Goal: Communication & Community: Answer question/provide support

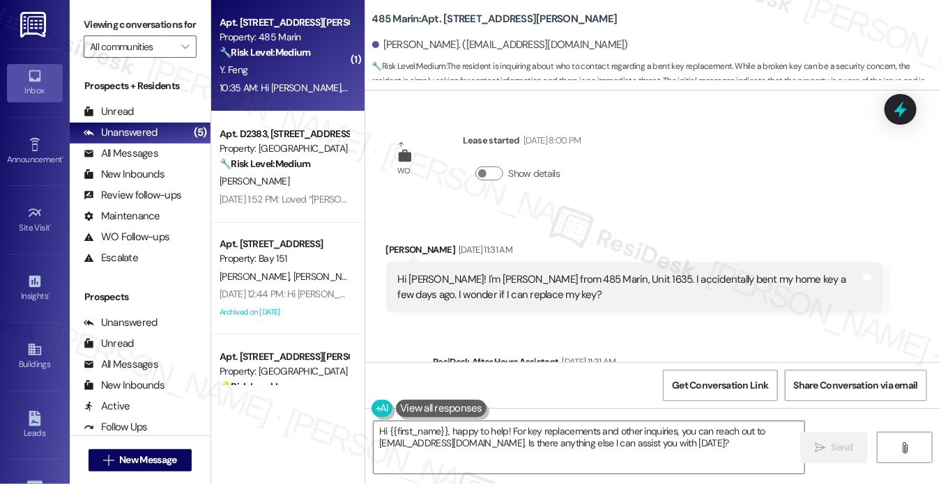
scroll to position [723, 0]
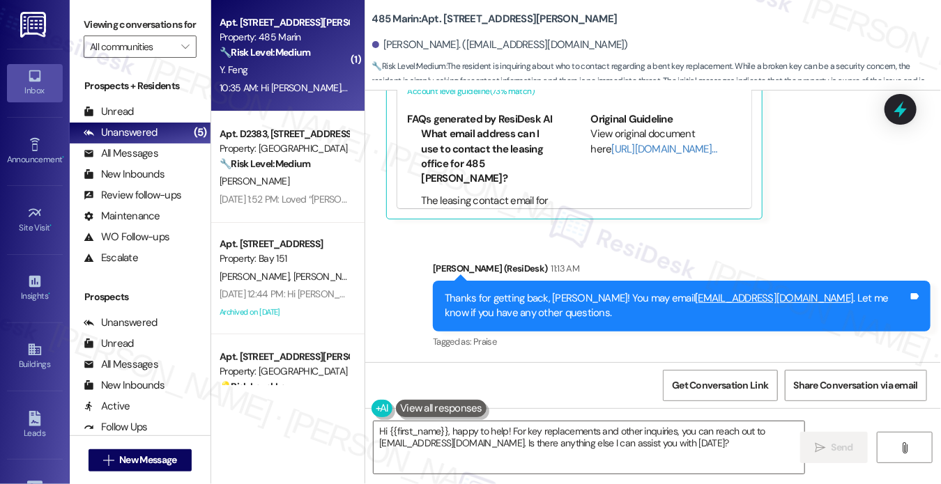
click at [763, 302] on div "Thanks for getting back, [PERSON_NAME]! You may email [EMAIL_ADDRESS][DOMAIN_NA…" at bounding box center [676, 306] width 463 height 30
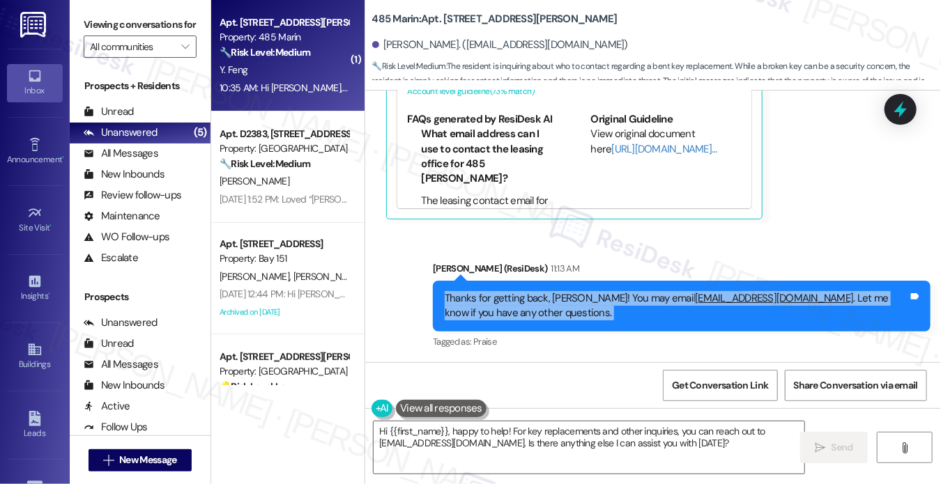
click at [763, 302] on div "Thanks for getting back, [PERSON_NAME]! You may email [EMAIL_ADDRESS][DOMAIN_NA…" at bounding box center [676, 306] width 463 height 30
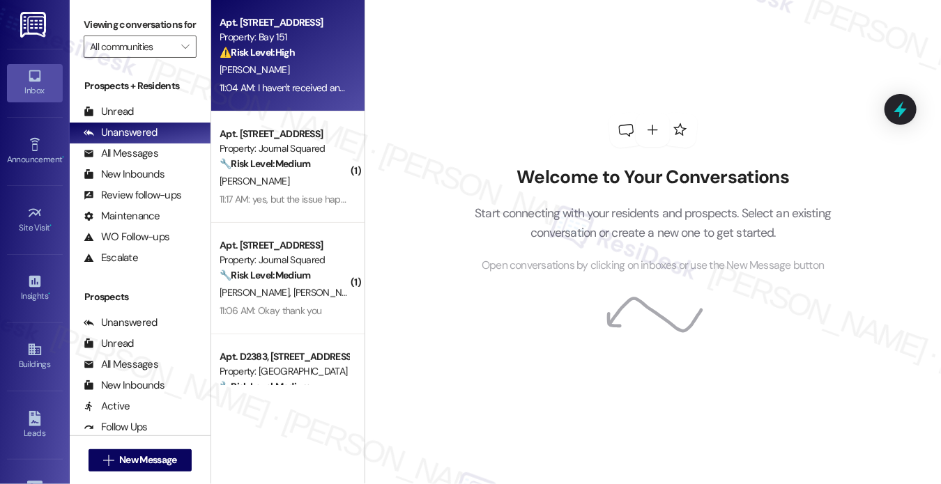
click at [290, 93] on div "11:04 AM: I haven't received any email from Luxer and neither it's in the packa…" at bounding box center [390, 88] width 341 height 13
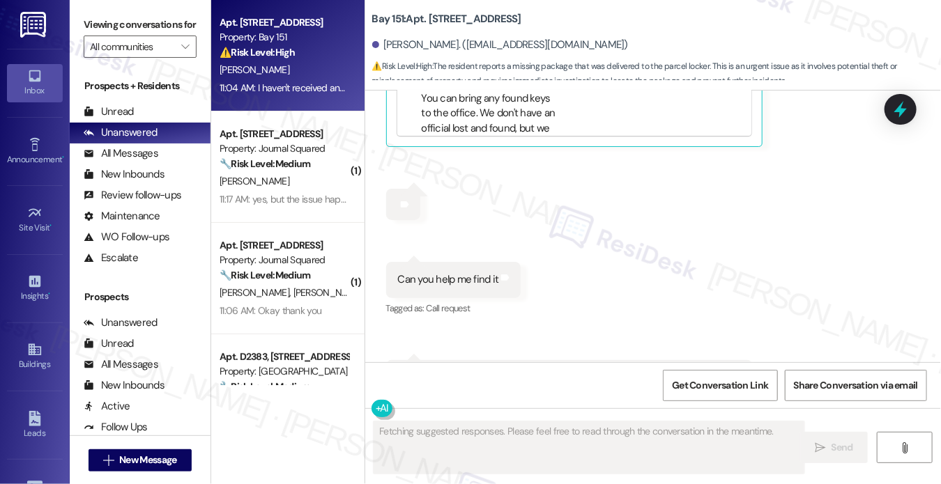
scroll to position [1104, 0]
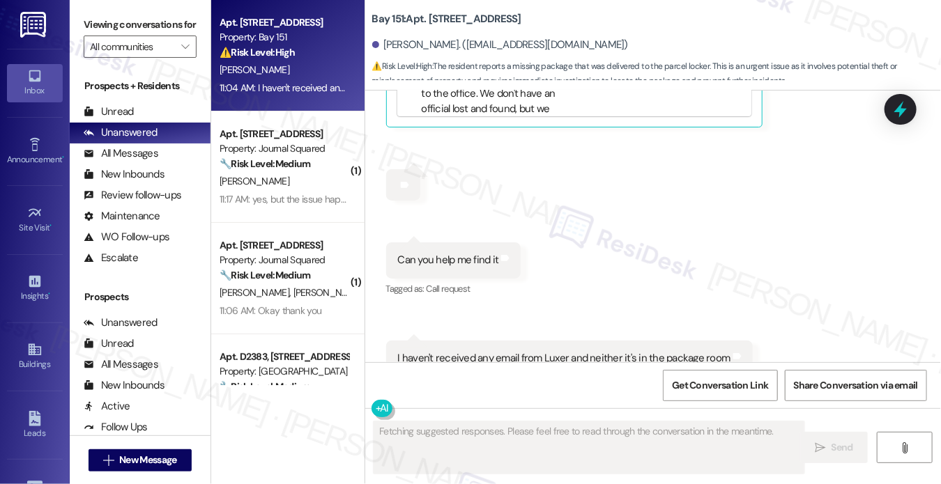
click at [474, 341] on div "I haven't received any email from Luxer and neither it's in the package room Ta…" at bounding box center [569, 359] width 367 height 36
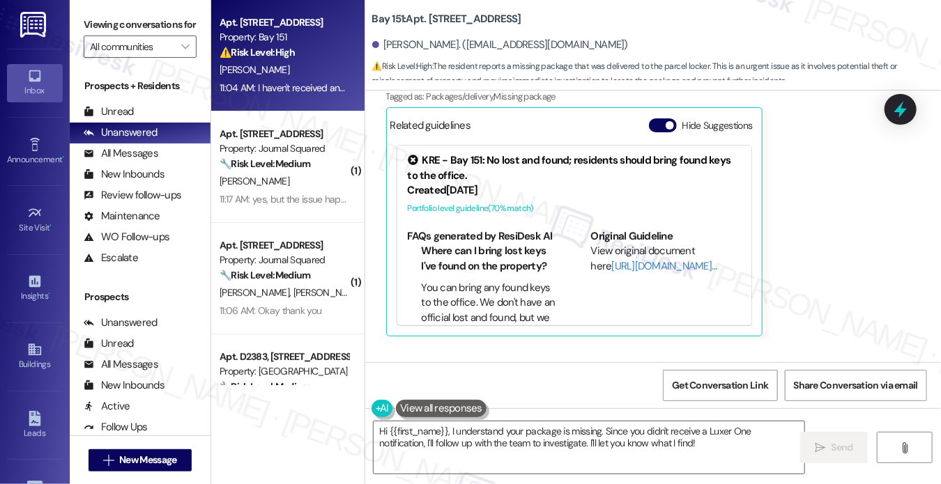
scroll to position [616, 0]
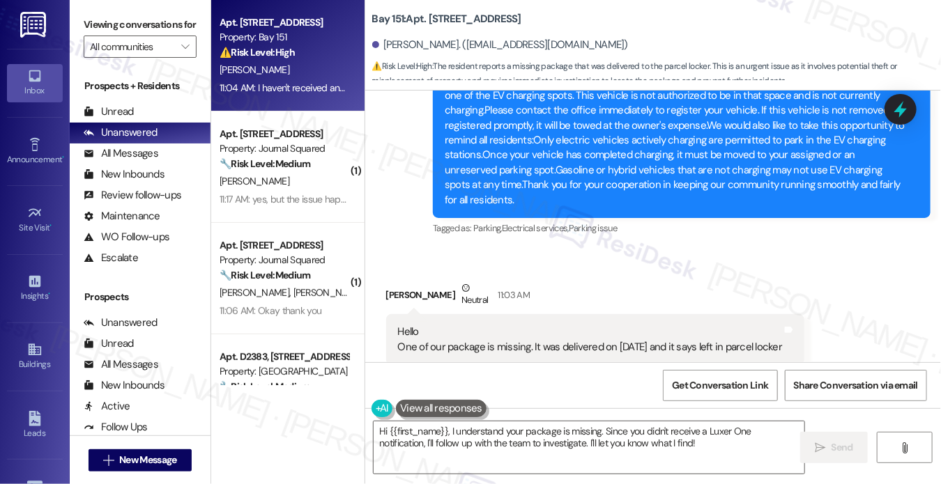
click at [522, 325] on div "Hello One of our package is missing. It was delivered on [DATE] and it says lef…" at bounding box center [590, 340] width 385 height 30
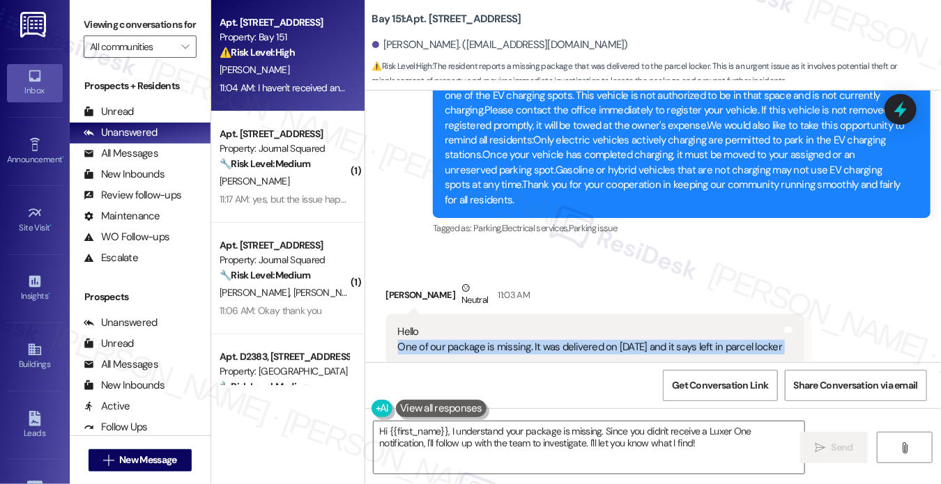
click at [522, 325] on div "Hello One of our package is missing. It was delivered on [DATE] and it says lef…" at bounding box center [590, 340] width 385 height 30
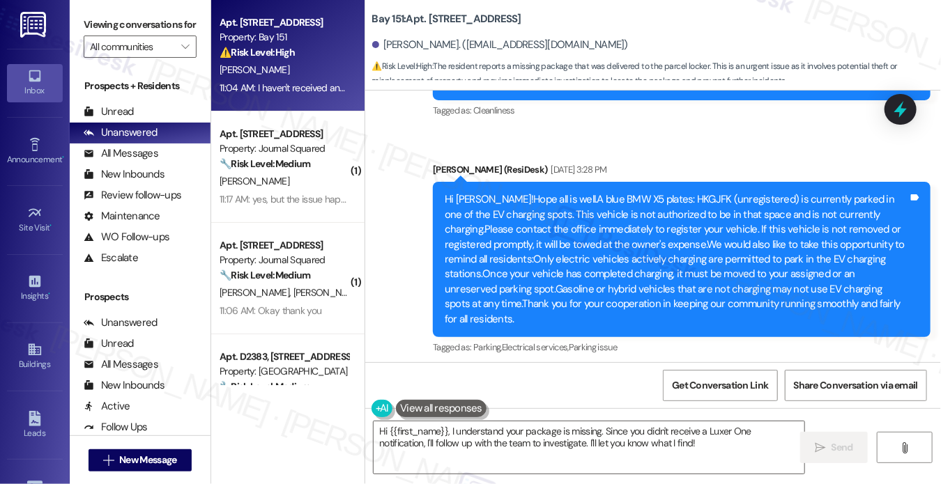
scroll to position [477, 0]
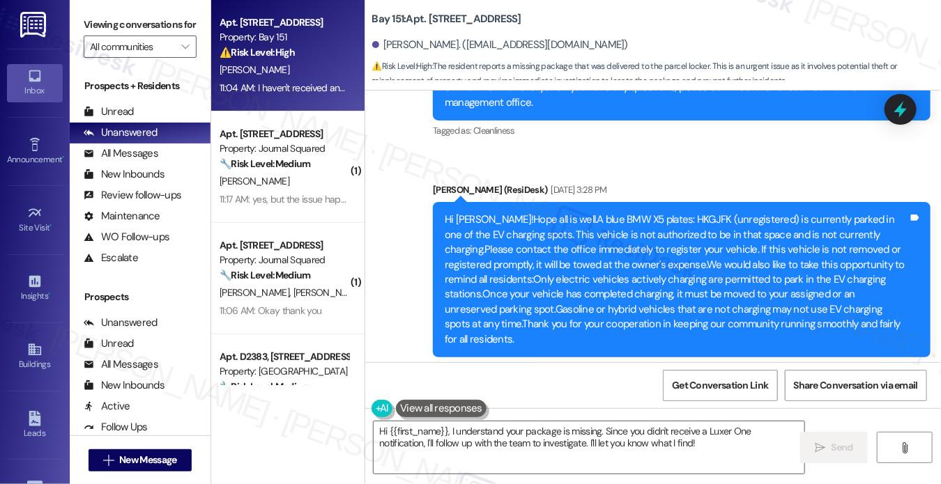
click at [546, 235] on div "Hi [PERSON_NAME]!Hope all is well.A blue BMW X5 plates: HKGJFK (unregistered) i…" at bounding box center [676, 280] width 463 height 134
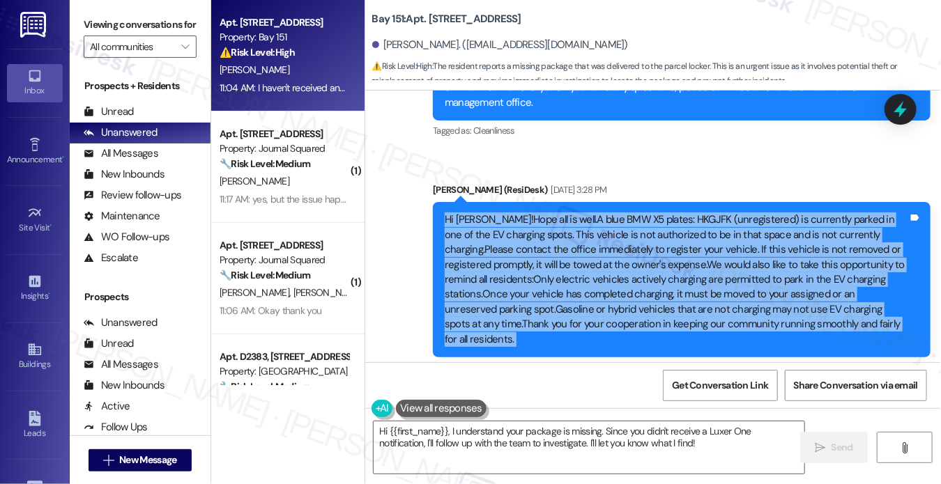
click at [546, 235] on div "Hi [PERSON_NAME]!Hope all is well.A blue BMW X5 plates: HKGJFK (unregistered) i…" at bounding box center [676, 280] width 463 height 134
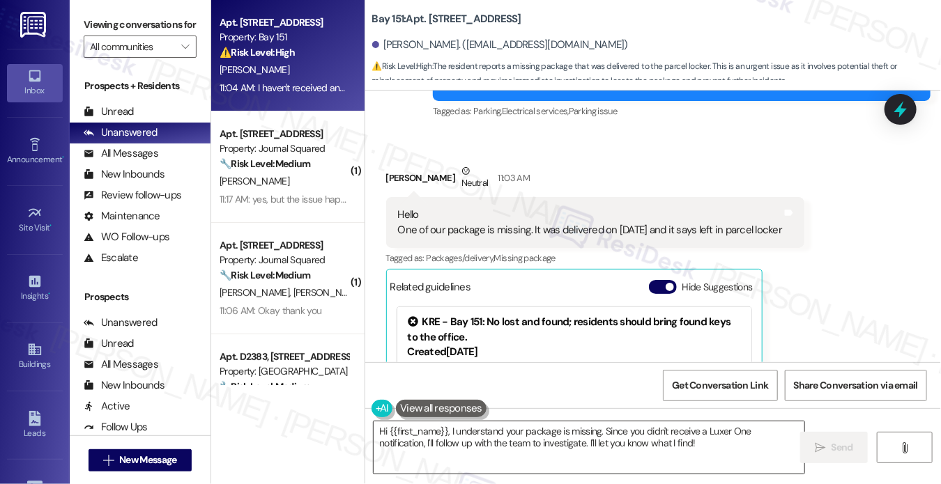
scroll to position [755, 0]
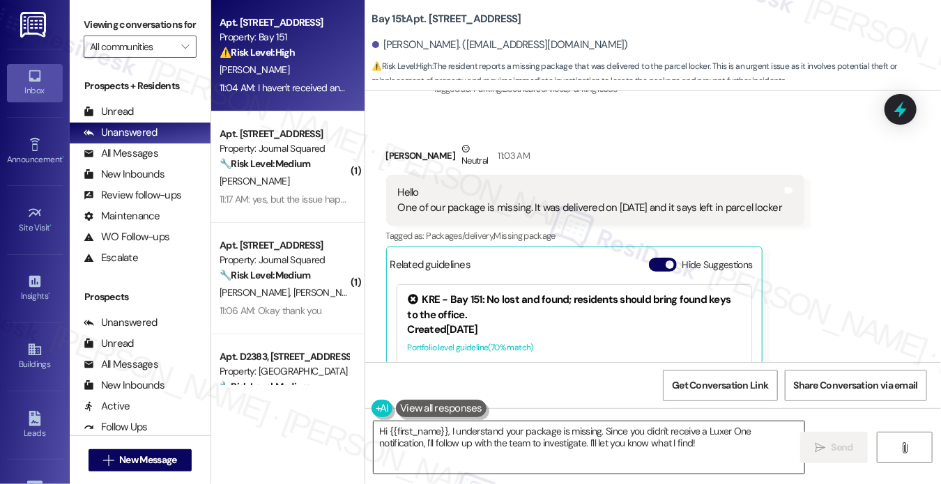
click at [466, 431] on textarea "Hi {{first_name}}, I understand your package is missing. Since you didn't recei…" at bounding box center [589, 448] width 431 height 52
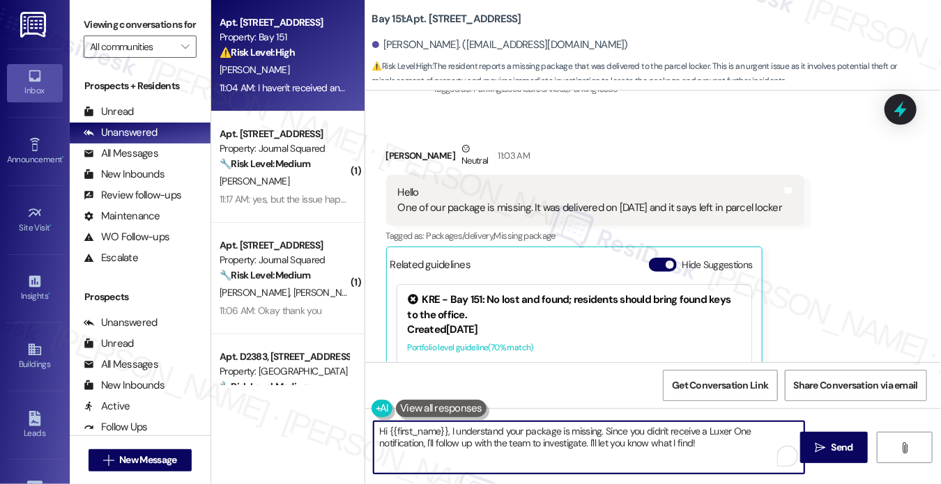
drag, startPoint x: 675, startPoint y: 447, endPoint x: 521, endPoint y: 433, distance: 154.0
click at [521, 433] on textarea "Hi {{first_name}}, I understand your package is missing. Since you didn't recei…" at bounding box center [589, 448] width 431 height 52
click at [487, 436] on textarea "Hi {{first_name}}, I understand your package is missing. Since you didn't recei…" at bounding box center [589, 448] width 431 height 52
click at [509, 185] on div "Hello One of our package is missing. It was delivered on [DATE] and it says lef…" at bounding box center [590, 200] width 385 height 30
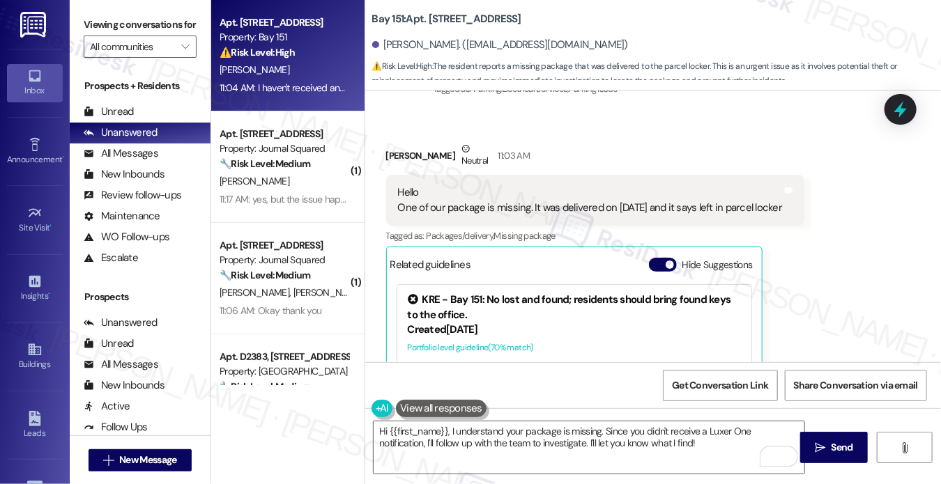
click at [509, 185] on div "Hello One of our package is missing. It was delivered on [DATE] and it says lef…" at bounding box center [590, 200] width 385 height 30
click at [471, 434] on textarea "Hi {{first_name}}, I understand your package is missing. Since you didn't recei…" at bounding box center [589, 448] width 431 height 52
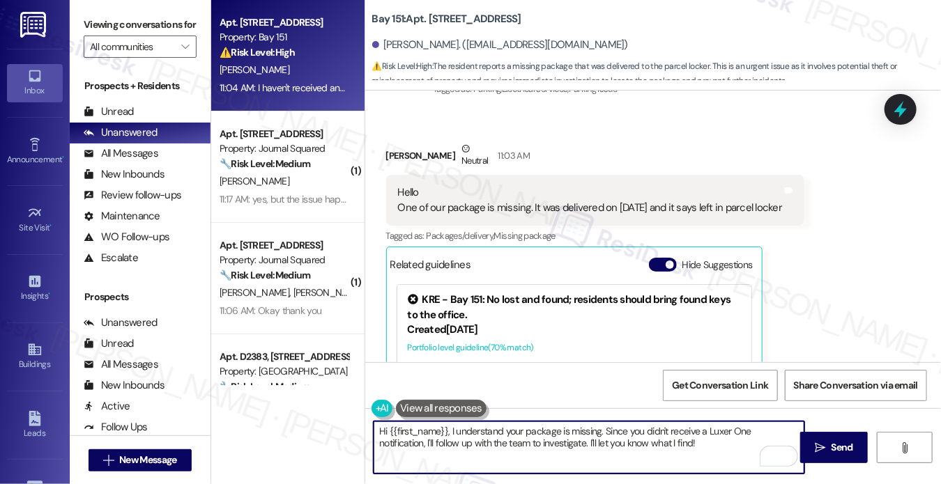
click at [482, 185] on div "Hello One of our package is missing. It was delivered on [DATE] and it says lef…" at bounding box center [590, 200] width 385 height 30
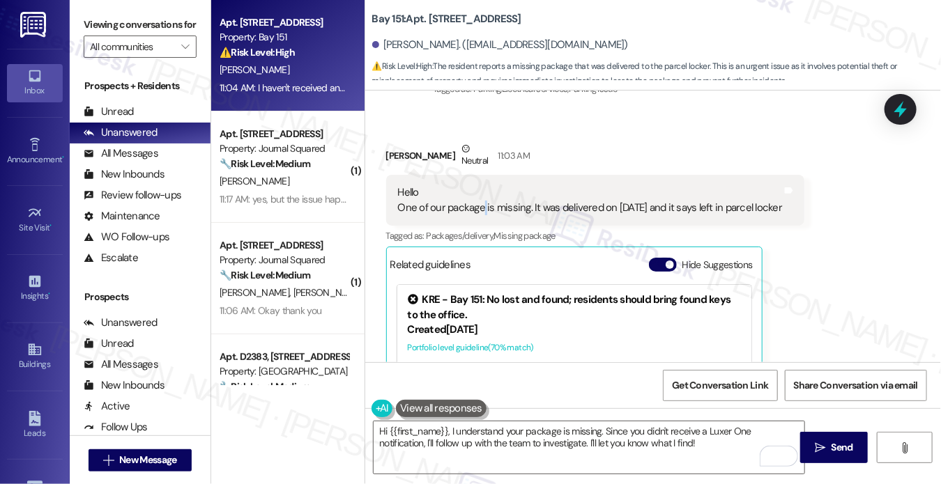
click at [482, 185] on div "Hello One of our package is missing. It was delivered on [DATE] and it says lef…" at bounding box center [590, 200] width 385 height 30
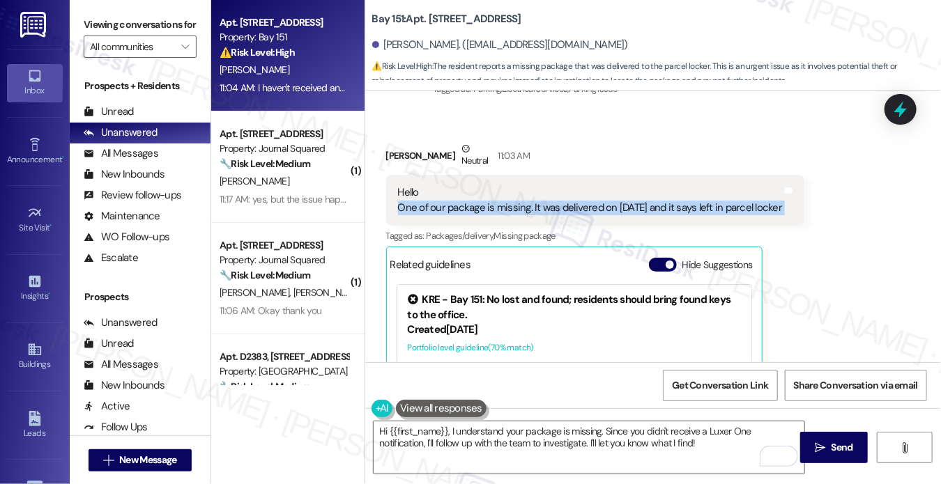
click at [482, 185] on div "Hello One of our package is missing. It was delivered on [DATE] and it says lef…" at bounding box center [590, 200] width 385 height 30
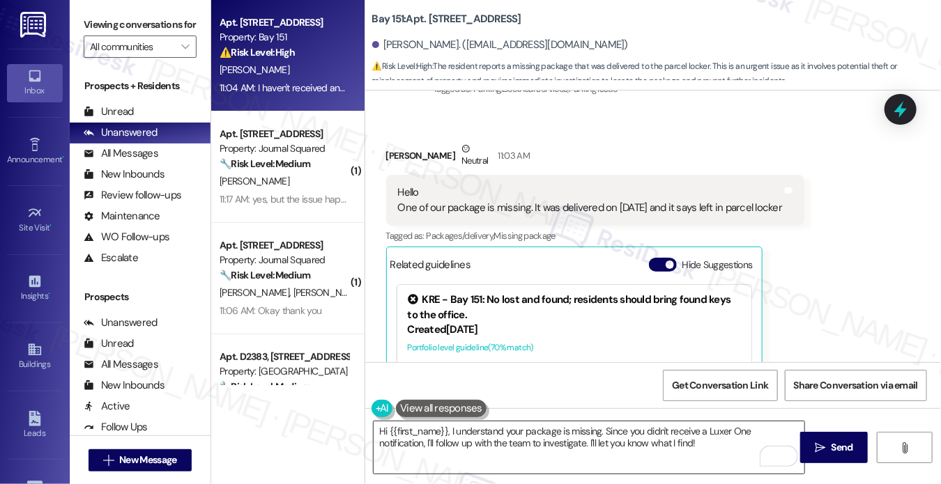
click at [449, 431] on textarea "Hi {{first_name}}, I understand your package is missing. Since you didn't recei…" at bounding box center [589, 448] width 431 height 52
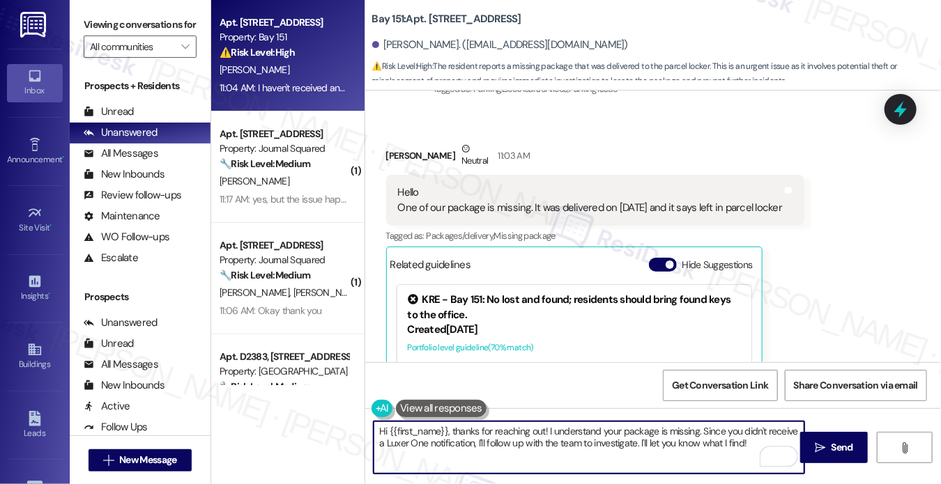
click at [574, 185] on div "Hello One of our package is missing. It was delivered on [DATE] and it says lef…" at bounding box center [590, 200] width 385 height 30
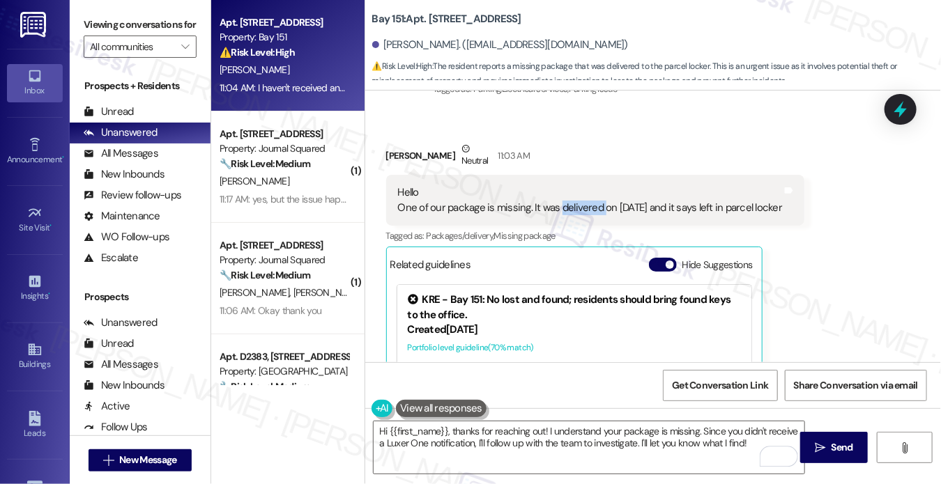
click at [574, 185] on div "Hello One of our package is missing. It was delivered on [DATE] and it says lef…" at bounding box center [590, 200] width 385 height 30
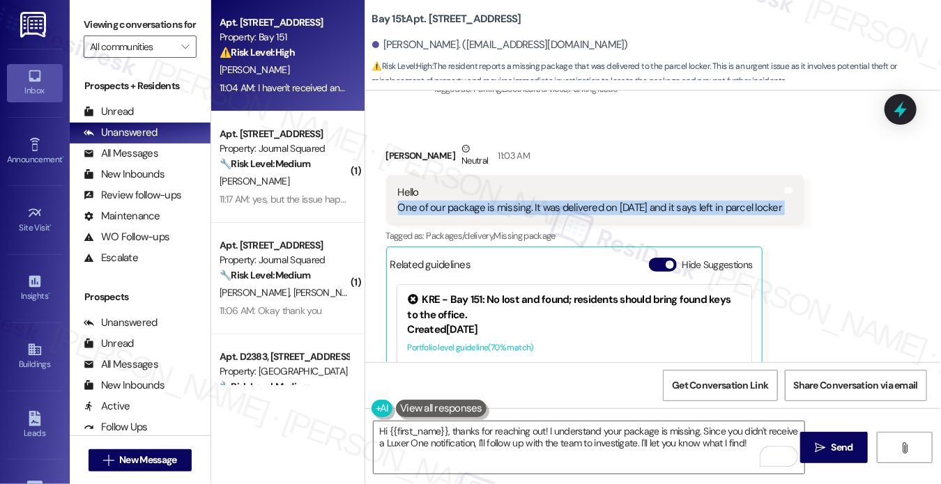
click at [574, 185] on div "Hello One of our package is missing. It was delivered on [DATE] and it says lef…" at bounding box center [590, 200] width 385 height 30
copy div "One of our package is missing. It was delivered on [DATE] and it says left in p…"
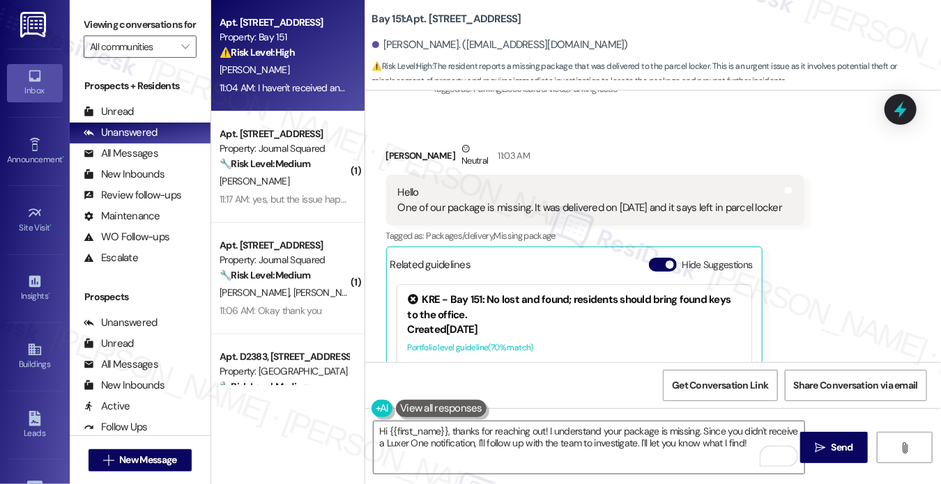
click at [109, 28] on label "Viewing conversations for" at bounding box center [140, 25] width 113 height 22
click at [711, 433] on textarea "Hi {{first_name}}, thanks for reaching out! I understand your package is missin…" at bounding box center [589, 448] width 431 height 52
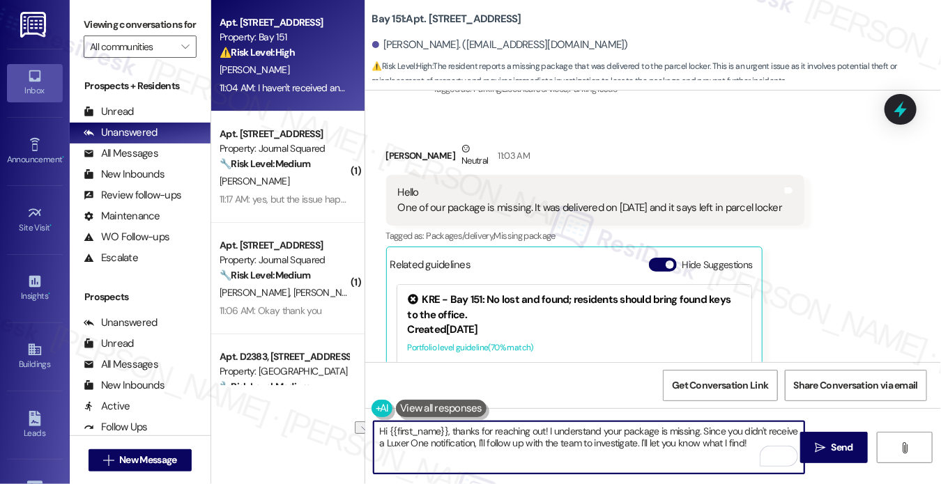
drag, startPoint x: 753, startPoint y: 443, endPoint x: 655, endPoint y: 442, distance: 97.6
click at [655, 442] on textarea "Hi {{first_name}}, thanks for reaching out! I understand your package is missin…" at bounding box center [589, 448] width 431 height 52
click at [736, 185] on div "Hello One of our package is missing. It was delivered on [DATE] and it says lef…" at bounding box center [590, 200] width 385 height 30
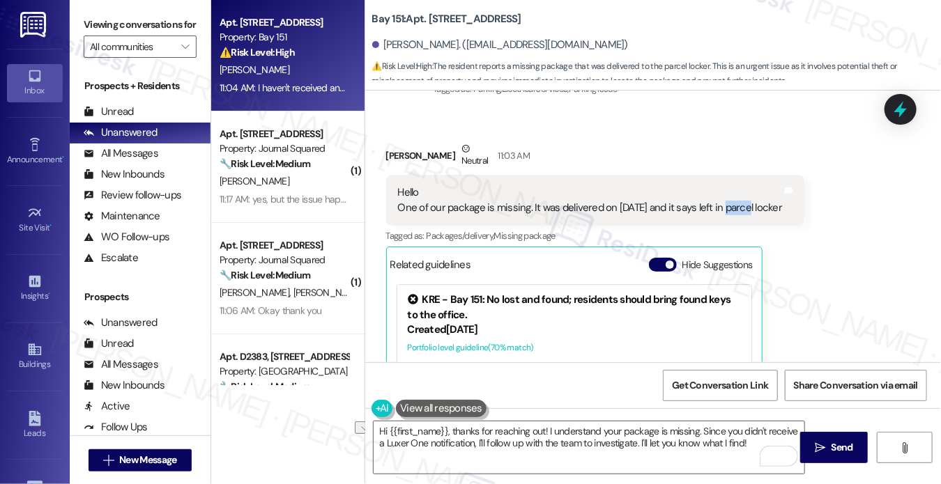
click at [736, 185] on div "Hello One of our package is missing. It was delivered on [DATE] and it says lef…" at bounding box center [590, 200] width 385 height 30
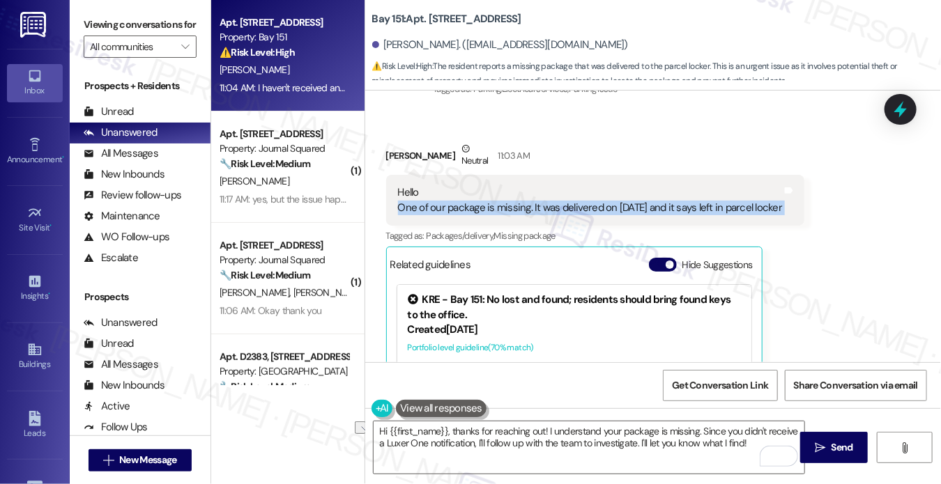
click at [736, 185] on div "Hello One of our package is missing. It was delivered on [DATE] and it says lef…" at bounding box center [590, 200] width 385 height 30
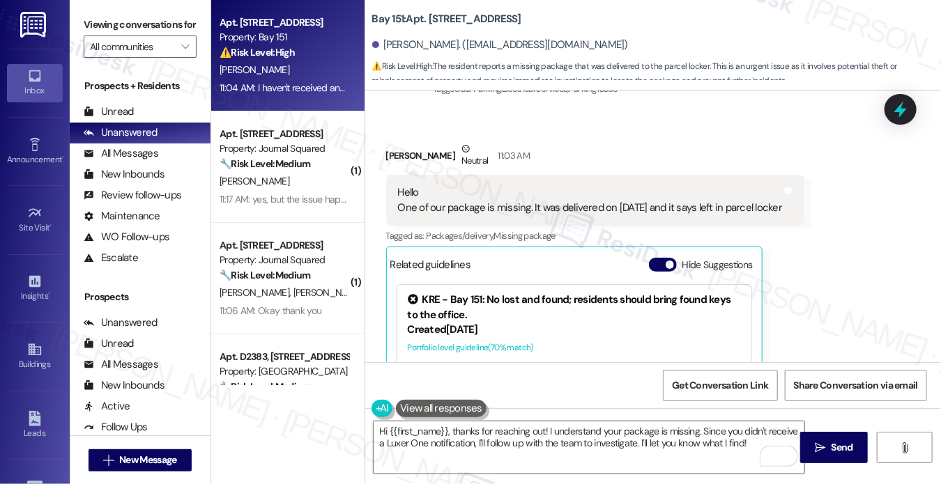
click at [655, 185] on div "Hello One of our package is missing. It was delivered on [DATE] and it says lef…" at bounding box center [590, 200] width 385 height 30
click at [88, 27] on label "Viewing conversations for" at bounding box center [140, 25] width 113 height 22
click at [523, 185] on div "Hello One of our package is missing. It was delivered on [DATE] and it says lef…" at bounding box center [590, 200] width 385 height 30
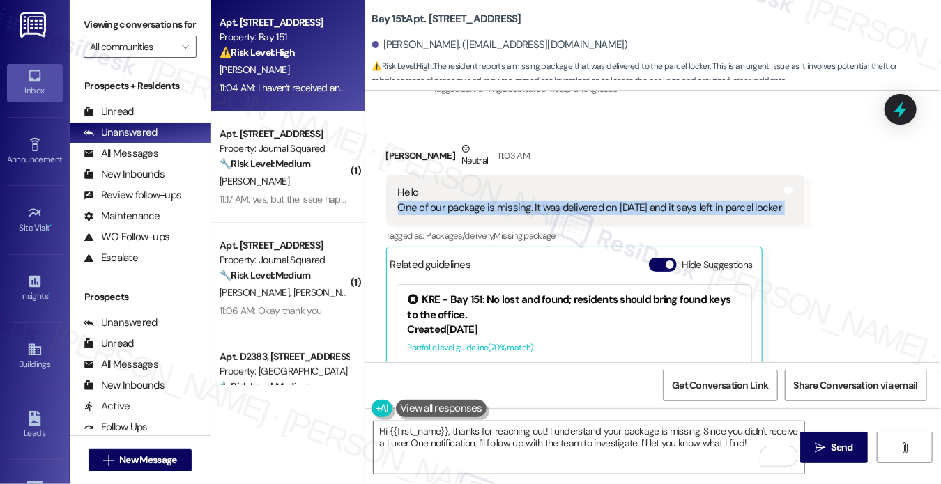
click at [523, 185] on div "Hello One of our package is missing. It was delivered on [DATE] and it says lef…" at bounding box center [590, 200] width 385 height 30
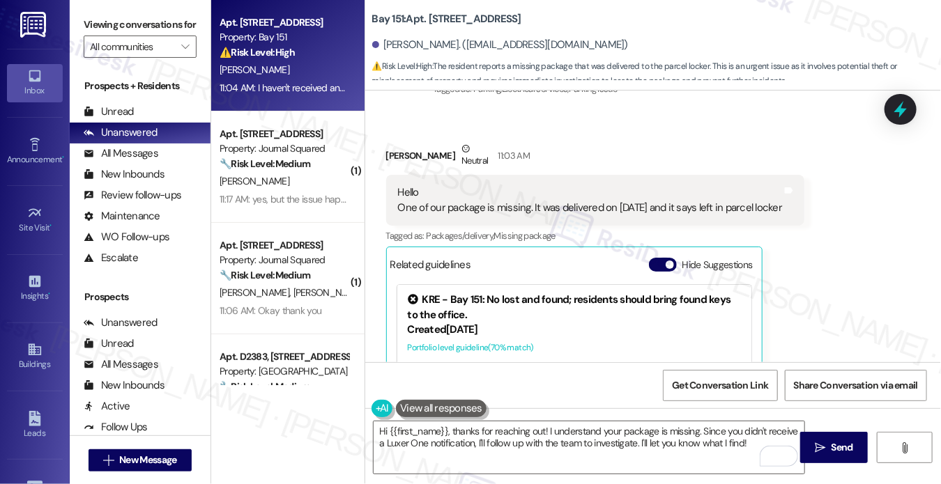
drag, startPoint x: 107, startPoint y: 32, endPoint x: 114, endPoint y: 33, distance: 7.7
click at [107, 32] on label "Viewing conversations for" at bounding box center [140, 25] width 113 height 22
click at [668, 437] on textarea "Hi {{first_name}}, thanks for reaching out! I understand your package is missin…" at bounding box center [589, 448] width 431 height 52
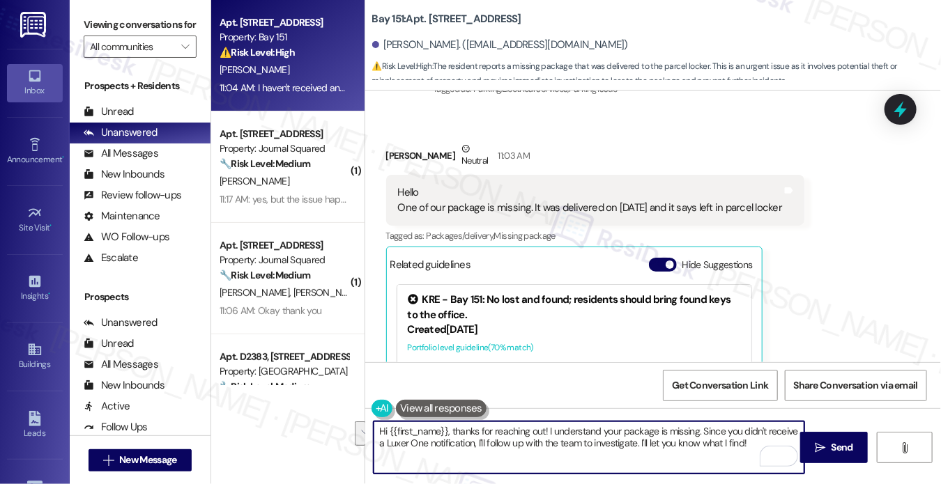
drag, startPoint x: 752, startPoint y: 448, endPoint x: 698, endPoint y: 430, distance: 56.6
click at [698, 430] on textarea "Hi {{first_name}}, thanks for reaching out! I understand your package is missin…" at bounding box center [589, 448] width 431 height 52
paste textarea "Which carrier delivered the package (UPS, USPS, FedEx, Amazon, etc.)? Do you ha…"
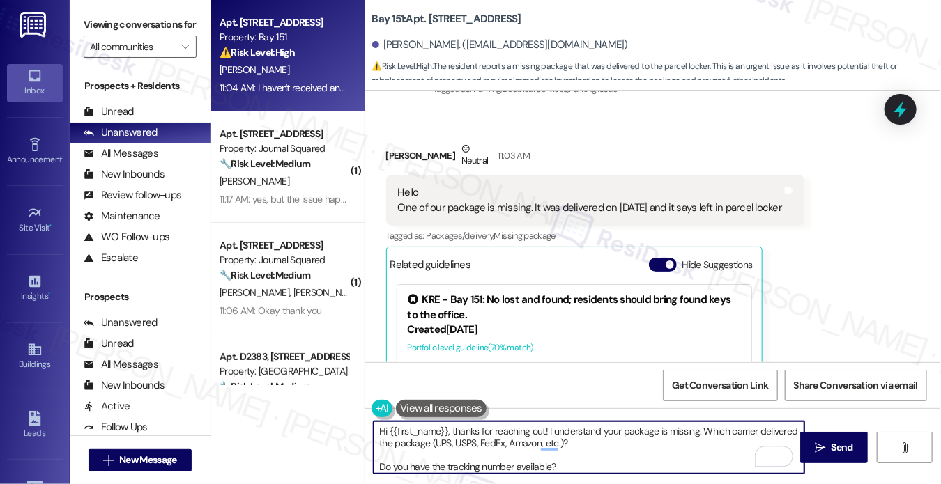
click at [701, 429] on textarea "Hi {{first_name}}, thanks for reaching out! I understand your package is missin…" at bounding box center [589, 448] width 431 height 52
click at [700, 429] on textarea "Hi {{first_name}}, thanks for reaching out! I understand your package is missin…" at bounding box center [589, 448] width 431 height 52
click at [704, 429] on textarea "Hi {{first_name}}, thanks for reaching out! I understand your package is missin…" at bounding box center [589, 448] width 431 height 52
click at [708, 431] on textarea "Hi {{first_name}}, thanks for reaching out! I understand your package is missin…" at bounding box center [589, 448] width 431 height 52
click at [702, 431] on textarea "Hi {{first_name}}, thanks for reaching out! I understand your package is missin…" at bounding box center [589, 448] width 431 height 52
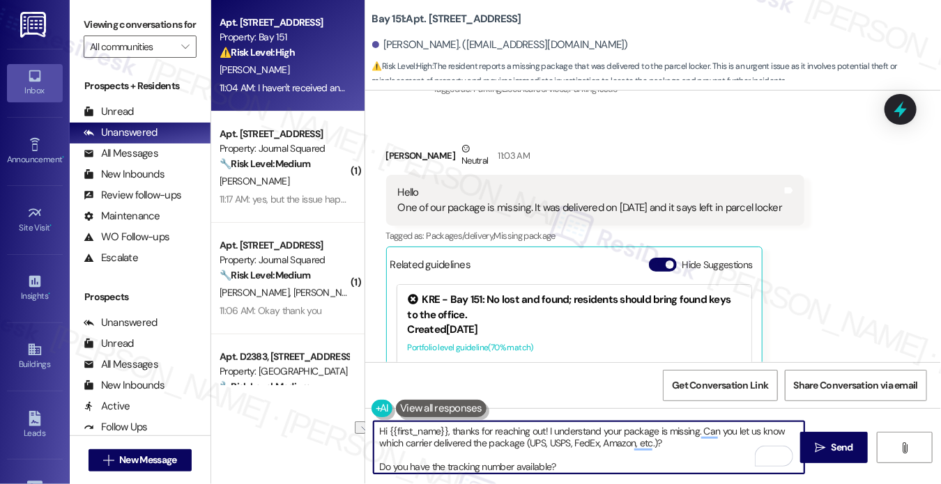
drag, startPoint x: 378, startPoint y: 467, endPoint x: 521, endPoint y: 440, distance: 146.1
click at [521, 440] on textarea "Hi {{first_name}}, thanks for reaching out! I understand your package is missin…" at bounding box center [589, 448] width 431 height 52
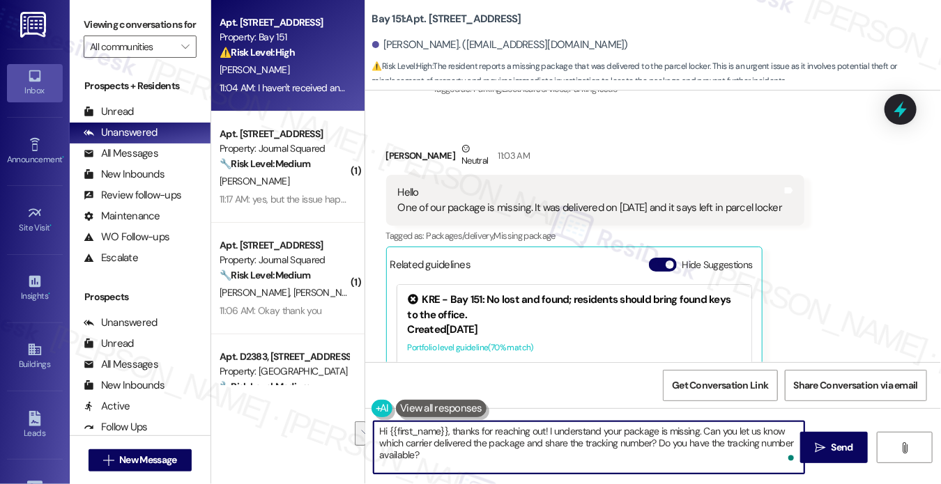
drag, startPoint x: 565, startPoint y: 472, endPoint x: 658, endPoint y: 445, distance: 96.6
click at [658, 445] on textarea "Hi {{first_name}}, thanks for reaching out! I understand your package is missin…" at bounding box center [589, 448] width 431 height 52
click at [542, 431] on textarea "Hi {{first_name}}, thanks for reaching out! I understand your package is missin…" at bounding box center [589, 448] width 431 height 52
click at [598, 433] on textarea "Hi {{first_name}}, thanks for reaching out! I understand your package is missin…" at bounding box center [589, 448] width 431 height 52
click at [567, 429] on textarea "Hi {{first_name}}, thanks for reaching out! I understand your package is missin…" at bounding box center [589, 448] width 431 height 52
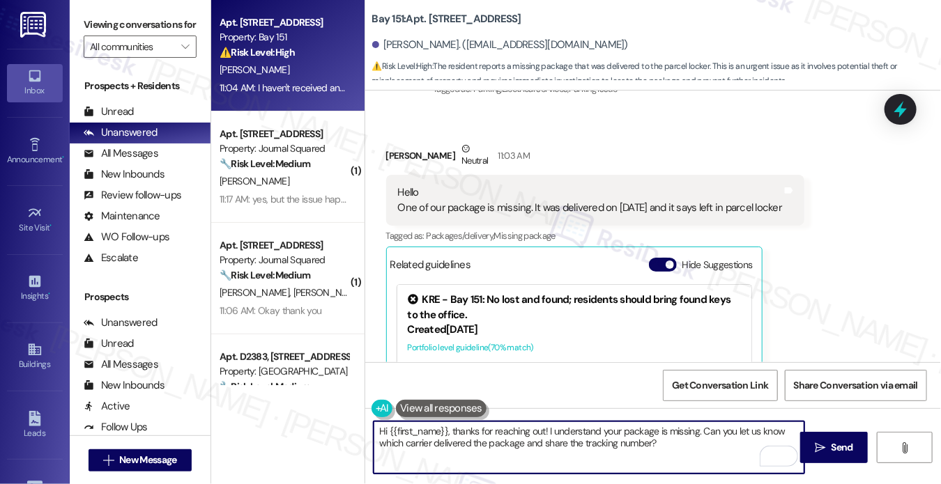
click at [567, 429] on textarea "Hi {{first_name}}, thanks for reaching out! I understand your package is missin…" at bounding box center [589, 448] width 431 height 52
click at [622, 436] on textarea "Hi {{first_name}}, thanks for reaching out! I'm sorry to hear that one of your …" at bounding box center [589, 448] width 431 height 52
click at [619, 452] on textarea "Hi {{first_name}}, thanks for reaching out! I'm sorry to hear that one of your …" at bounding box center [589, 448] width 431 height 52
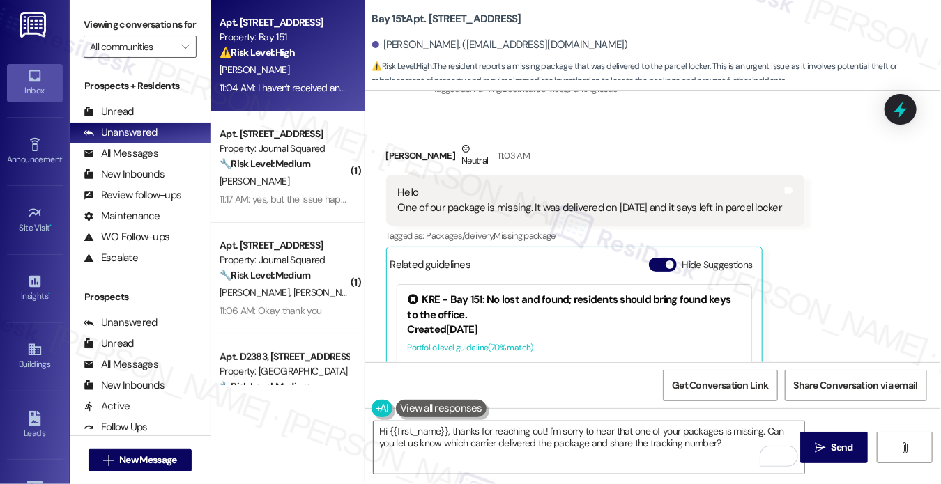
drag, startPoint x: 107, startPoint y: 26, endPoint x: 115, endPoint y: 26, distance: 7.7
click at [107, 26] on label "Viewing conversations for" at bounding box center [140, 25] width 113 height 22
click at [601, 440] on textarea "Hi {{first_name}}, thanks for reaching out! I'm sorry to hear that one of your …" at bounding box center [589, 448] width 431 height 52
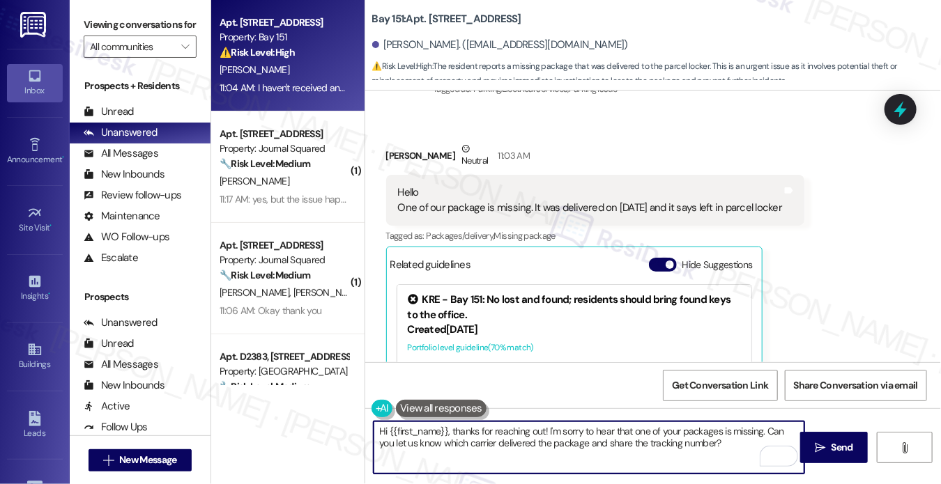
click at [601, 440] on textarea "Hi {{first_name}}, thanks for reaching out! I'm sorry to hear that one of your …" at bounding box center [589, 448] width 431 height 52
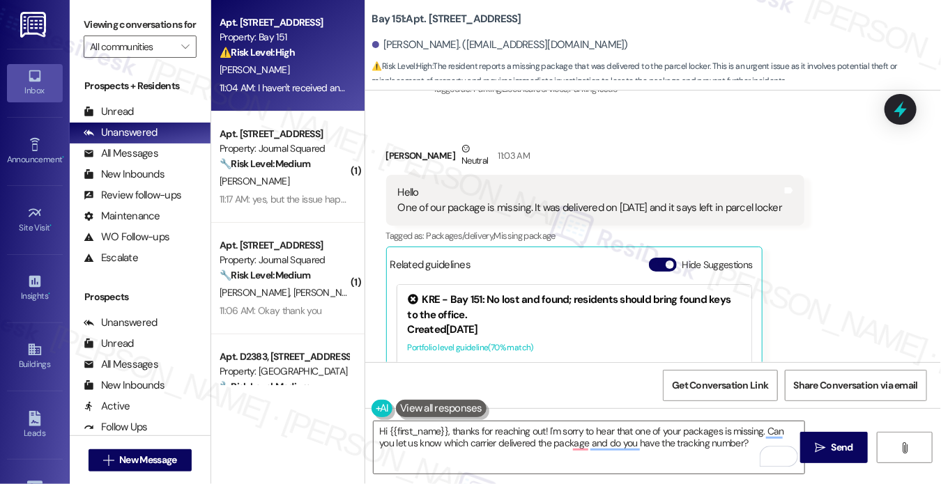
click at [92, 22] on label "Viewing conversations for" at bounding box center [140, 25] width 113 height 22
click at [724, 438] on textarea "Hi {{first_name}}, thanks for reaching out! I'm sorry to hear that one of your …" at bounding box center [589, 448] width 431 height 52
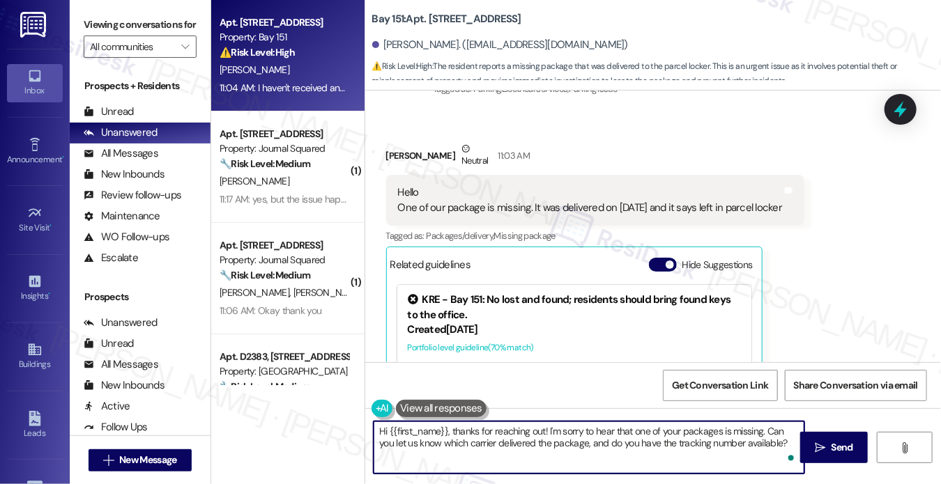
click at [511, 431] on textarea "Hi {{first_name}}, thanks for reaching out! I'm sorry to hear that one of your …" at bounding box center [589, 448] width 431 height 52
type textarea "Hi {{first_name}}, thanks for reaching out! I'm sorry to hear that one of your …"
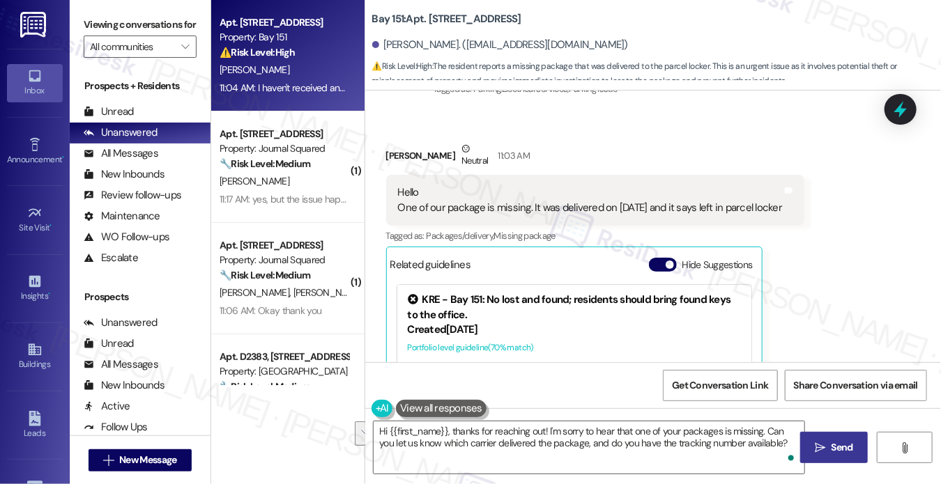
click at [817, 451] on icon "" at bounding box center [820, 447] width 10 height 11
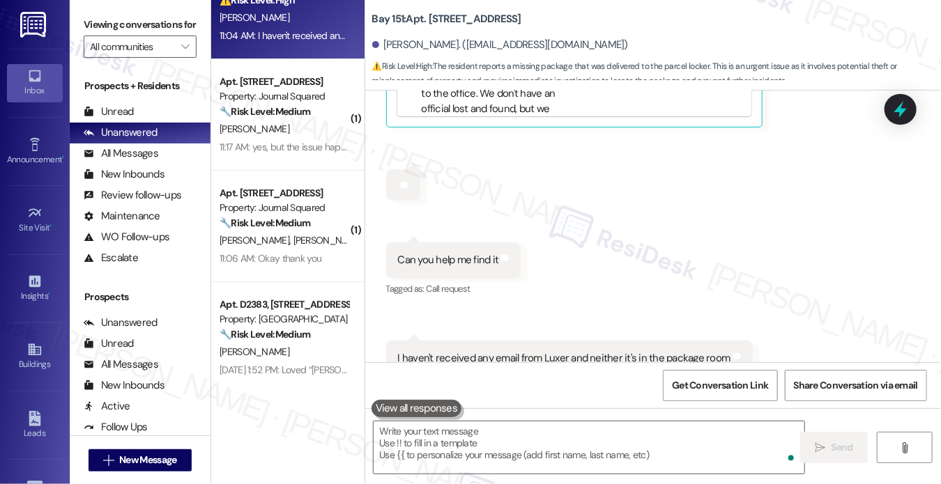
scroll to position [0, 0]
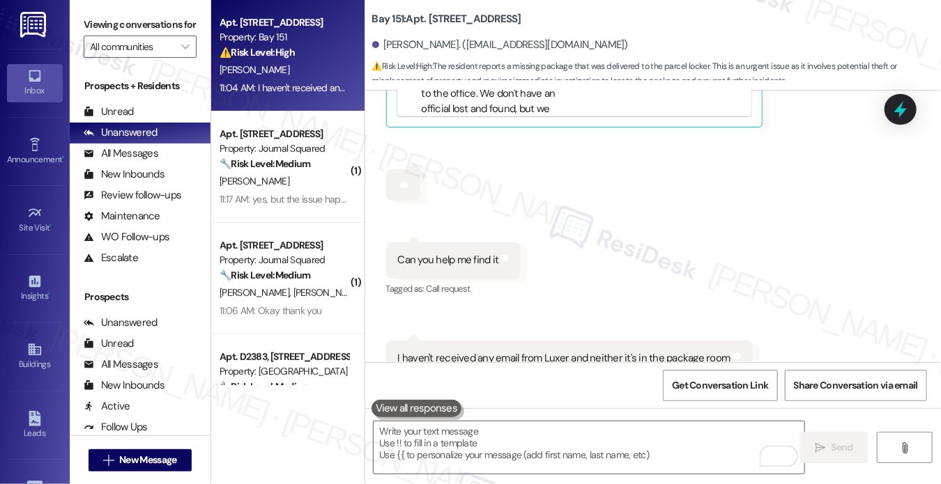
click at [295, 136] on div "Apt. [STREET_ADDRESS]" at bounding box center [284, 134] width 129 height 15
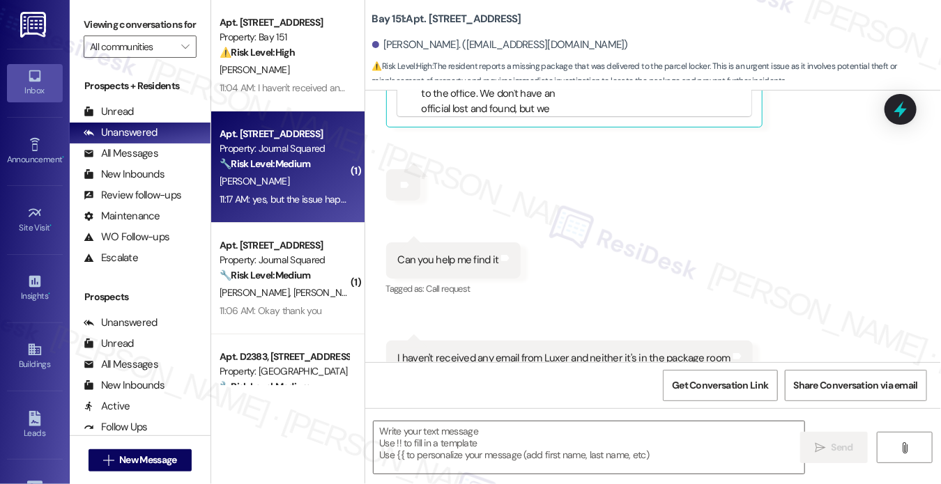
type textarea "Fetching suggested responses. Please feel free to read through the conversation…"
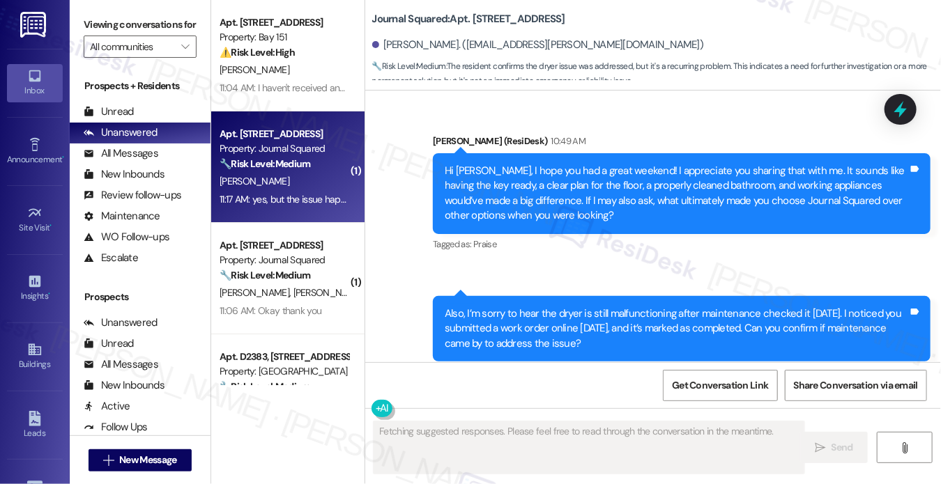
scroll to position [2385, 0]
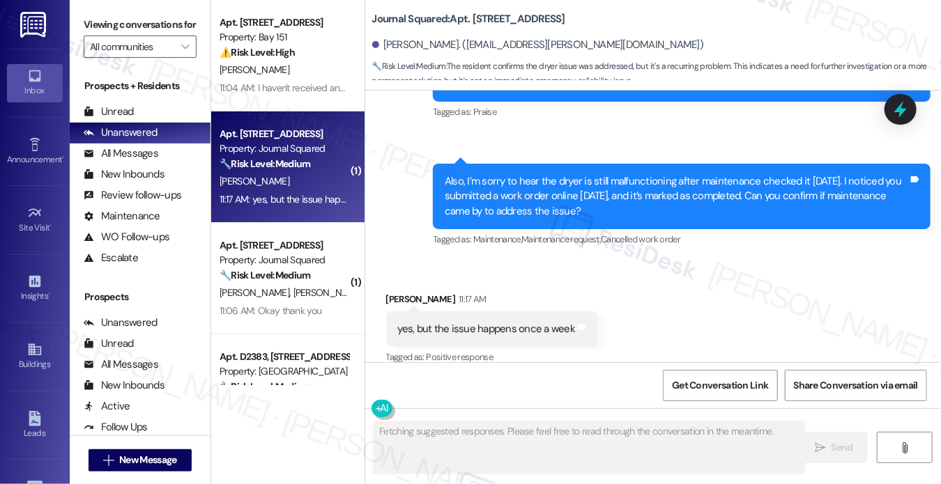
click at [519, 322] on div "yes, but the issue happens once a week" at bounding box center [487, 329] width 178 height 15
click at [538, 182] on div "Also, I’m sorry to hear the dryer is still malfunctioning after maintenance che…" at bounding box center [676, 196] width 463 height 45
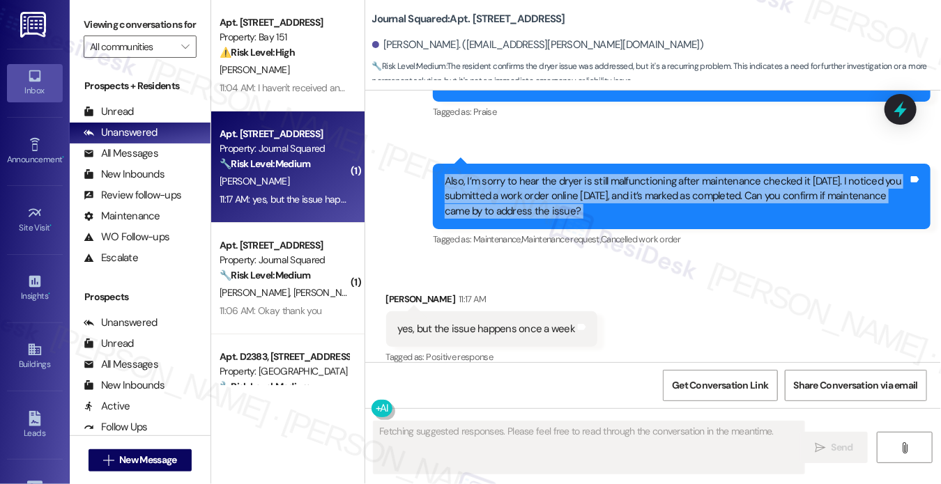
click at [538, 182] on div "Also, I’m sorry to hear the dryer is still malfunctioning after maintenance che…" at bounding box center [676, 196] width 463 height 45
click at [460, 189] on div "Also, I’m sorry to hear the dryer is still malfunctioning after maintenance che…" at bounding box center [676, 196] width 463 height 45
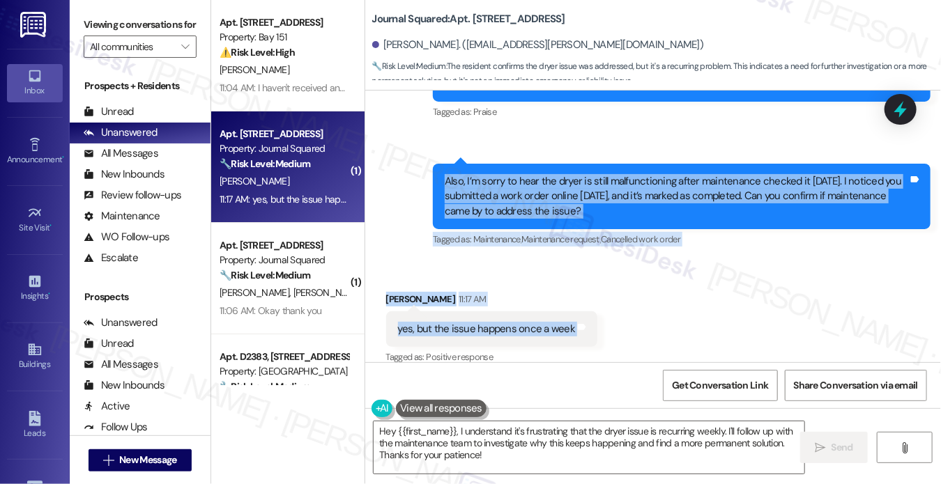
drag, startPoint x: 422, startPoint y: 152, endPoint x: 583, endPoint y: 307, distance: 224.2
click at [583, 307] on div "Announcement, sent via SMS [PERSON_NAME] (ResiDesk) [DATE] 5:25 PM ICYMI - Jour…" at bounding box center [653, 227] width 576 height 272
copy div "Also, I’m sorry to hear the dryer is still malfunctioning after maintenance che…"
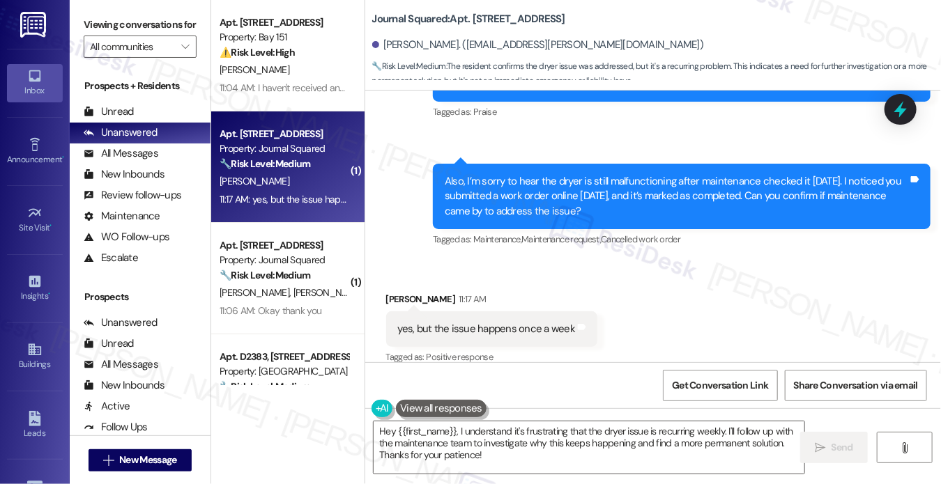
click at [95, 28] on label "Viewing conversations for" at bounding box center [140, 25] width 113 height 22
click at [482, 14] on b "Journal Squared: Apt. 4010, [STREET_ADDRESS]" at bounding box center [468, 19] width 193 height 15
copy b "4010"
click at [102, 10] on div "Viewing conversations for All communities " at bounding box center [140, 36] width 141 height 72
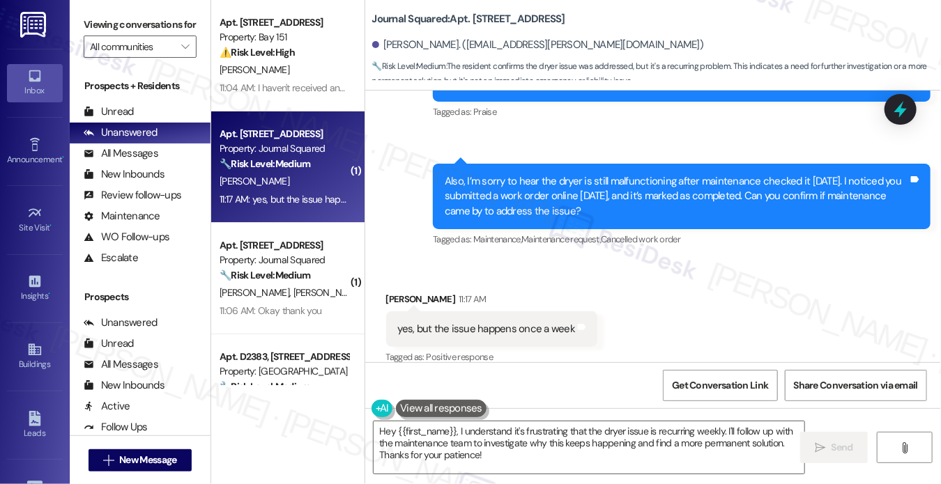
click at [480, 322] on div "yes, but the issue happens once a week" at bounding box center [487, 329] width 178 height 15
click at [576, 442] on textarea "Hey {{first_name}}, I understand it's frustrating that the dryer issue is recur…" at bounding box center [589, 448] width 431 height 52
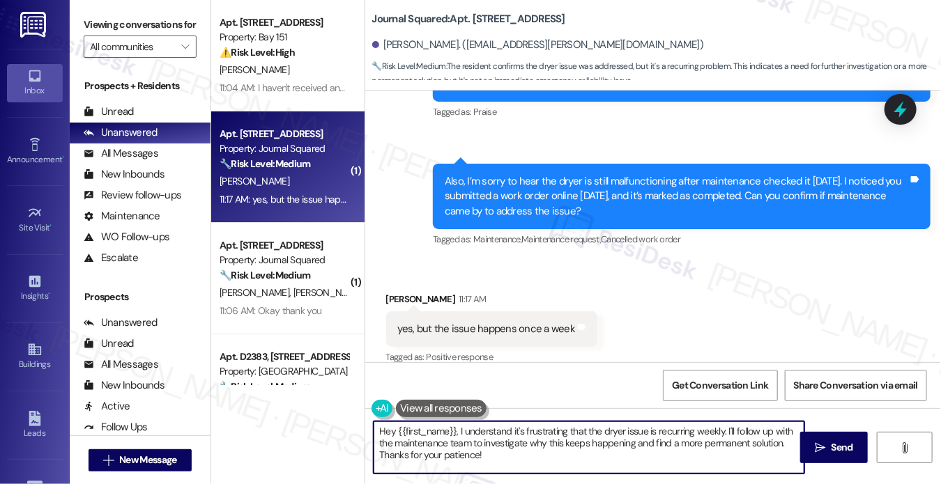
click at [577, 441] on textarea "Hey {{first_name}}, I understand it's frustrating that the dryer issue is recur…" at bounding box center [589, 448] width 431 height 52
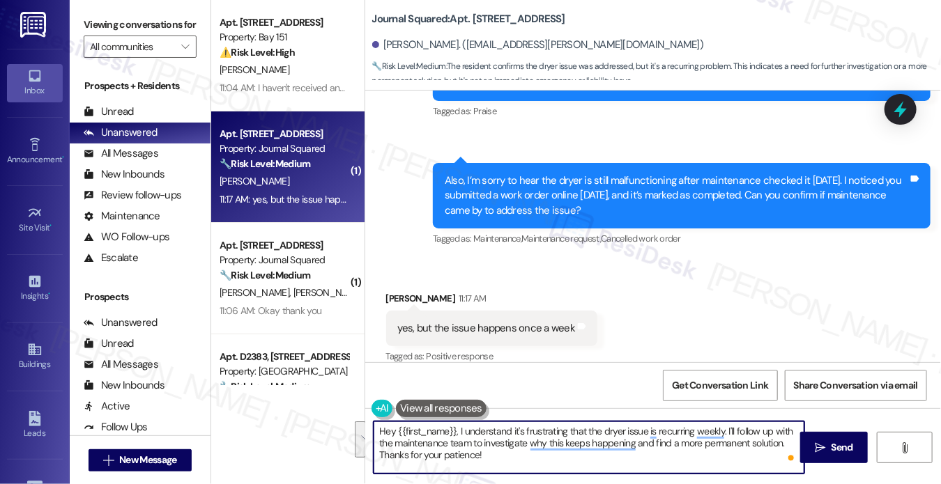
click at [482, 437] on textarea "Hey {{first_name}}, I understand it's frustrating that the dryer issue is recur…" at bounding box center [589, 448] width 431 height 52
click at [479, 444] on textarea "Hey {{first_name}}, I understand it's frustrating that the dryer issue is recur…" at bounding box center [589, 448] width 431 height 52
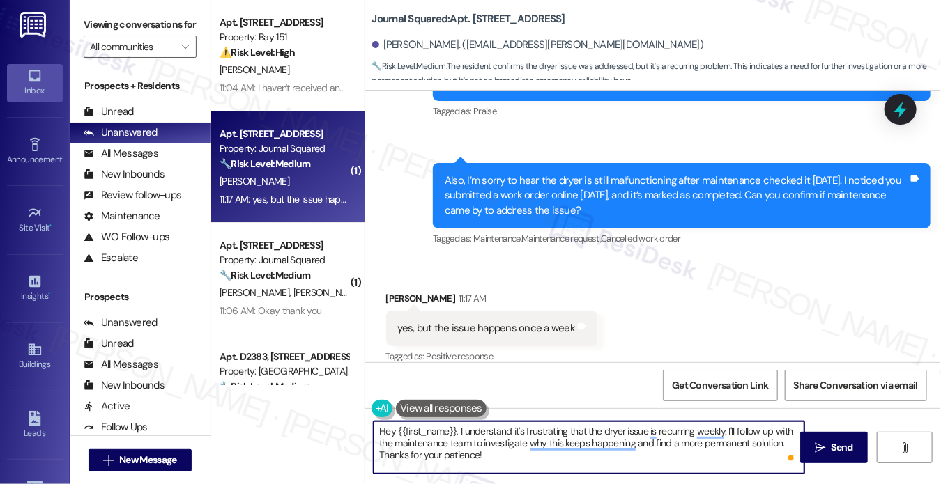
click at [479, 444] on textarea "Hey {{first_name}}, I understand it's frustrating that the dryer issue is recur…" at bounding box center [589, 448] width 431 height 52
click at [435, 443] on textarea "Hey {{first_name}}, I understand it's frustrating that the dryer issue is recur…" at bounding box center [589, 448] width 431 height 52
click at [385, 431] on textarea "Hey {{first_name}}, I understand it's frustrating that the dryer issue is recur…" at bounding box center [589, 448] width 431 height 52
drag, startPoint x: 558, startPoint y: 431, endPoint x: 370, endPoint y: 422, distance: 188.4
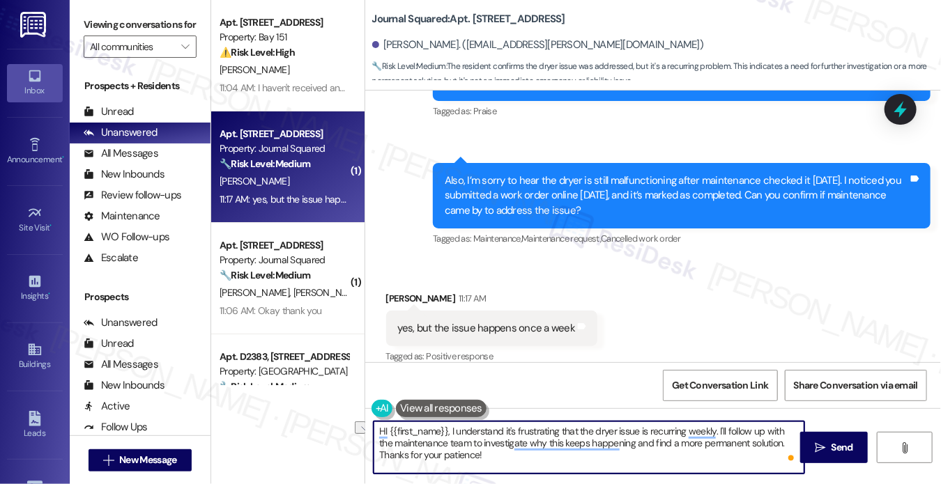
click at [370, 422] on div "HI {{first_name}}, I understand it's frustrating that the dryer issue is recurr…" at bounding box center [582, 448] width 432 height 54
click at [393, 427] on textarea "HI {{first_name}}, I understand it's frustrating that the dryer issue is recurr…" at bounding box center [589, 448] width 431 height 52
drag, startPoint x: 448, startPoint y: 431, endPoint x: 353, endPoint y: 424, distance: 95.8
click at [353, 424] on div "Apt. [STREET_ADDRESS] Property: Bay 151 ⚠️ Risk Level: High The resident report…" at bounding box center [576, 242] width 730 height 484
click at [378, 426] on textarea "I understand it's frustrating that the dryer issue is recurring weekly. I'll fo…" at bounding box center [589, 448] width 431 height 52
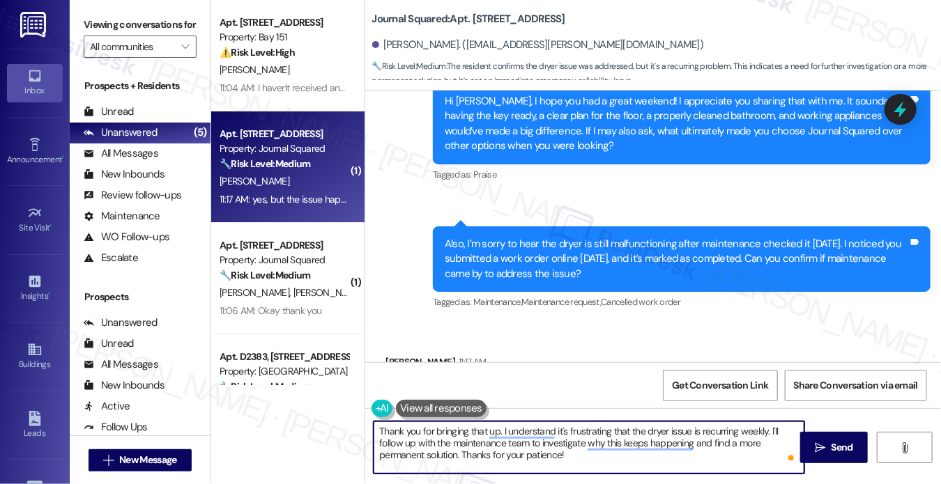
scroll to position [2107, 0]
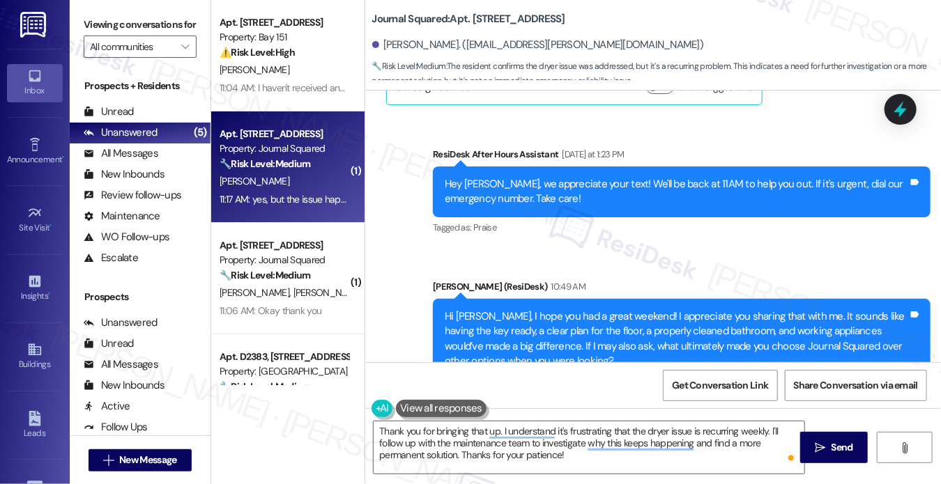
click at [537, 318] on div "Hi [PERSON_NAME], I hope you had a great weekend! I appreciate you sharing that…" at bounding box center [676, 339] width 463 height 60
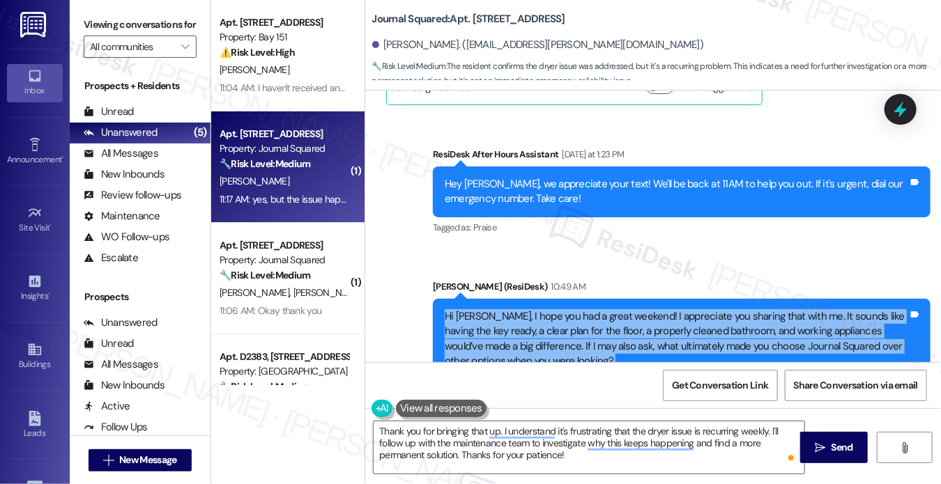
click at [537, 318] on div "Hi [PERSON_NAME], I hope you had a great weekend! I appreciate you sharing that…" at bounding box center [676, 339] width 463 height 60
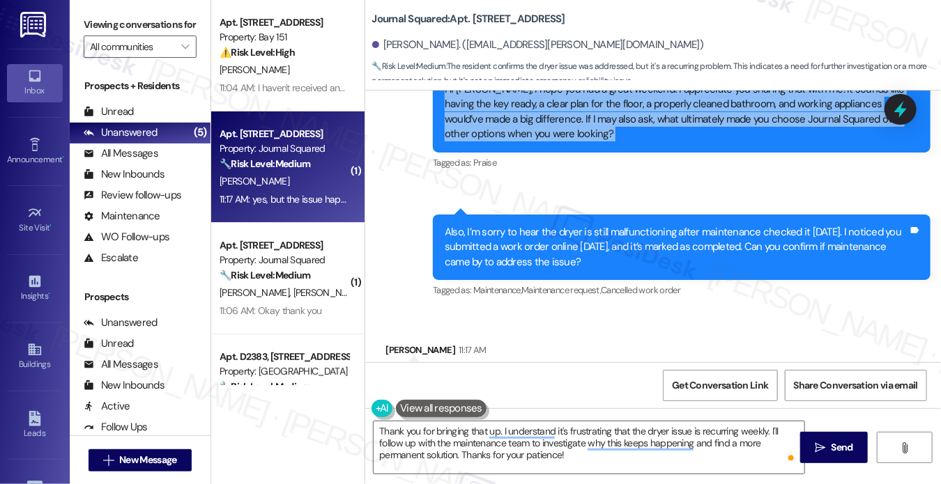
scroll to position [2385, 0]
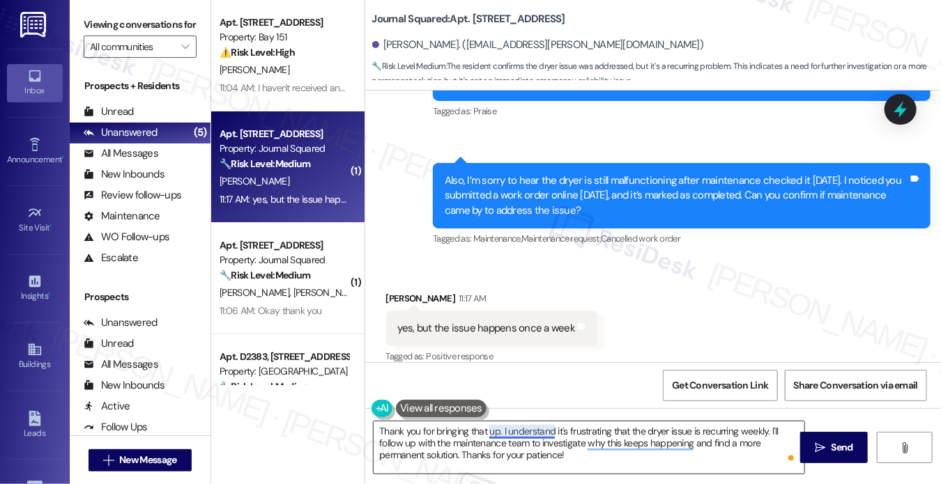
click at [498, 427] on textarea "Thank you for bringing that up. I understand it's frustrating that the dryer is…" at bounding box center [589, 448] width 431 height 52
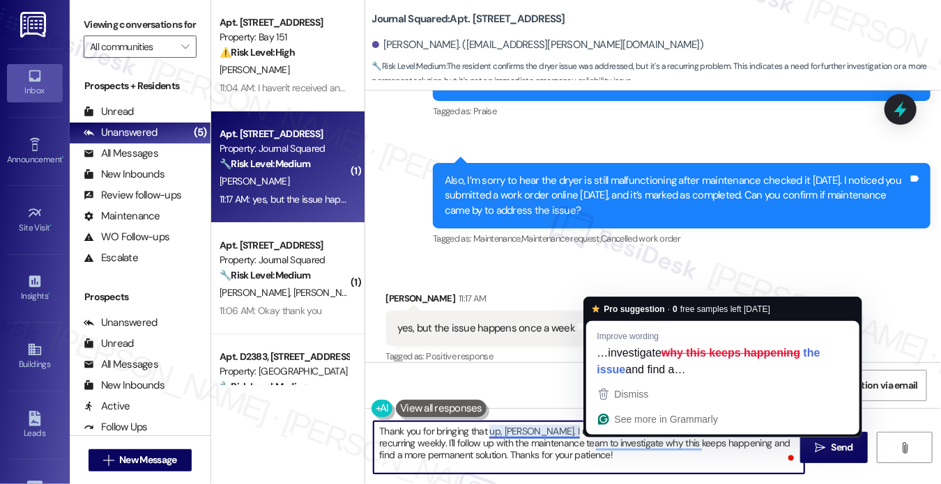
click at [530, 324] on div "yes, but the issue happens once a week Tags and notes" at bounding box center [492, 329] width 212 height 36
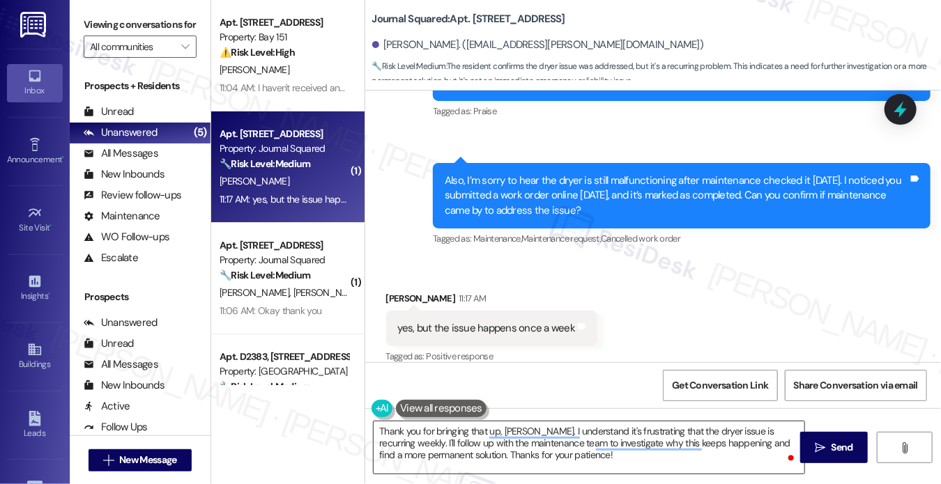
click at [730, 429] on textarea "Thank you for bringing that up, [PERSON_NAME]. I understand it's frustrating th…" at bounding box center [589, 448] width 431 height 52
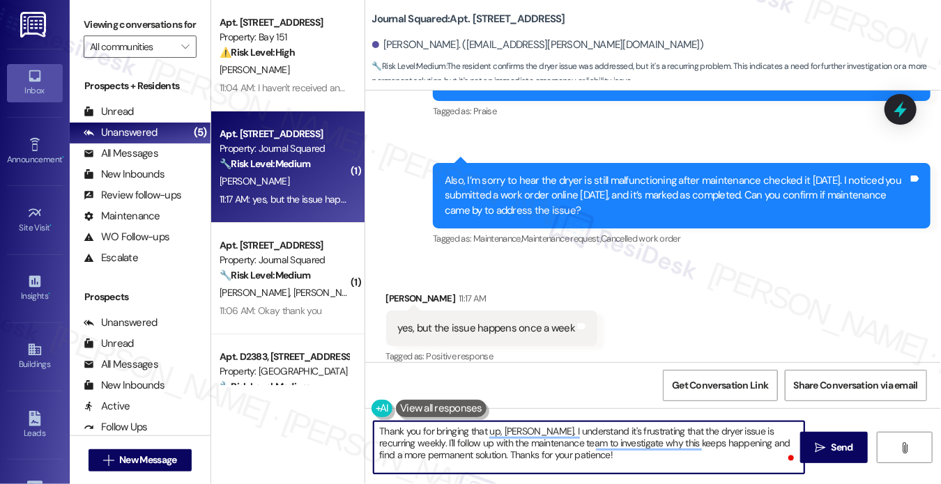
click at [598, 426] on textarea "Thank you for bringing that up, [PERSON_NAME]. I understand it's frustrating th…" at bounding box center [589, 448] width 431 height 52
click at [454, 445] on textarea "Thank you for bringing that up, [PERSON_NAME]. I understand that the dryer issu…" at bounding box center [589, 448] width 431 height 52
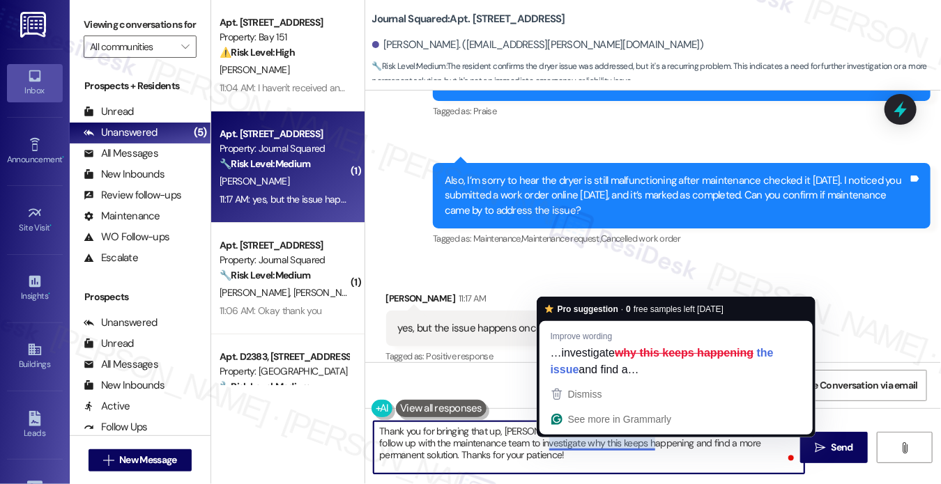
click at [548, 449] on textarea "Thank you for bringing that up, [PERSON_NAME]. I understand that the dryer issu…" at bounding box center [589, 448] width 431 height 52
click at [532, 454] on textarea "Thank you for bringing that up, [PERSON_NAME]. I understand that the dryer issu…" at bounding box center [589, 448] width 431 height 52
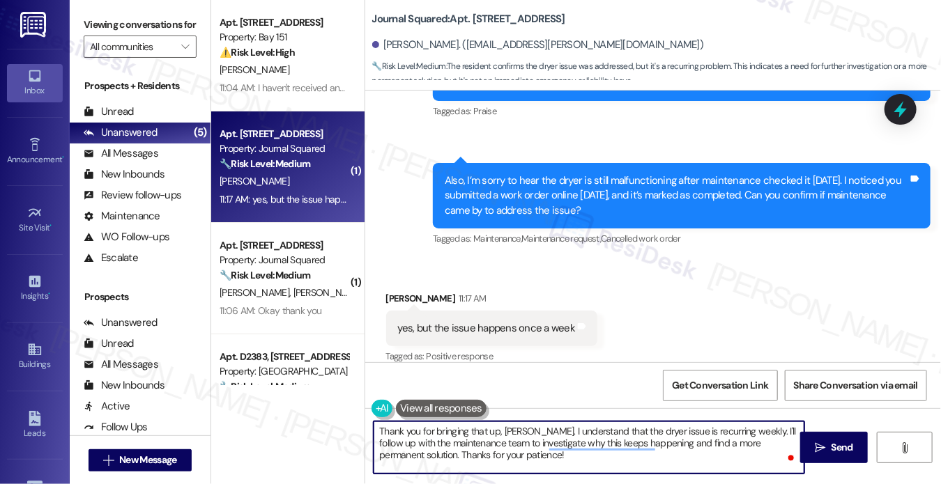
drag, startPoint x: 536, startPoint y: 451, endPoint x: 471, endPoint y: 434, distance: 66.9
click at [471, 434] on textarea "Thank you for bringing that up, [PERSON_NAME]. I understand that the dryer issu…" at bounding box center [589, 448] width 431 height 52
click at [634, 451] on textarea "Thank you for bringing that up, [PERSON_NAME]. I understand that the dryer issu…" at bounding box center [589, 448] width 431 height 52
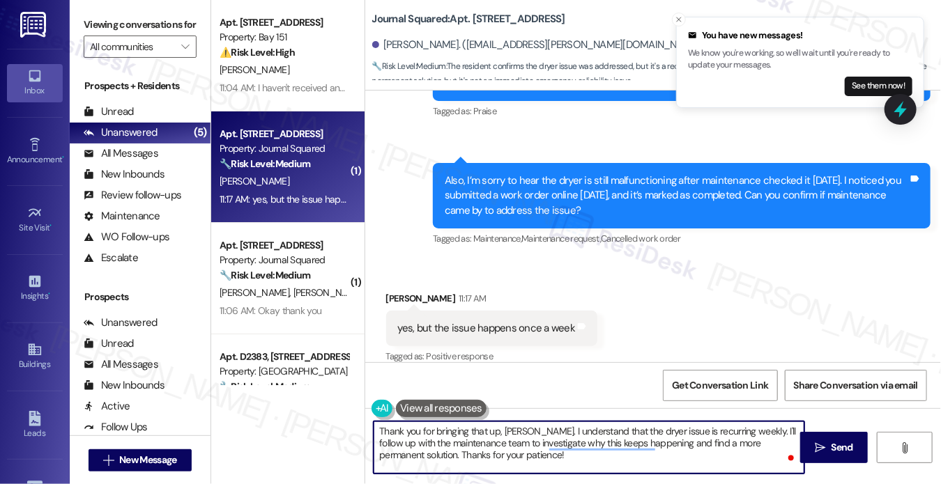
click at [726, 451] on textarea "Thank you for bringing that up, [PERSON_NAME]. I understand that the dryer issu…" at bounding box center [589, 448] width 431 height 52
click at [518, 453] on textarea "Thank you for bringing that up, [PERSON_NAME]. I understand that the dryer issu…" at bounding box center [589, 448] width 431 height 52
drag, startPoint x: 546, startPoint y: 456, endPoint x: 746, endPoint y: 431, distance: 201.5
click at [746, 431] on textarea "Thank you for bringing that up, [PERSON_NAME]. I understand that the dryer issu…" at bounding box center [589, 448] width 431 height 52
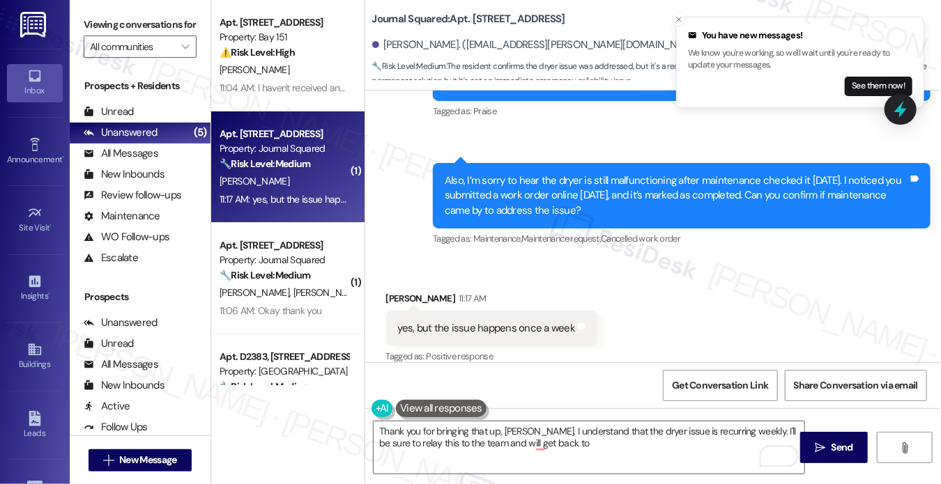
click at [113, 29] on label "Viewing conversations for" at bounding box center [140, 25] width 113 height 22
click at [123, 31] on label "Viewing conversations for" at bounding box center [140, 25] width 113 height 22
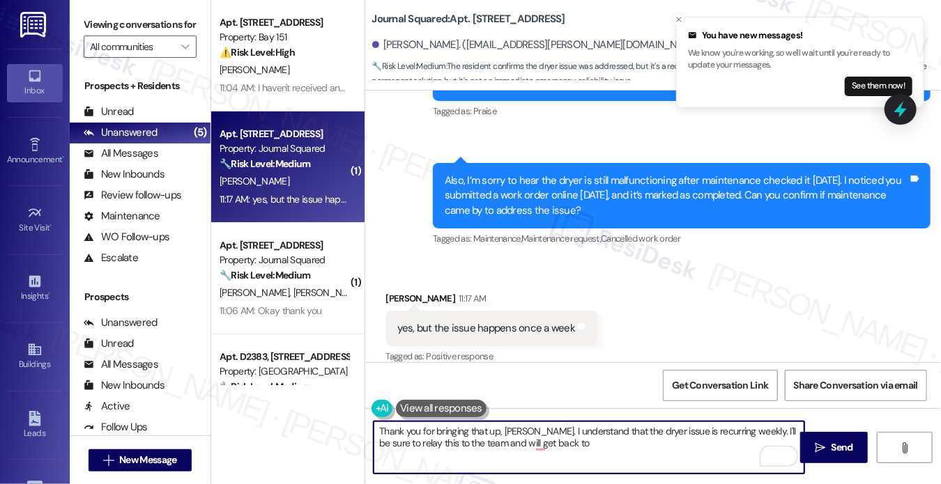
click at [546, 432] on textarea "Thank you for bringing that up, [PERSON_NAME]. I understand that the dryer issu…" at bounding box center [589, 448] width 431 height 52
paste textarea "Hi [PERSON_NAME], thanks for letting me know. Since the dryer seems to act up a…"
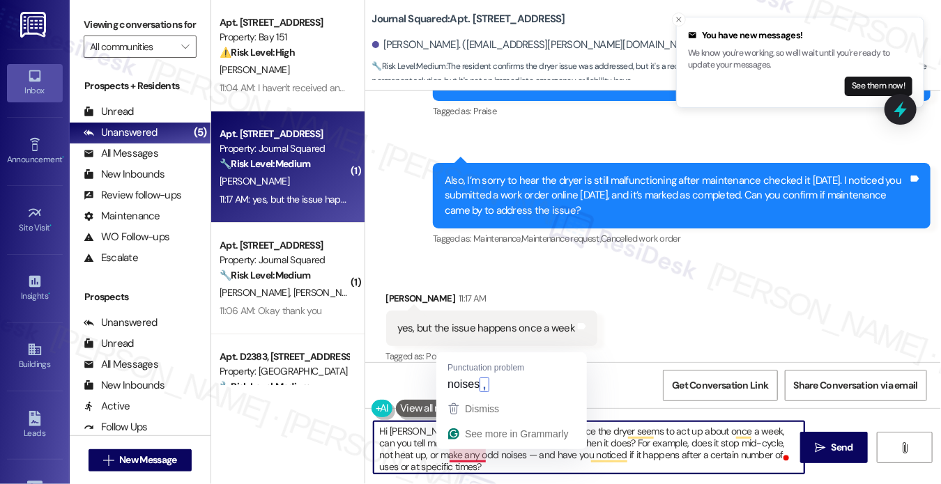
click at [554, 233] on span "Maintenance request ," at bounding box center [560, 239] width 79 height 12
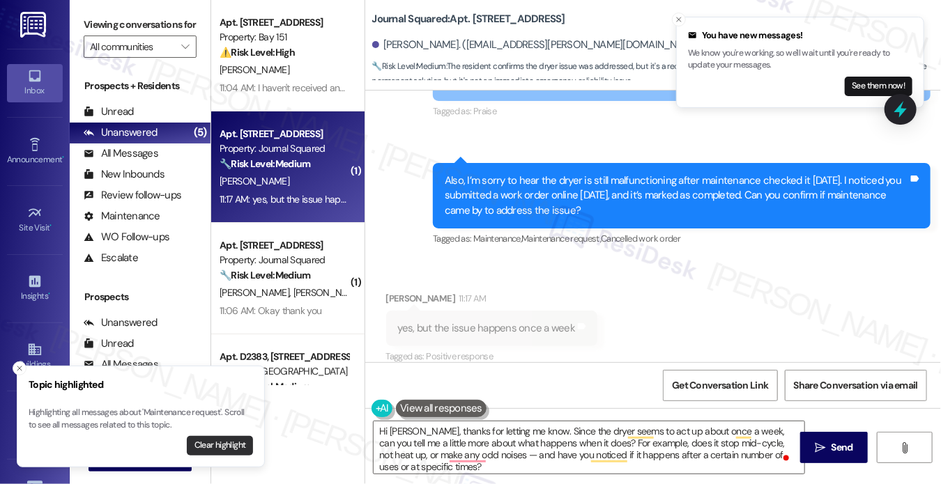
click at [215, 448] on button "Clear highlight" at bounding box center [220, 446] width 66 height 20
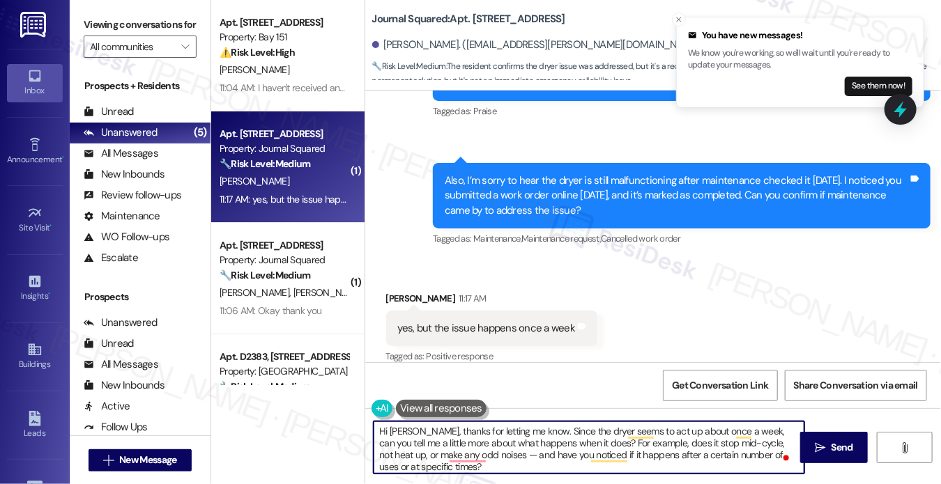
click at [544, 439] on textarea "Hi [PERSON_NAME], thanks for letting me know. Since the dryer seems to act up a…" at bounding box center [589, 448] width 431 height 52
click at [571, 431] on textarea "Hi [PERSON_NAME], thanks for letting me know. Since the dryer seems to act up a…" at bounding box center [589, 448] width 431 height 52
click at [587, 450] on textarea "Hi [PERSON_NAME], thanks for letting me know. Since the dryer seems to act up a…" at bounding box center [589, 448] width 431 height 52
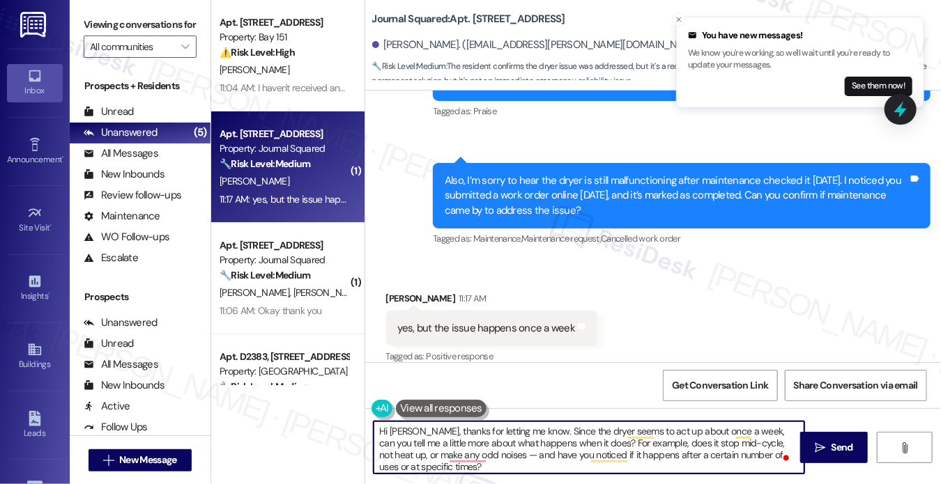
click at [521, 448] on textarea "Hi [PERSON_NAME], thanks for letting me know. Since the dryer seems to act up a…" at bounding box center [589, 448] width 431 height 52
drag, startPoint x: 443, startPoint y: 464, endPoint x: 588, endPoint y: 445, distance: 146.2
click at [588, 445] on textarea "Hi [PERSON_NAME], thanks for letting me know. Since the dryer seems to act up a…" at bounding box center [589, 448] width 431 height 52
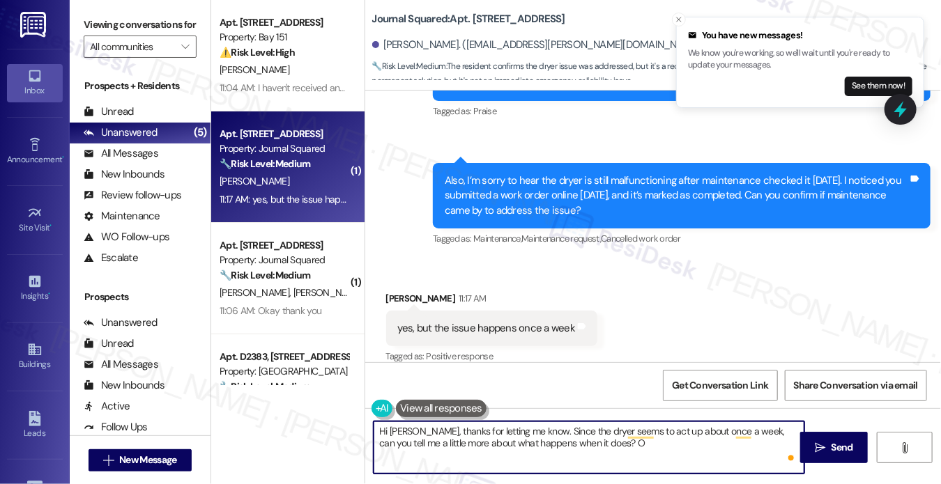
type textarea "Hi [PERSON_NAME], thanks for letting me know. Since the dryer seems to act up a…"
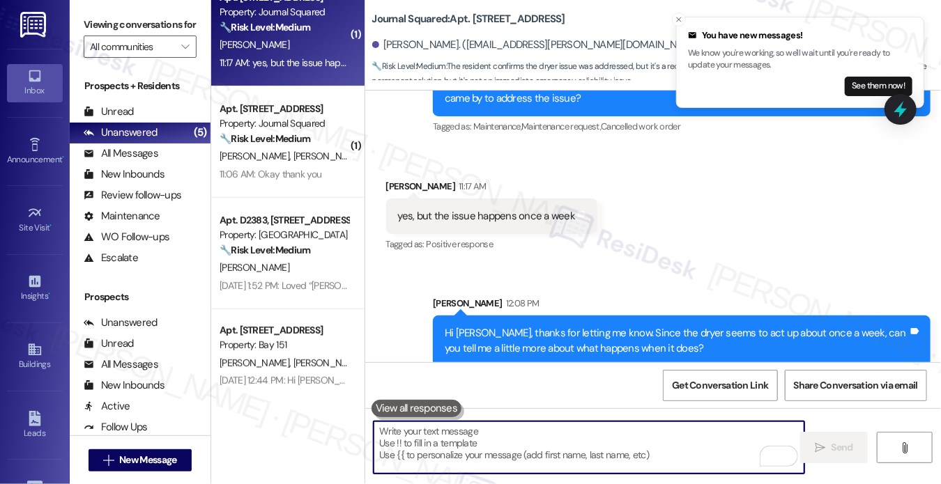
scroll to position [139, 0]
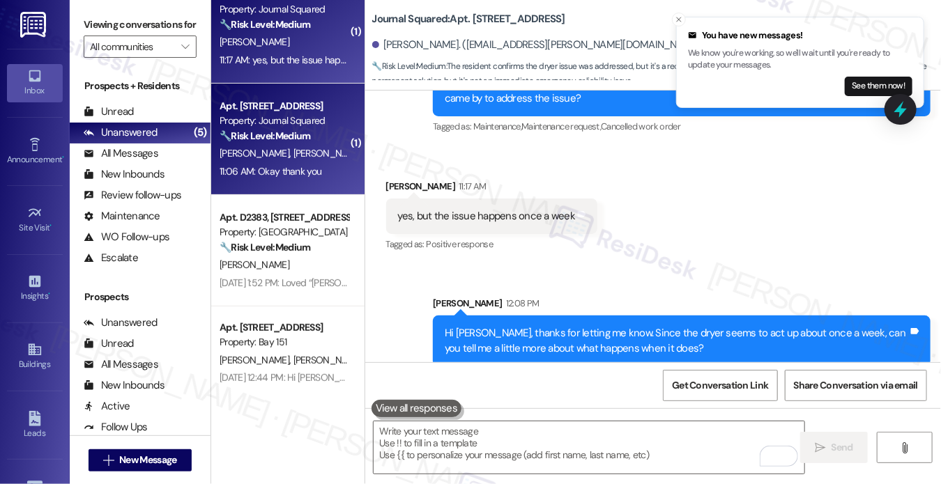
click at [262, 114] on div "Property: Journal Squared" at bounding box center [284, 121] width 129 height 15
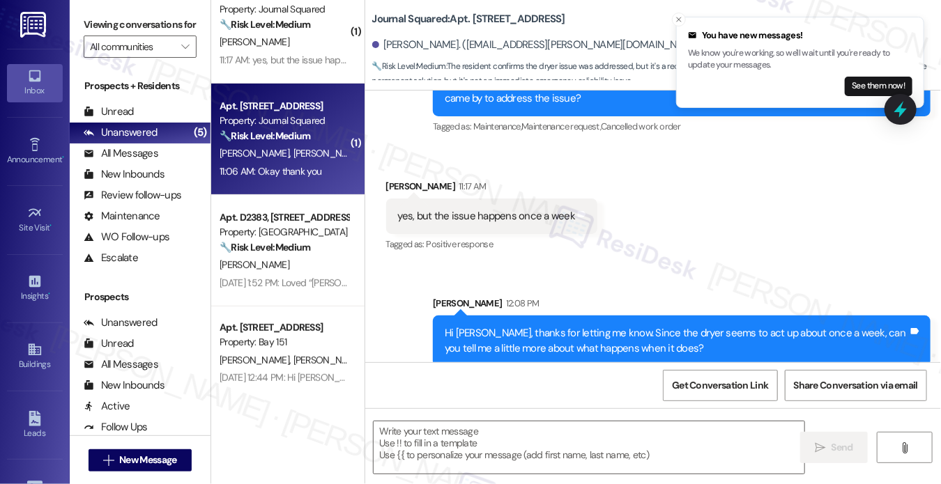
type textarea "Fetching suggested responses. Please feel free to read through the conversation…"
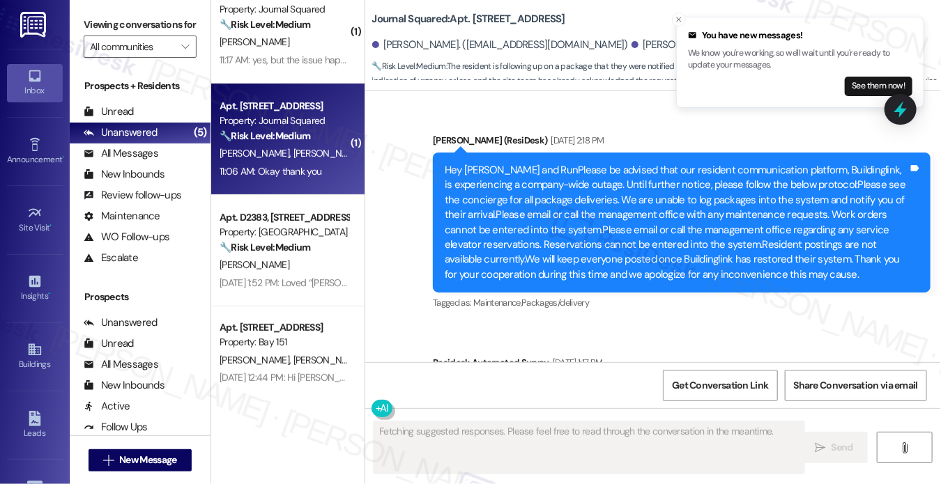
scroll to position [19089, 0]
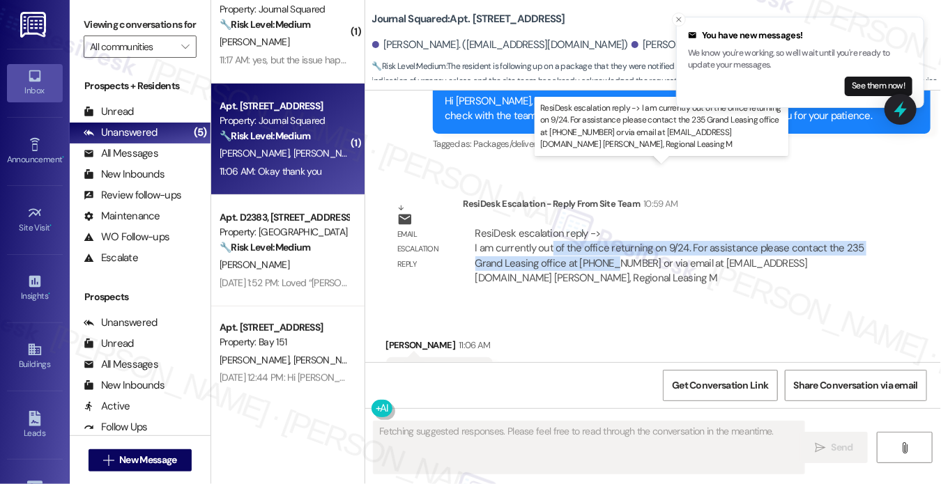
drag, startPoint x: 550, startPoint y: 185, endPoint x: 604, endPoint y: 200, distance: 56.5
click at [604, 226] on div "ResiDesk escalation reply -> I am currently out of the office returning on 9/24…" at bounding box center [669, 255] width 389 height 59
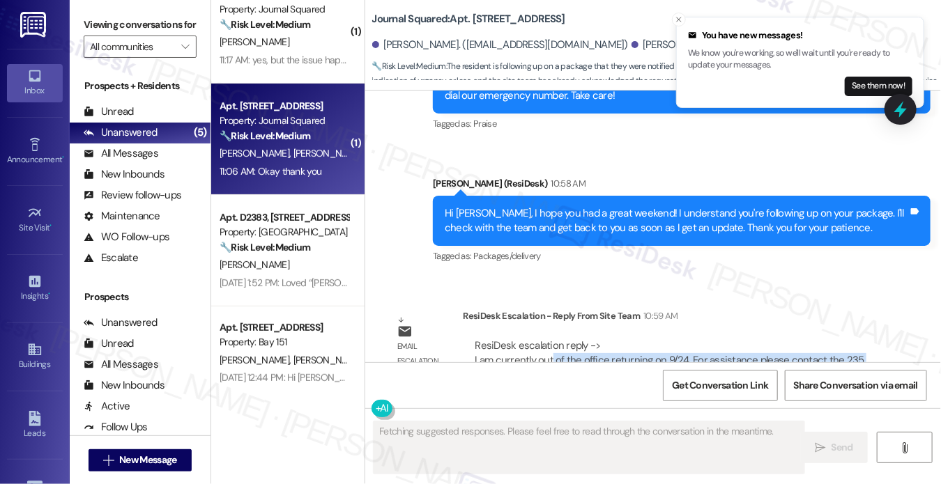
scroll to position [18810, 0]
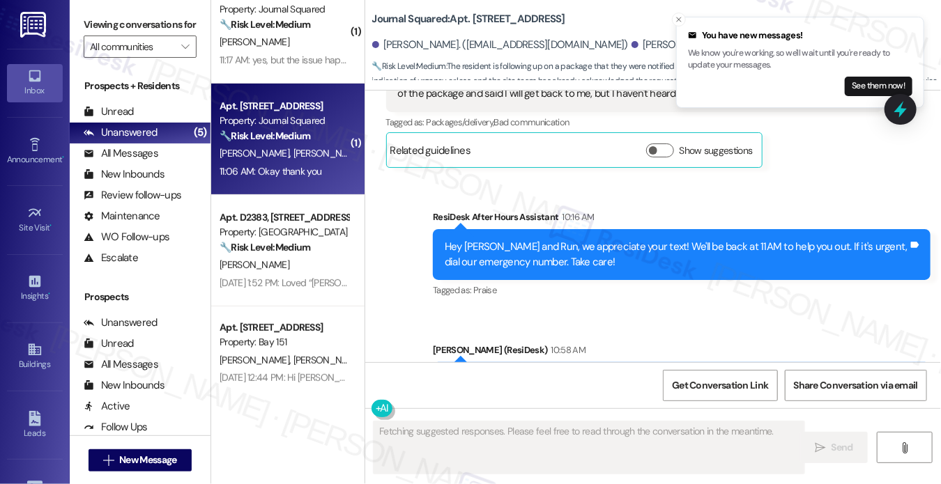
click at [477, 362] on div "Hi [PERSON_NAME], I hope you had a great weekend! I understand you're following…" at bounding box center [682, 387] width 498 height 51
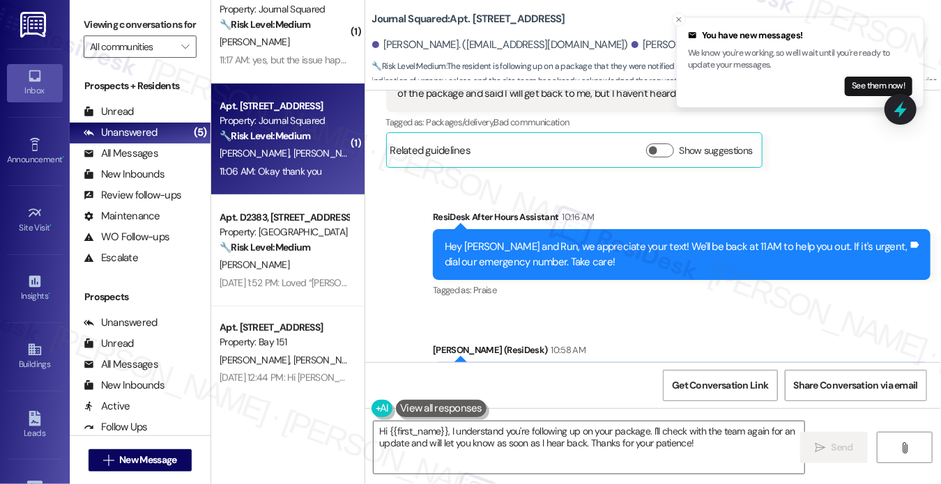
click at [772, 373] on div "Hi [PERSON_NAME], I hope you had a great weekend! I understand you're following…" at bounding box center [676, 388] width 463 height 30
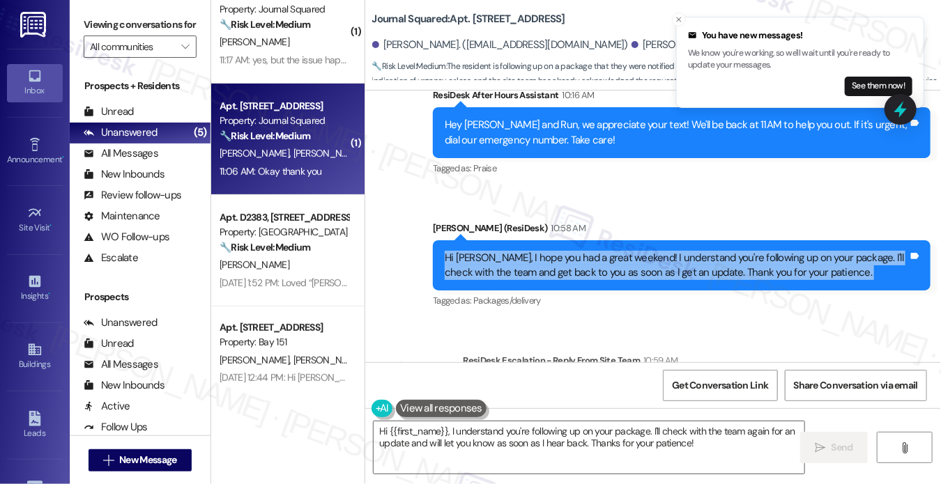
scroll to position [18880, 0]
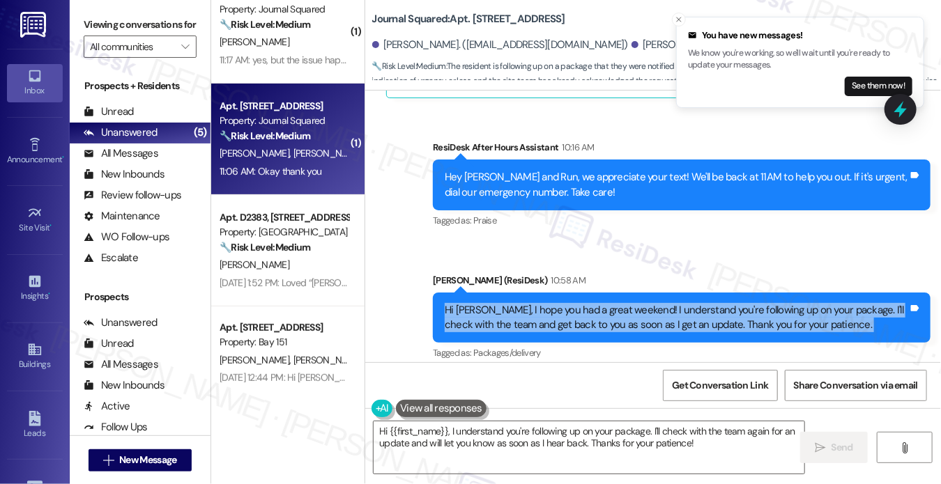
click at [582, 303] on div "Hi [PERSON_NAME], I hope you had a great weekend! I understand you're following…" at bounding box center [676, 318] width 463 height 30
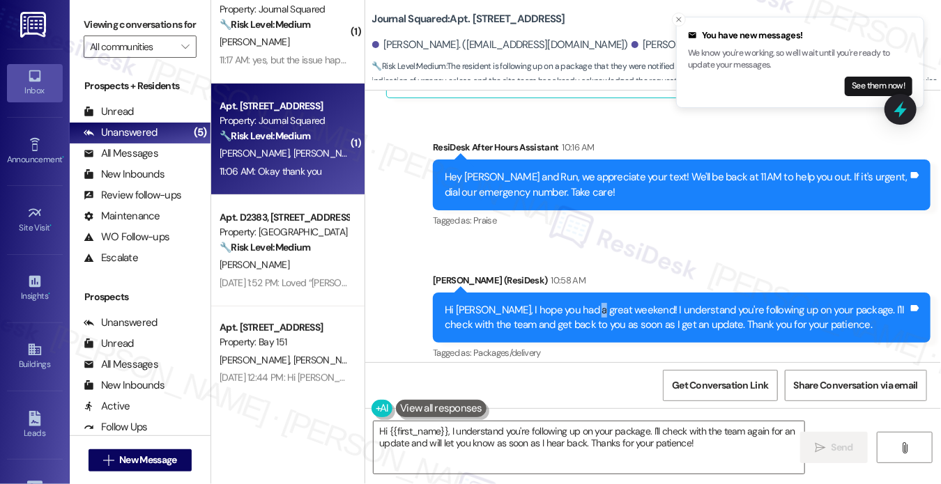
click at [582, 303] on div "Hi [PERSON_NAME], I hope you had a great weekend! I understand you're following…" at bounding box center [676, 318] width 463 height 30
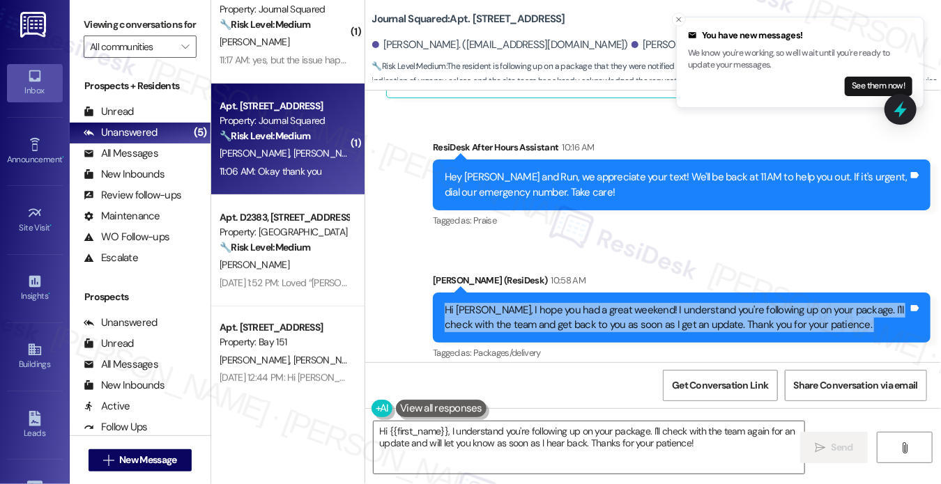
click at [582, 303] on div "Hi [PERSON_NAME], I hope you had a great weekend! I understand you're following…" at bounding box center [676, 318] width 463 height 30
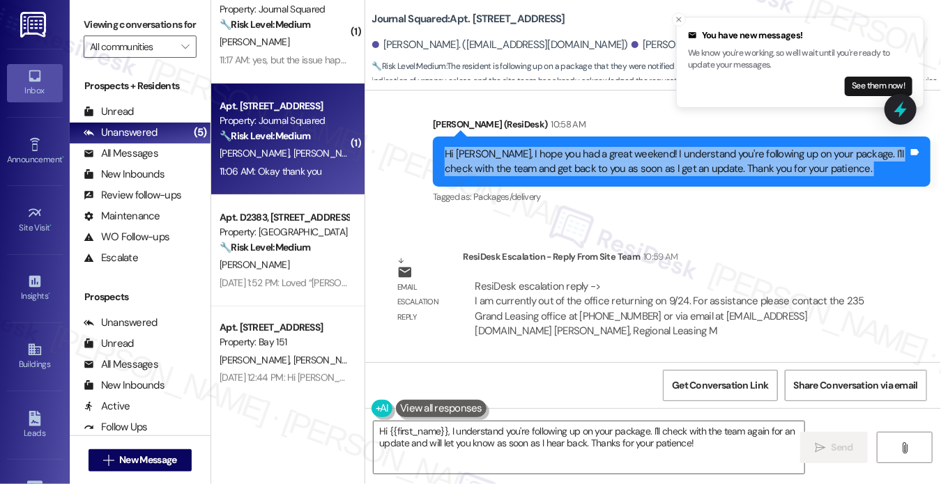
scroll to position [19089, 0]
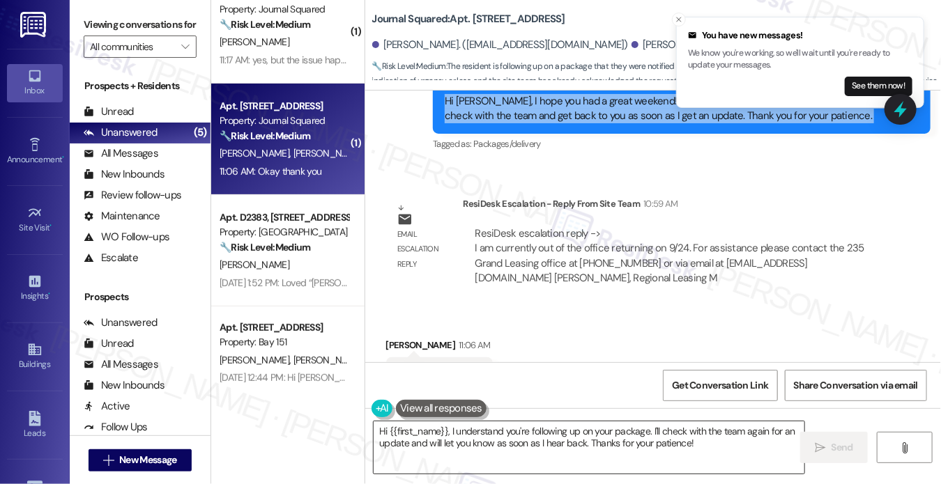
click at [482, 441] on textarea "Hi {{first_name}}, I understand you're following up on your package. I'll check…" at bounding box center [589, 448] width 431 height 52
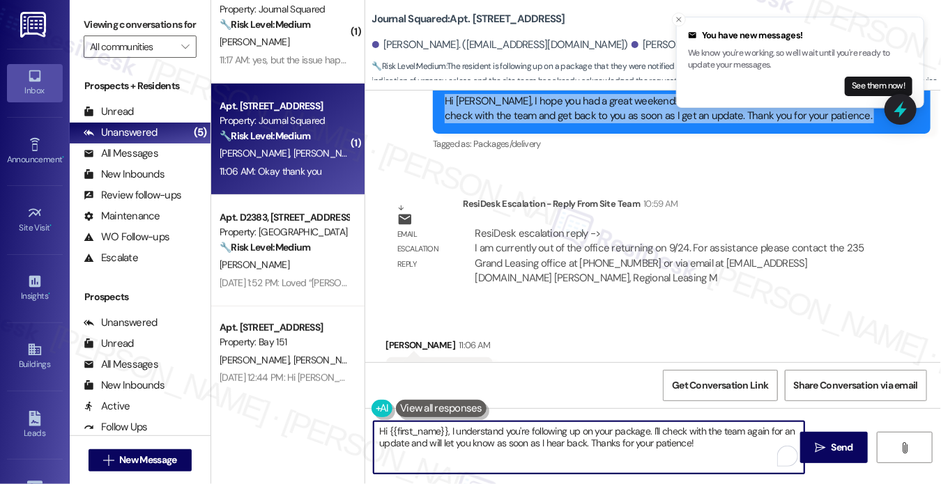
click at [482, 442] on textarea "Hi {{first_name}}, I understand you're following up on your package. I'll check…" at bounding box center [589, 448] width 431 height 52
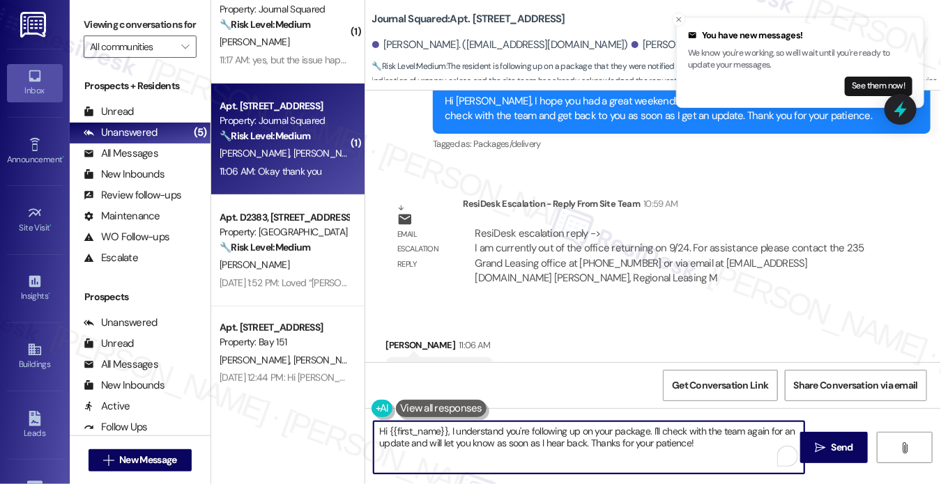
click at [482, 442] on textarea "Hi {{first_name}}, I understand you're following up on your package. I'll check…" at bounding box center [589, 448] width 431 height 52
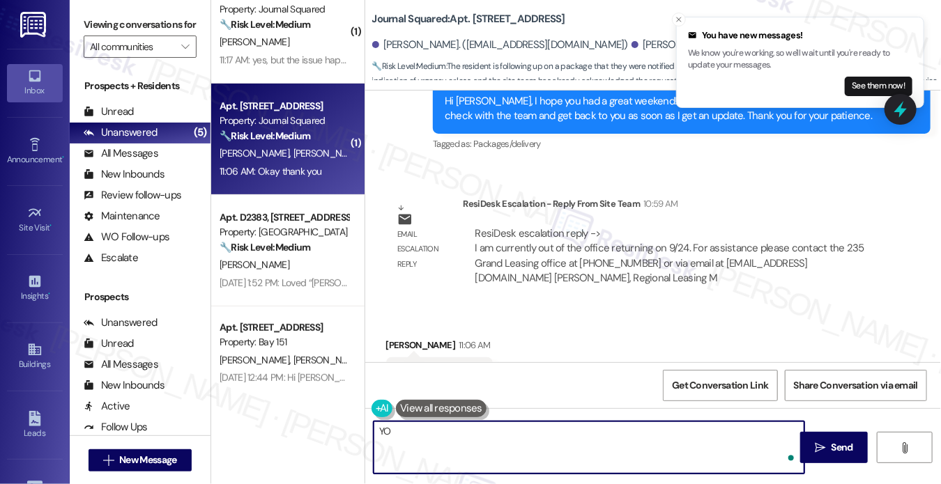
type textarea "Y"
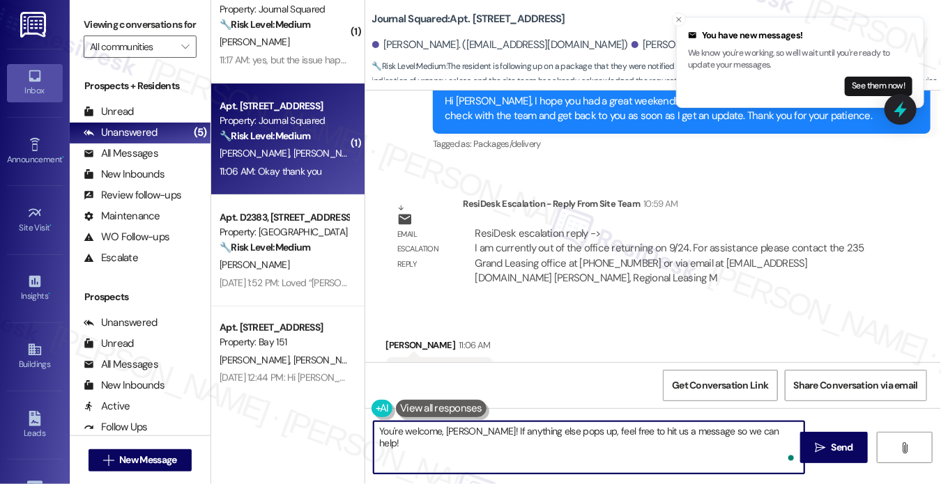
type textarea "You're welcome, [PERSON_NAME]! If anything else pops up, feel free to hit us a …"
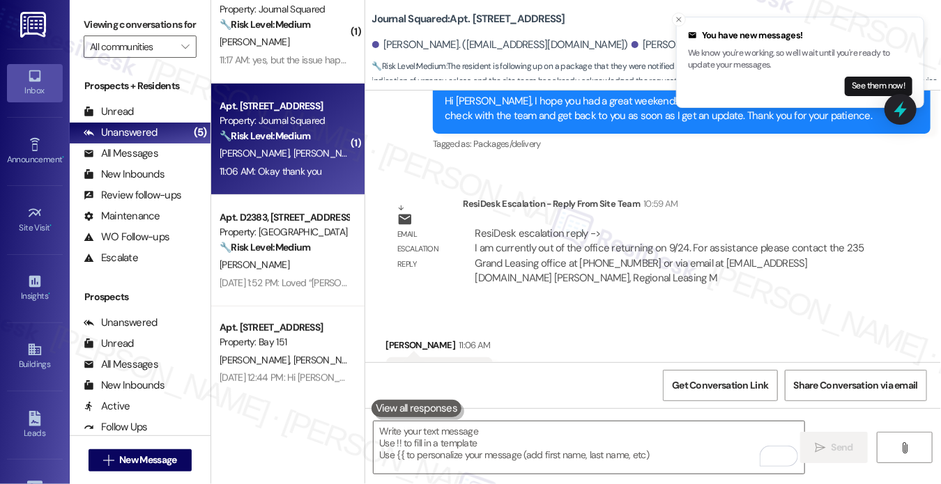
click at [98, 27] on label "Viewing conversations for" at bounding box center [140, 25] width 113 height 22
drag, startPoint x: 92, startPoint y: 15, endPoint x: 202, endPoint y: 75, distance: 125.7
click at [92, 15] on label "Viewing conversations for" at bounding box center [140, 25] width 113 height 22
click at [516, 459] on textarea "To enrich screen reader interactions, please activate Accessibility in Grammarl…" at bounding box center [589, 448] width 431 height 52
paste textarea "You’re welcome, [PERSON_NAME]! If anything else comes up, just send us a messag…"
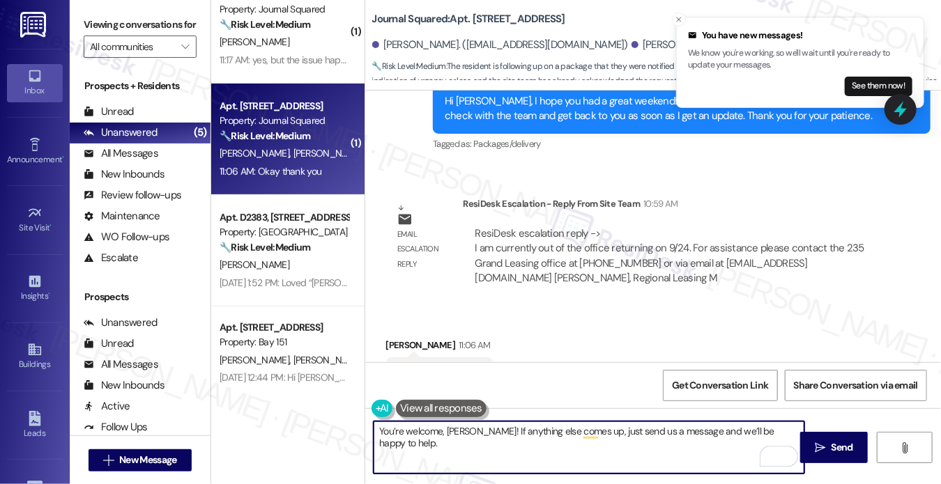
click at [496, 431] on textarea "You’re welcome, [PERSON_NAME]! If anything else comes up, just send us a messag…" at bounding box center [589, 448] width 431 height 52
click at [786, 431] on textarea "You’re welcome, [PERSON_NAME]! If anything else comes up, just send us a messag…" at bounding box center [589, 448] width 431 height 52
click at [787, 430] on textarea "You’re welcome, [PERSON_NAME]! If anything else comes up, just send us a messag…" at bounding box center [589, 448] width 431 height 52
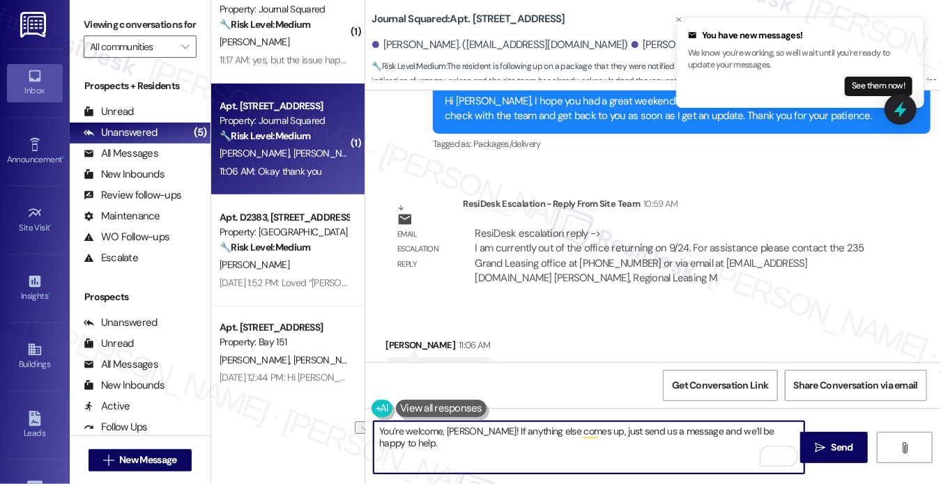
drag, startPoint x: 790, startPoint y: 429, endPoint x: 477, endPoint y: 445, distance: 314.0
click at [477, 446] on textarea "You’re welcome, [PERSON_NAME]! If anything else comes up, just send us a messag…" at bounding box center [589, 448] width 431 height 52
paste textarea "You’re welcome, [PERSON_NAME]! If anything else comes up, just send us a messag…"
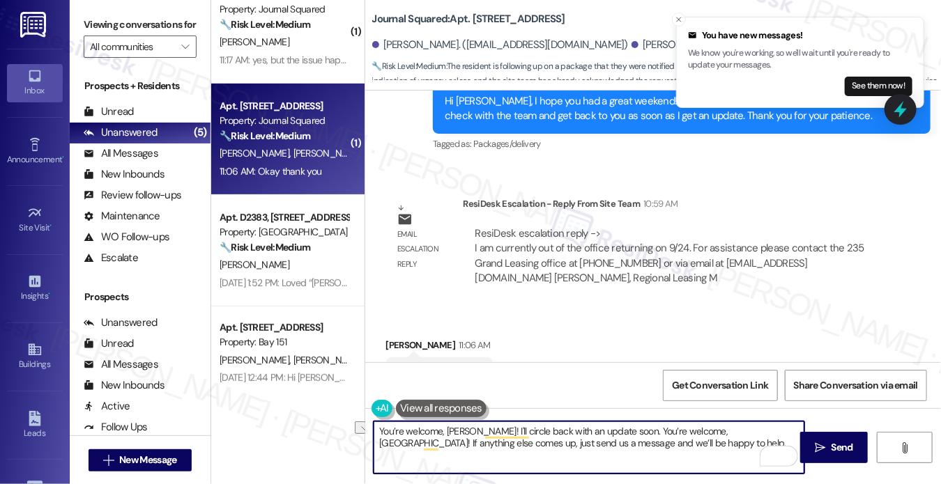
drag, startPoint x: 712, startPoint y: 431, endPoint x: 617, endPoint y: 432, distance: 95.5
click at [617, 432] on textarea "You’re welcome, [PERSON_NAME]! I'll circle back with an update soon. You’re wel…" at bounding box center [589, 448] width 431 height 52
click at [672, 456] on textarea "You’re welcome, [PERSON_NAME]! I'll circle back with an update soon. If anythin…" at bounding box center [589, 448] width 431 height 52
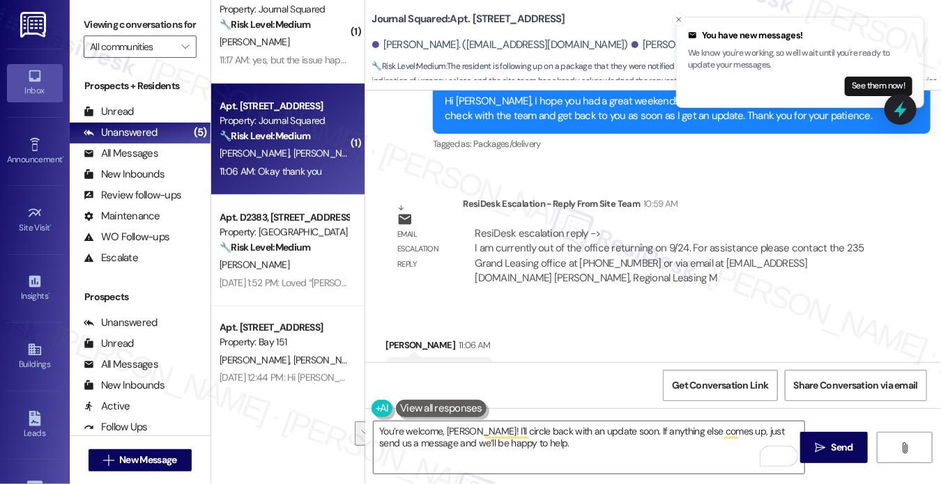
click at [694, 310] on div "Received via SMS [PERSON_NAME] 11:06 AM Okay thank you Tags and notes Tagged as…" at bounding box center [653, 366] width 576 height 118
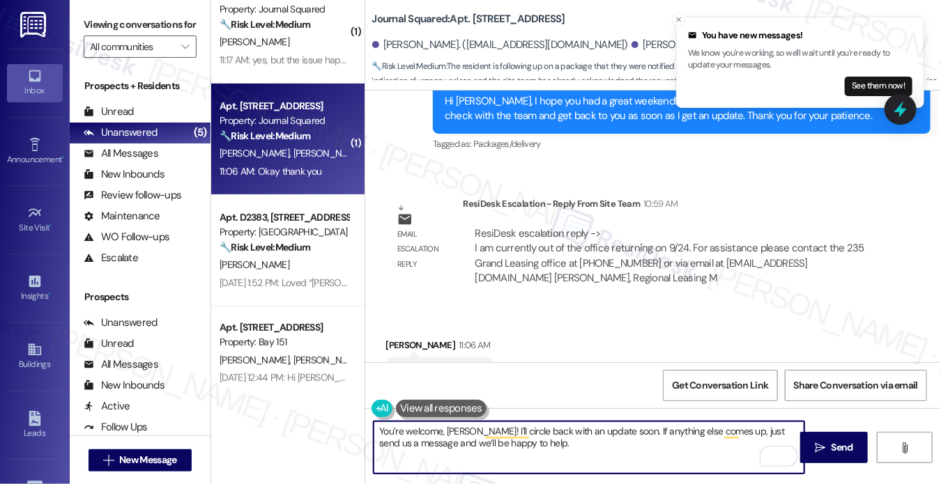
click at [585, 449] on textarea "You’re welcome, [PERSON_NAME]! I'll circle back with an update soon. If anythin…" at bounding box center [589, 448] width 431 height 52
type textarea "You’re welcome, [PERSON_NAME]! I'll circle back with an update soon. If anythin…"
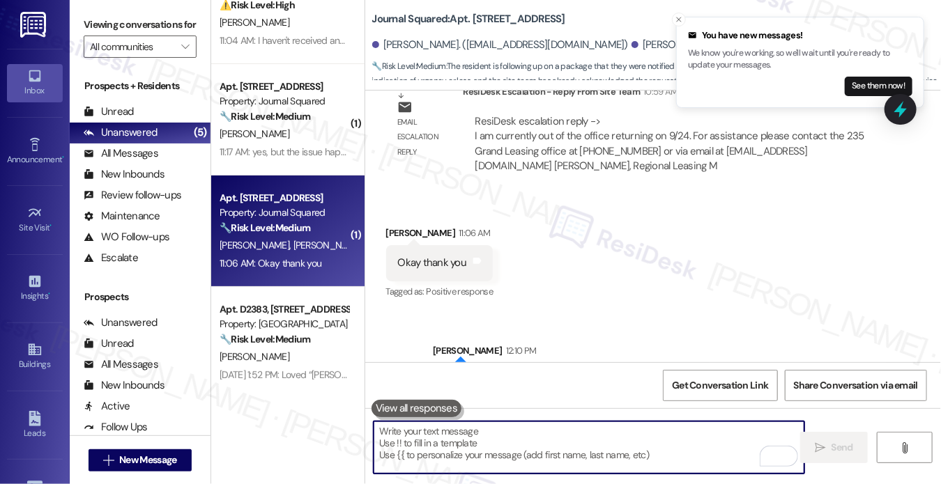
scroll to position [0, 0]
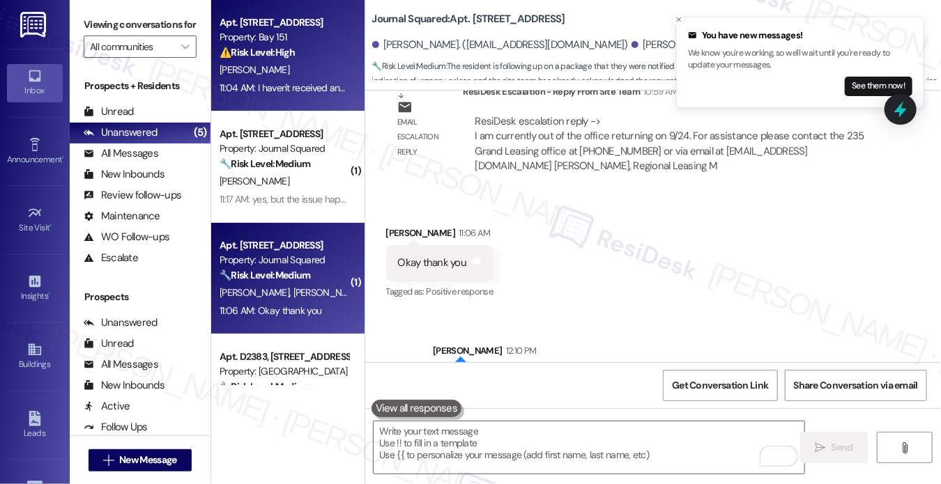
click at [288, 86] on div "11:04 AM: I haven't received any email from Luxer and neither it's in the packa…" at bounding box center [390, 88] width 341 height 13
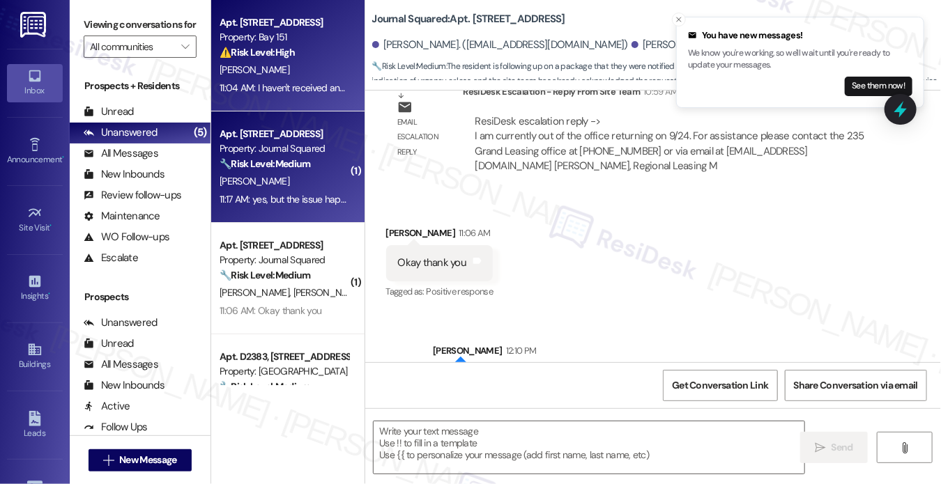
type textarea "Fetching suggested responses. Please feel free to read through the conversation…"
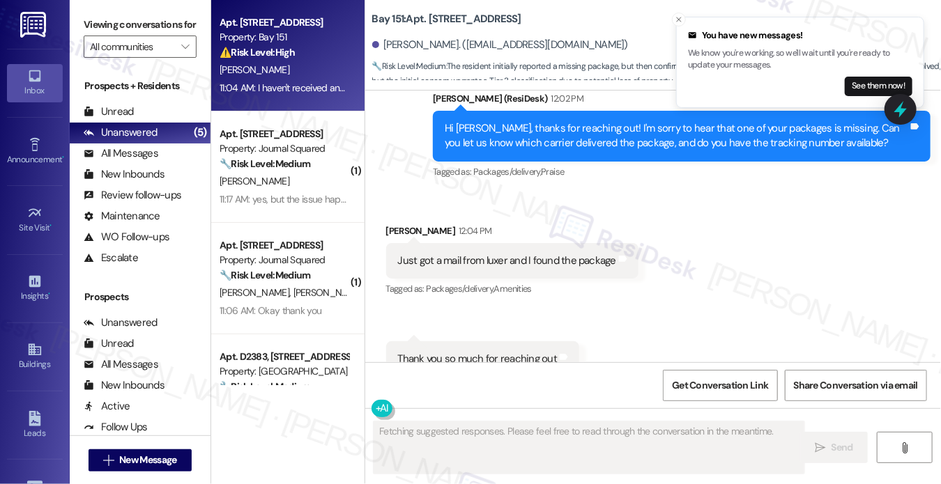
scroll to position [1258, 0]
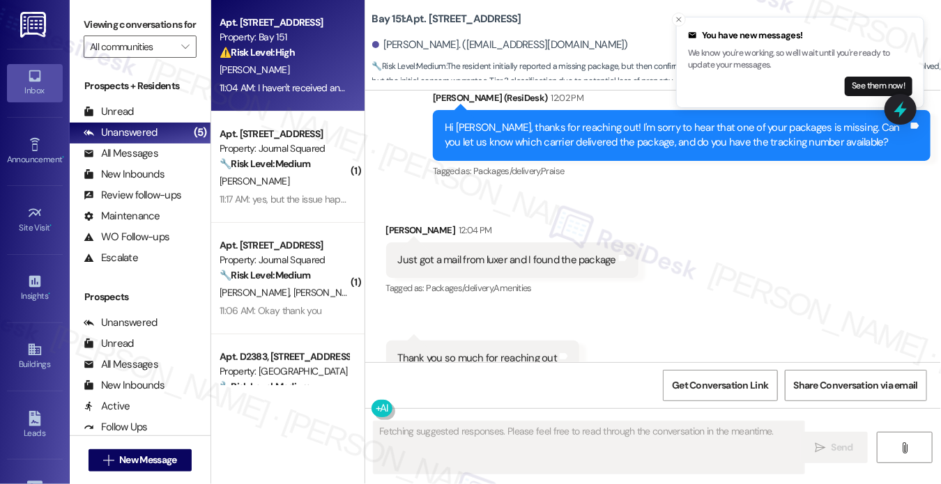
click at [459, 253] on div "Just got a mail from luxer and I found the package" at bounding box center [507, 260] width 219 height 15
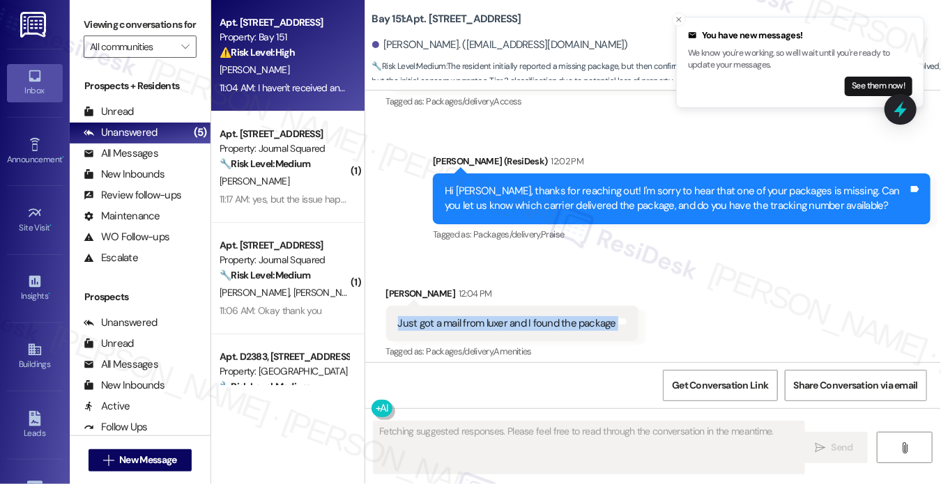
scroll to position [1049, 0]
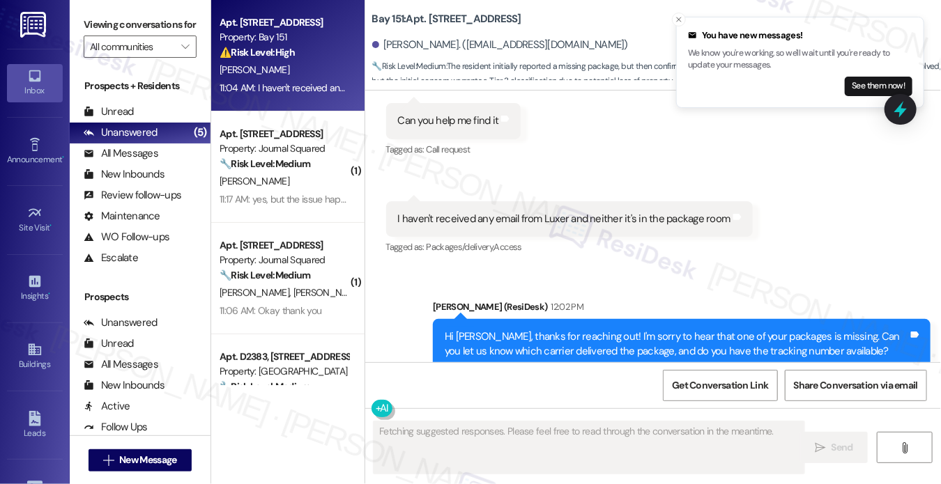
click at [587, 330] on div "Hi [PERSON_NAME], thanks for reaching out! I'm sorry to hear that one of your p…" at bounding box center [676, 345] width 463 height 30
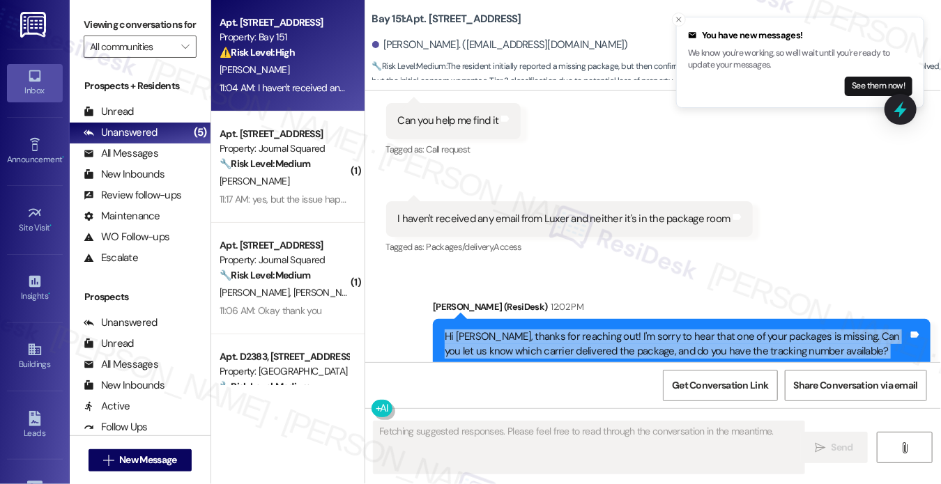
click at [587, 330] on div "Hi [PERSON_NAME], thanks for reaching out! I'm sorry to hear that one of your p…" at bounding box center [676, 345] width 463 height 30
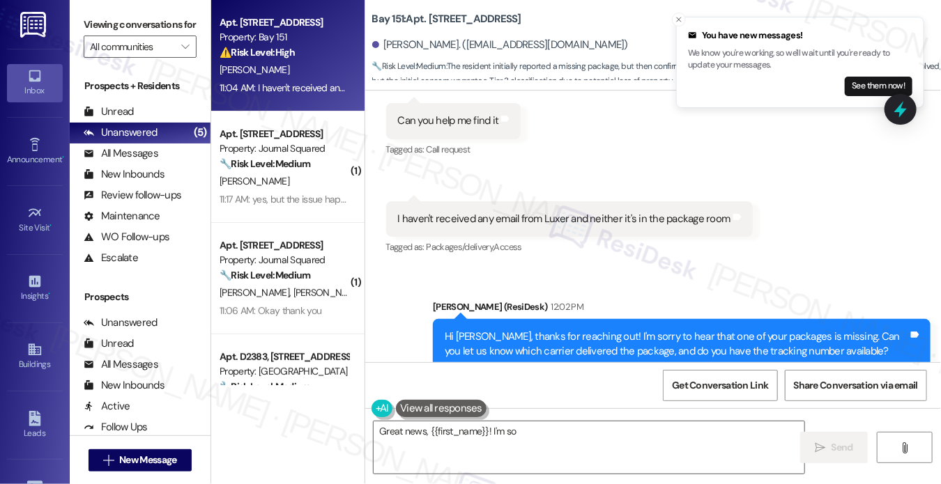
click at [719, 300] on div "[PERSON_NAME] (ResiDesk) 12:02 PM" at bounding box center [682, 310] width 498 height 20
click at [687, 330] on div "Hi [PERSON_NAME], thanks for reaching out! I'm sorry to hear that one of your p…" at bounding box center [676, 345] width 463 height 30
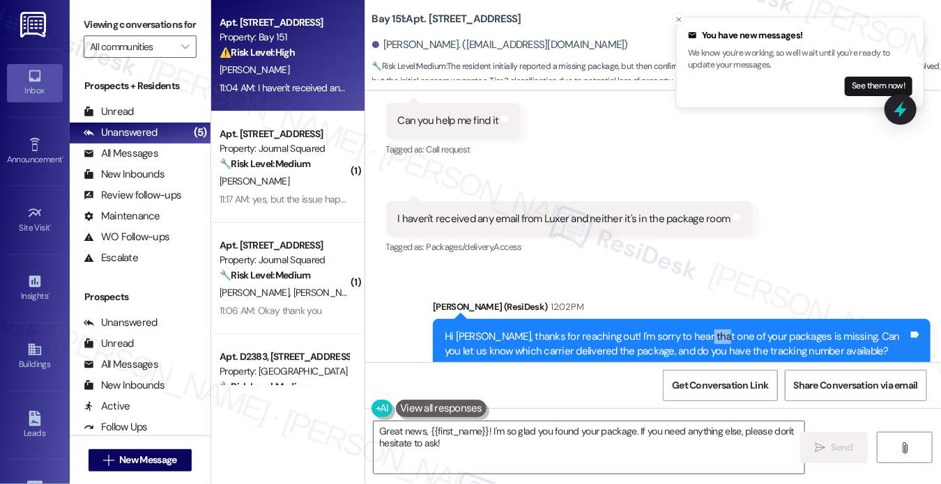
click at [687, 330] on div "Hi [PERSON_NAME], thanks for reaching out! I'm sorry to hear that one of your p…" at bounding box center [676, 345] width 463 height 30
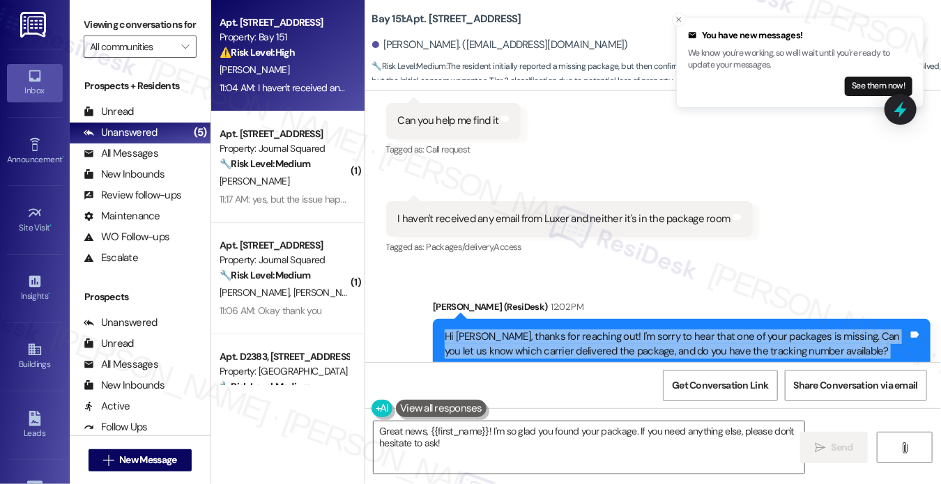
click at [687, 330] on div "Hi [PERSON_NAME], thanks for reaching out! I'm sorry to hear that one of your p…" at bounding box center [676, 345] width 463 height 30
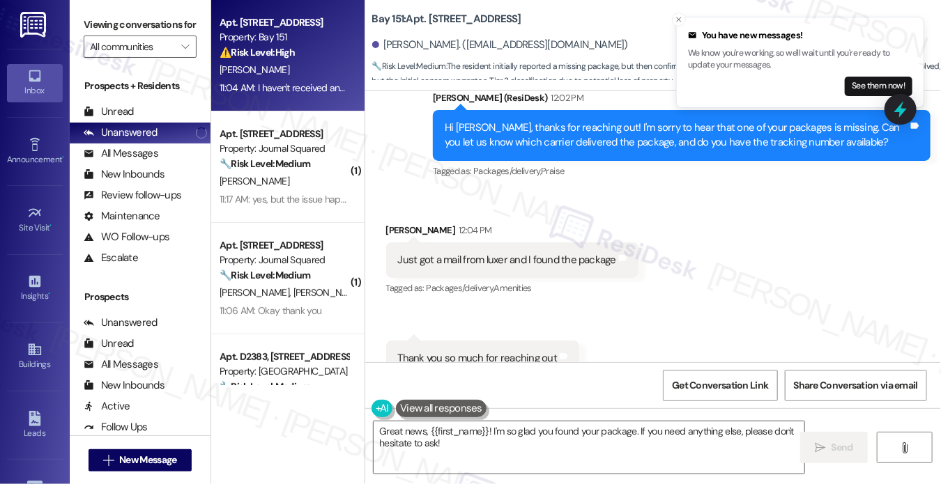
click at [493, 243] on div "Just got a mail from luxer and I found the package Tags and notes" at bounding box center [512, 261] width 253 height 36
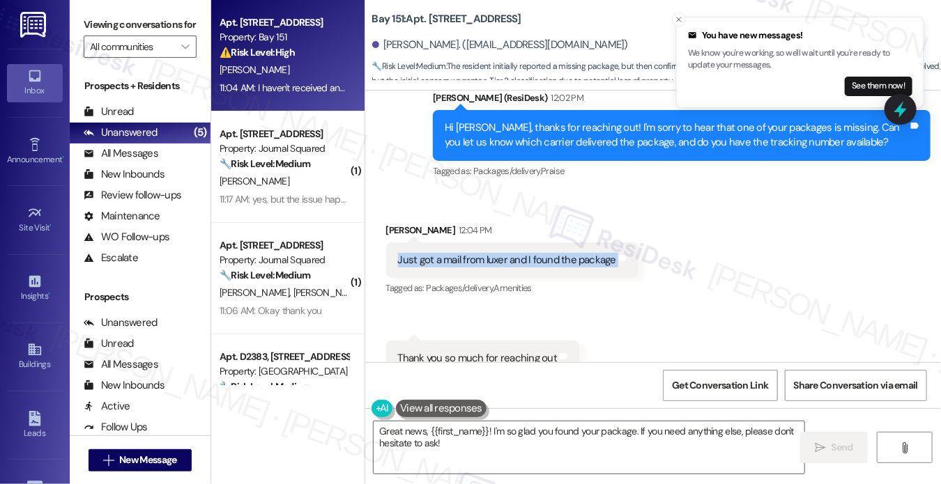
click at [496, 253] on div "Just got a mail from luxer and I found the package" at bounding box center [507, 260] width 219 height 15
click at [484, 351] on div "Thank you so much for reaching out" at bounding box center [478, 358] width 160 height 15
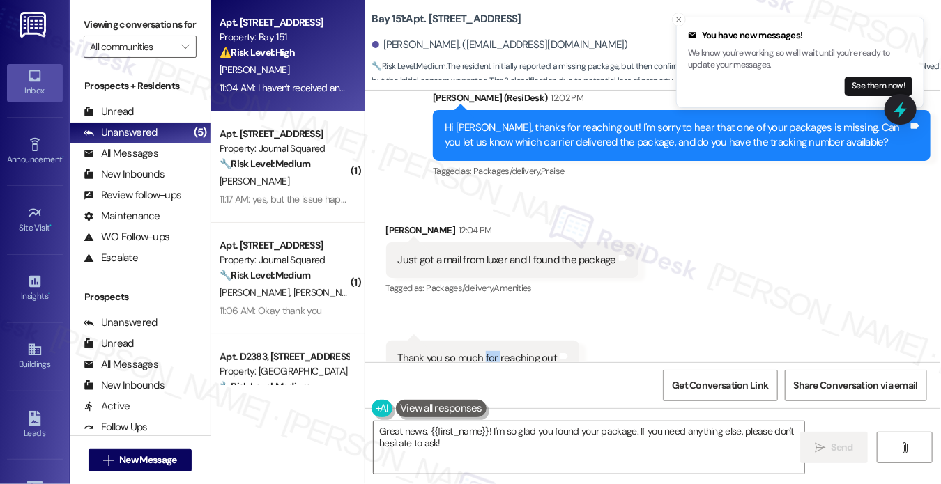
click at [484, 351] on div "Thank you so much for reaching out" at bounding box center [478, 358] width 160 height 15
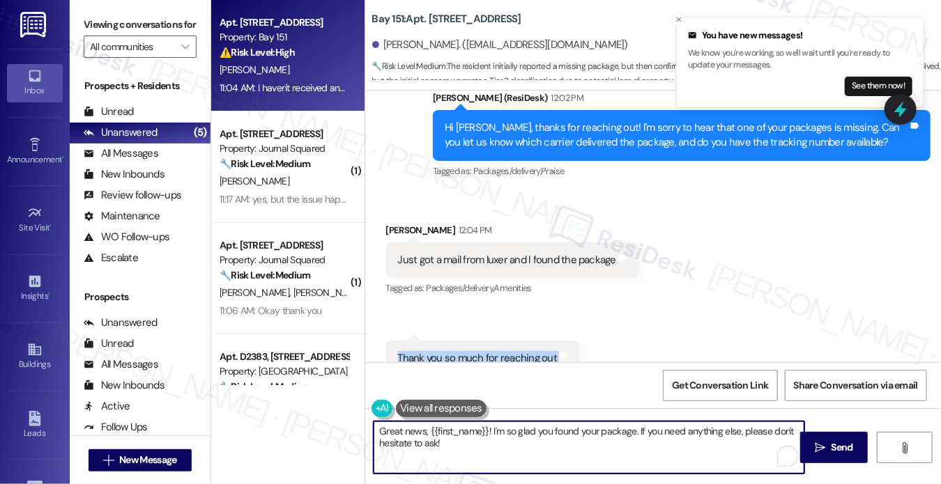
click at [455, 439] on textarea "Great news, {{first_name}}! I'm so glad you found your package. If you need any…" at bounding box center [589, 448] width 431 height 52
drag, startPoint x: 490, startPoint y: 429, endPoint x: 452, endPoint y: 417, distance: 40.1
click at [436, 423] on textarea "Great news, {{first_name}}! I'm so glad you found your package. If you need any…" at bounding box center [589, 448] width 431 height 52
click at [469, 442] on textarea "Great news, {{first_name}}! I'm so glad you found your package. If you need any…" at bounding box center [589, 448] width 431 height 52
drag, startPoint x: 488, startPoint y: 431, endPoint x: 283, endPoint y: 424, distance: 205.0
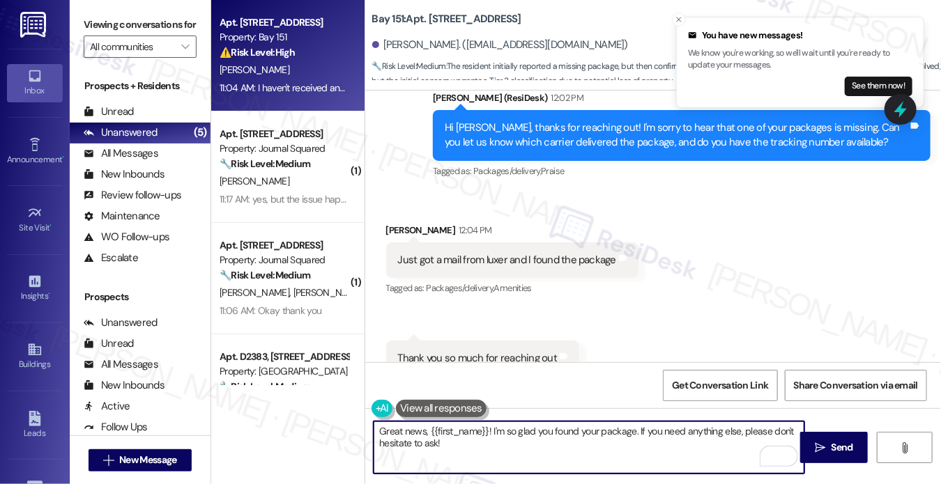
click at [283, 424] on div "Apt. [STREET_ADDRESS] Property: Bay 151 ⚠️ Risk Level: High The resident report…" at bounding box center [576, 242] width 730 height 484
click at [443, 431] on textarea "That's great! I'm so glad you found your package. If you need anything else, pl…" at bounding box center [589, 448] width 431 height 52
click at [593, 436] on textarea "That's great! I'm glad you found your package. If you need anything else, pleas…" at bounding box center [589, 448] width 431 height 52
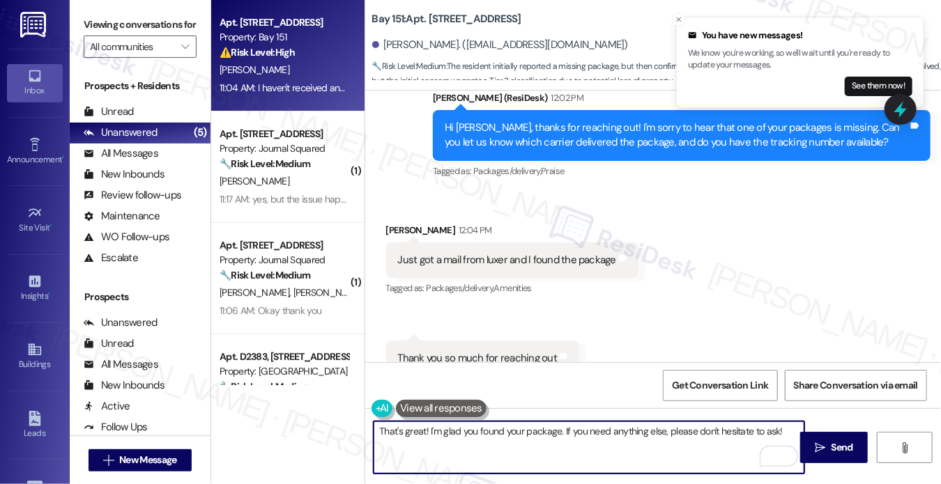
click at [593, 436] on textarea "That's great! I'm glad you found your package. If you need anything else, pleas…" at bounding box center [589, 448] width 431 height 52
click at [716, 269] on div "Received via SMS [PERSON_NAME] 12:04 PM Just got a mail from luxer and I found …" at bounding box center [653, 300] width 576 height 216
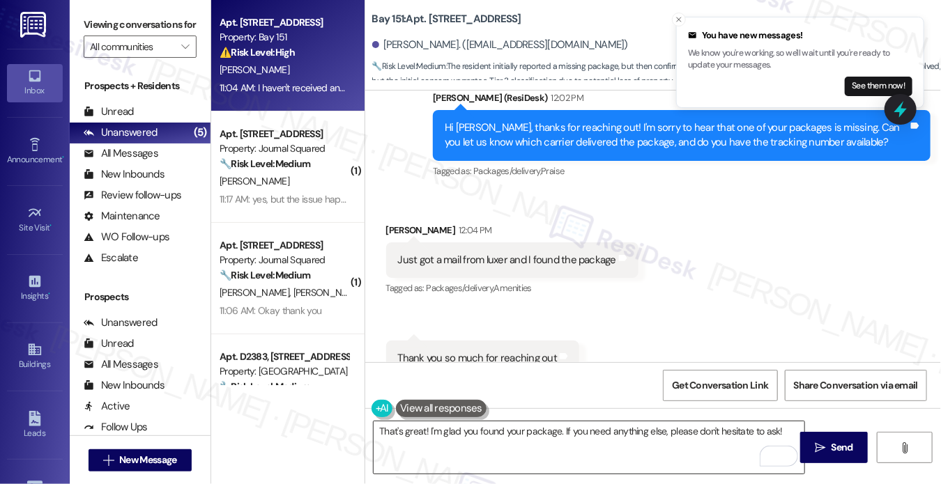
click at [787, 437] on textarea "That's great! I'm glad you found your package. If you need anything else, pleas…" at bounding box center [589, 448] width 431 height 52
click at [396, 223] on div "[PERSON_NAME] 12:04 PM" at bounding box center [512, 233] width 253 height 20
copy div "[PERSON_NAME]"
click at [458, 442] on textarea "That's great! I'm glad you found your package. If you need anything else, pleas…" at bounding box center [589, 448] width 431 height 52
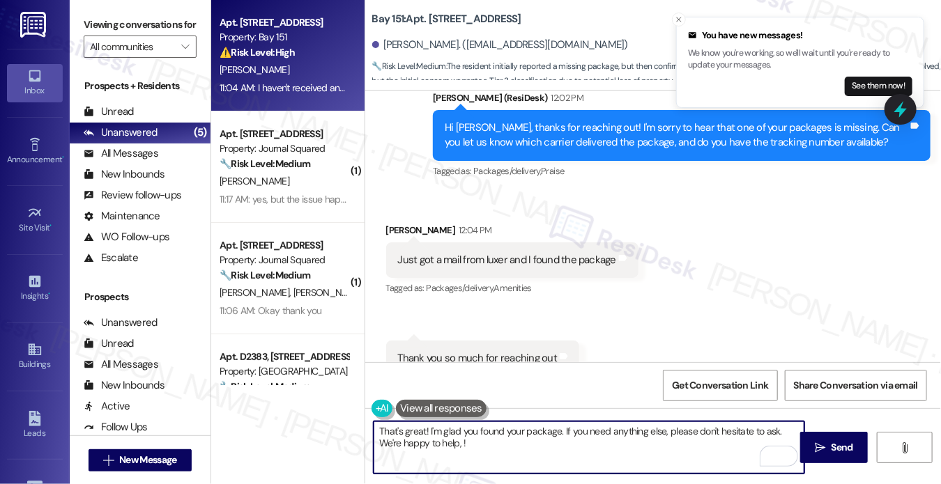
paste textarea "[PERSON_NAME]"
click at [508, 440] on textarea "That's great! I'm glad you found your package. If you need anything else, pleas…" at bounding box center [589, 448] width 431 height 52
click at [406, 223] on div "[PERSON_NAME] 12:04 PM" at bounding box center [512, 233] width 253 height 20
click at [405, 223] on div "[PERSON_NAME] 12:04 PM" at bounding box center [512, 233] width 253 height 20
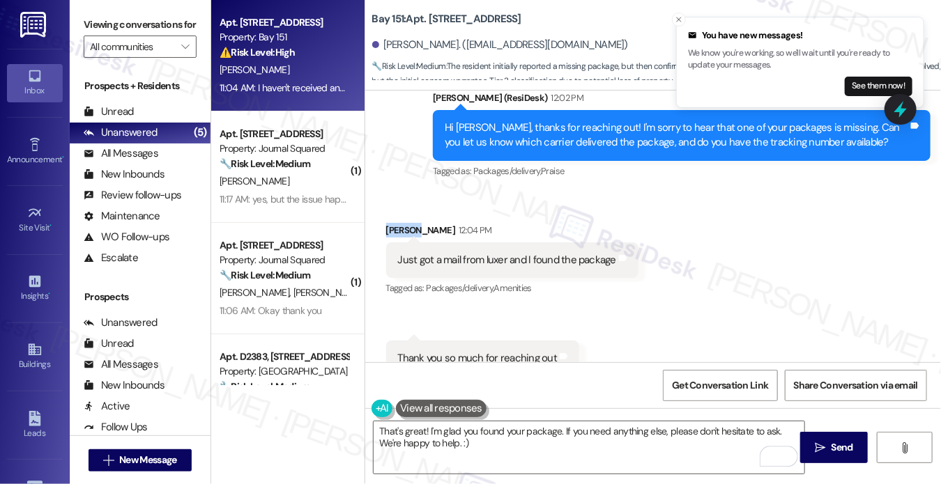
copy div "[PERSON_NAME]"
click at [422, 431] on textarea "That's great! I'm glad you found your package. If you need anything else, pleas…" at bounding box center [589, 448] width 431 height 52
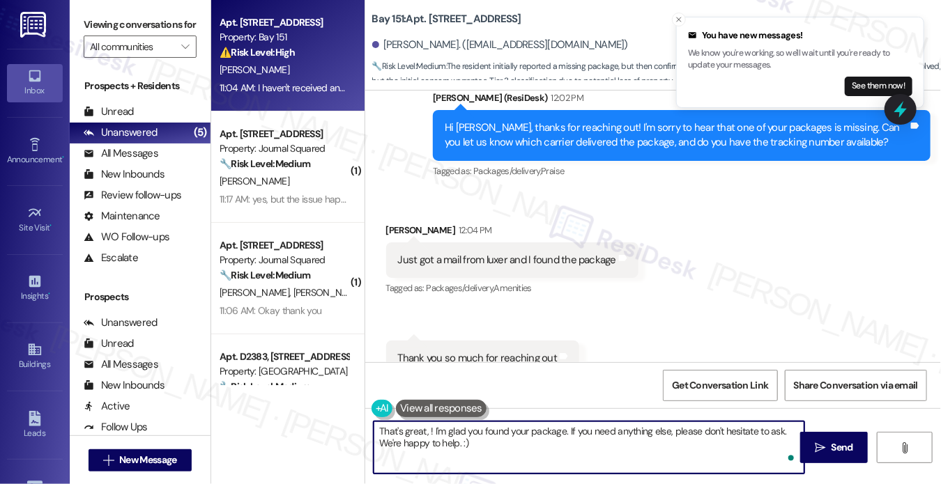
paste textarea "[PERSON_NAME]"
click at [554, 439] on textarea "That's great, [PERSON_NAME]! I'm glad you found your package. If you need anyth…" at bounding box center [589, 448] width 431 height 52
type textarea "That's great, [PERSON_NAME]! I'm glad you found your package. If you need anyth…"
click at [848, 454] on span "Send" at bounding box center [842, 447] width 22 height 15
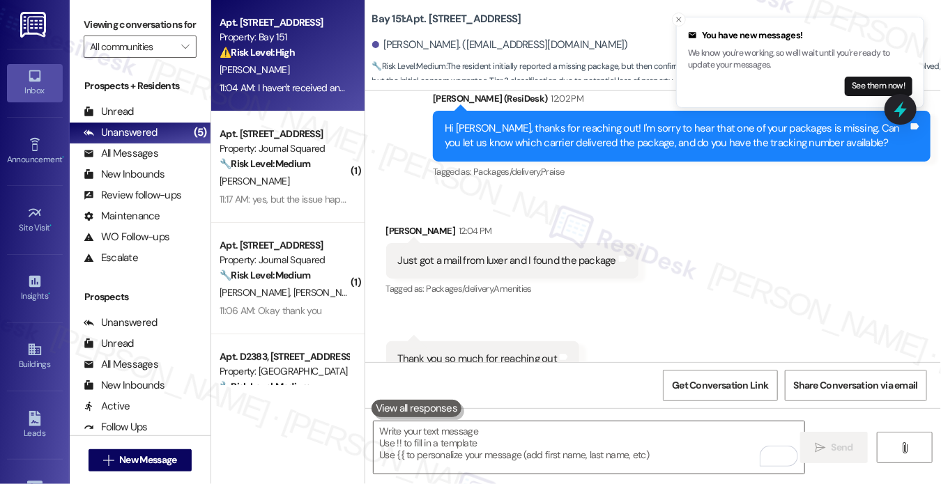
scroll to position [1371, 0]
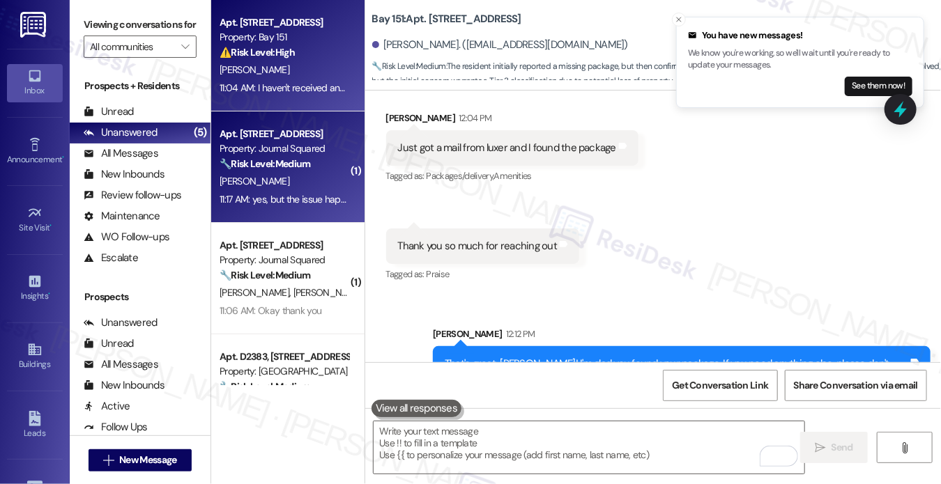
click at [302, 146] on div "Property: Journal Squared" at bounding box center [284, 148] width 129 height 15
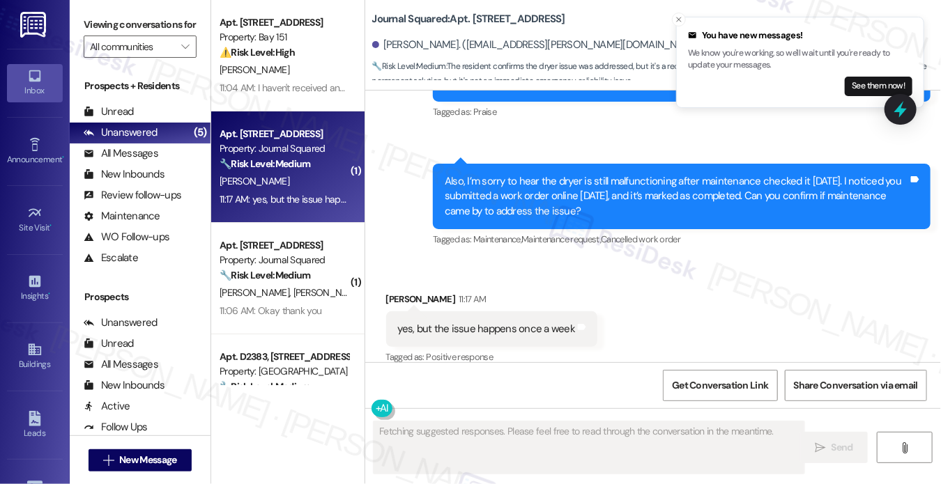
scroll to position [2518, 0]
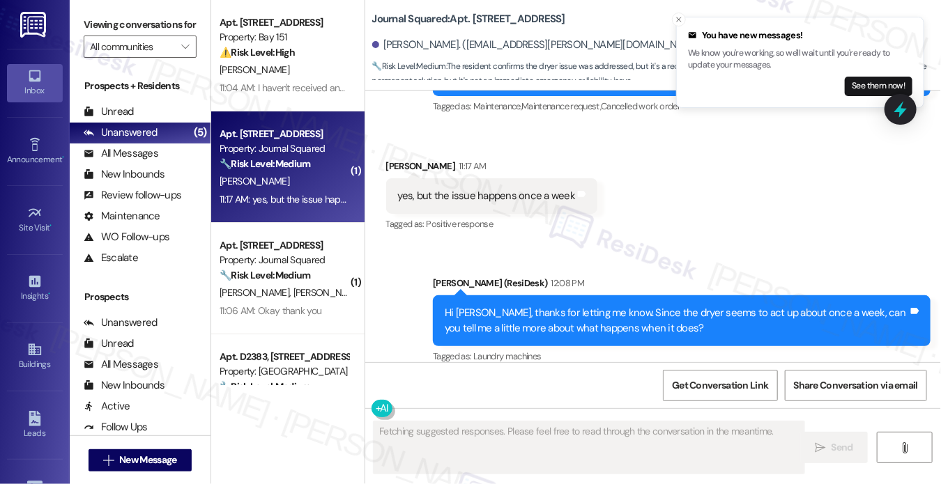
click at [531, 306] on div "Hi [PERSON_NAME], thanks for letting me know. Since the dryer seems to act up a…" at bounding box center [676, 321] width 463 height 30
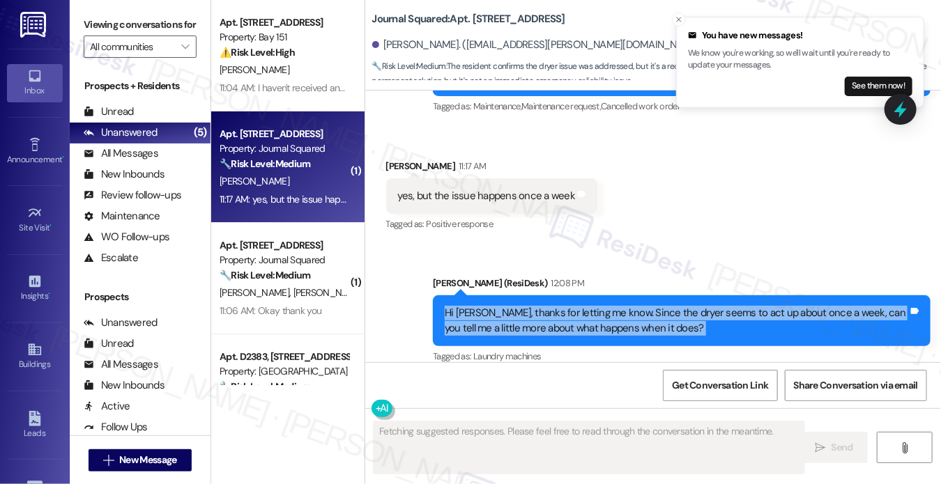
click at [530, 306] on div "Hi [PERSON_NAME], thanks for letting me know. Since the dryer seems to act up a…" at bounding box center [676, 321] width 463 height 30
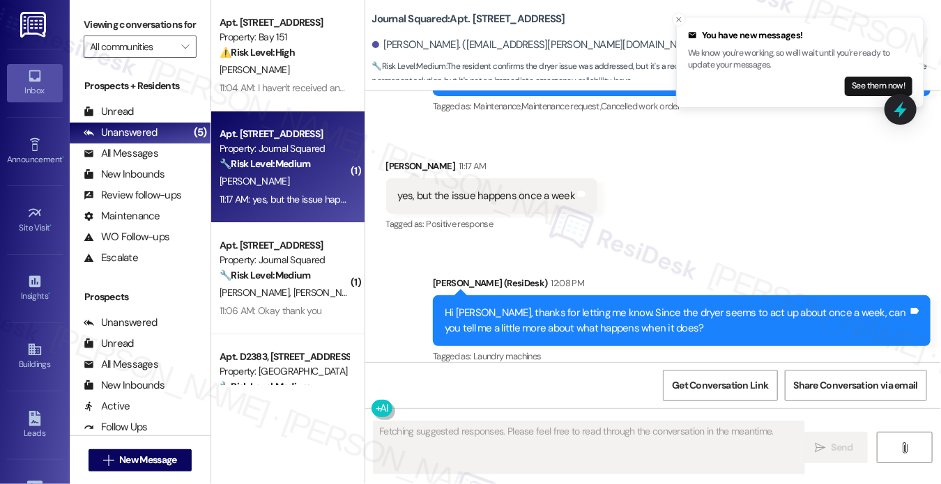
click at [718, 276] on div "[PERSON_NAME] (ResiDesk) 12:08 PM" at bounding box center [682, 286] width 498 height 20
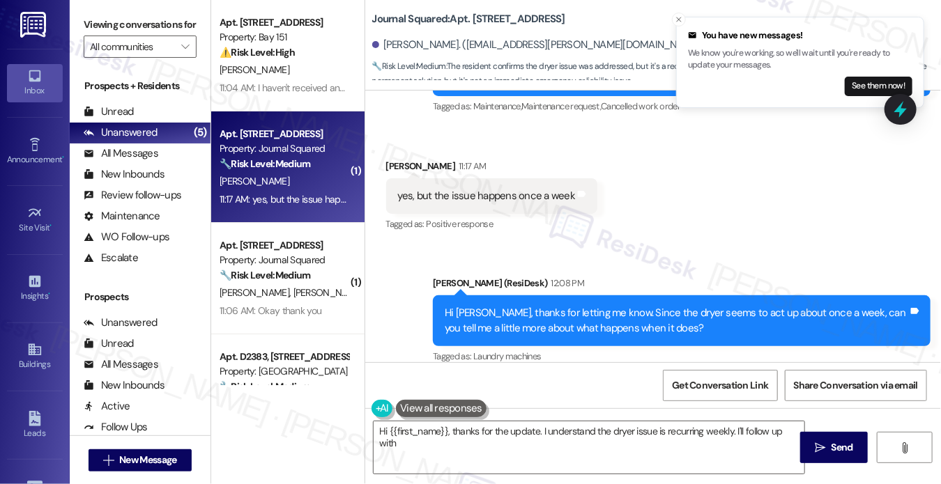
click at [659, 318] on div "Hi [PERSON_NAME], thanks for letting me know. Since the dryer seems to act up a…" at bounding box center [676, 321] width 463 height 30
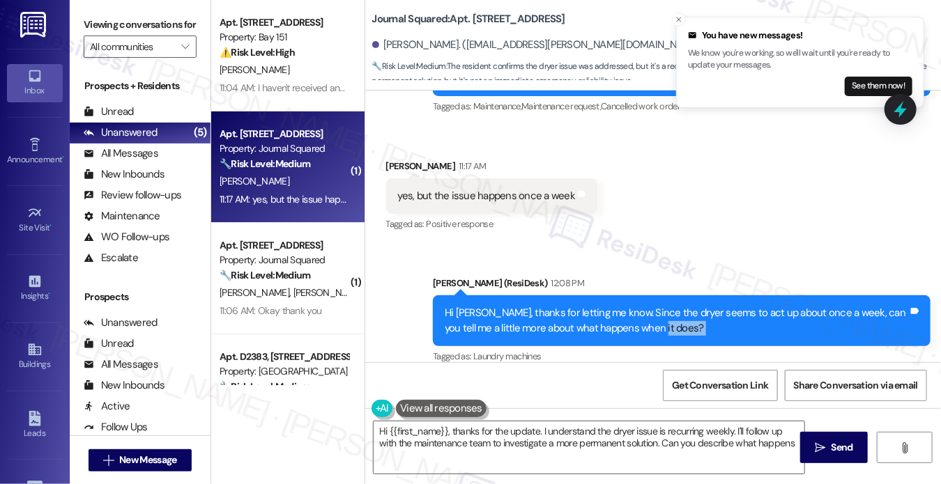
click at [659, 319] on div "Hi [PERSON_NAME], thanks for letting me know. Since the dryer seems to act up a…" at bounding box center [676, 321] width 463 height 30
type textarea "Hi {{first_name}}, thanks for the update. I understand the dryer issue is recur…"
click at [591, 306] on div "Hi [PERSON_NAME], thanks for letting me know. Since the dryer seems to act up a…" at bounding box center [676, 321] width 463 height 30
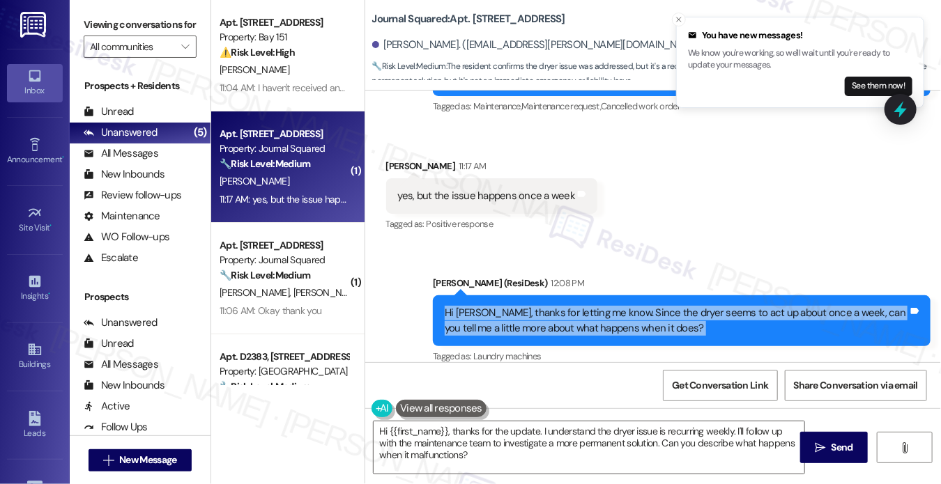
click at [591, 306] on div "Hi [PERSON_NAME], thanks for letting me know. Since the dryer seems to act up a…" at bounding box center [676, 321] width 463 height 30
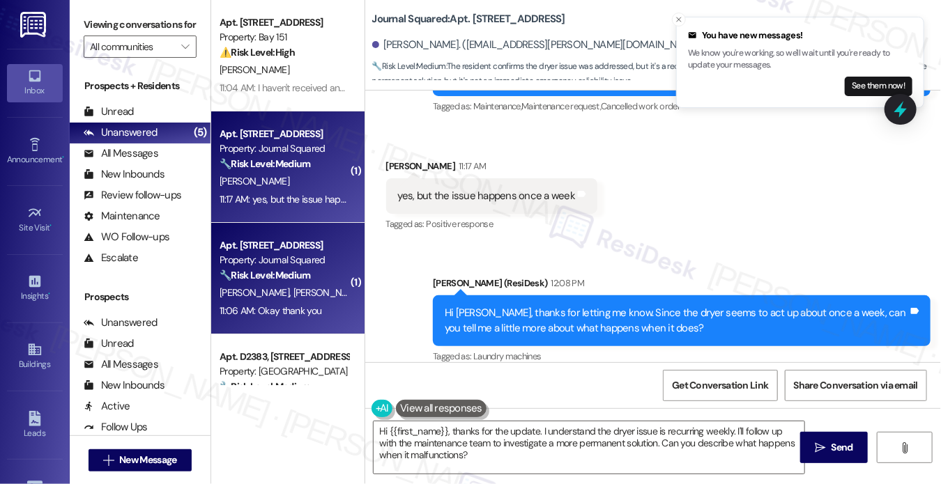
click at [286, 274] on strong "🔧 Risk Level: Medium" at bounding box center [265, 275] width 91 height 13
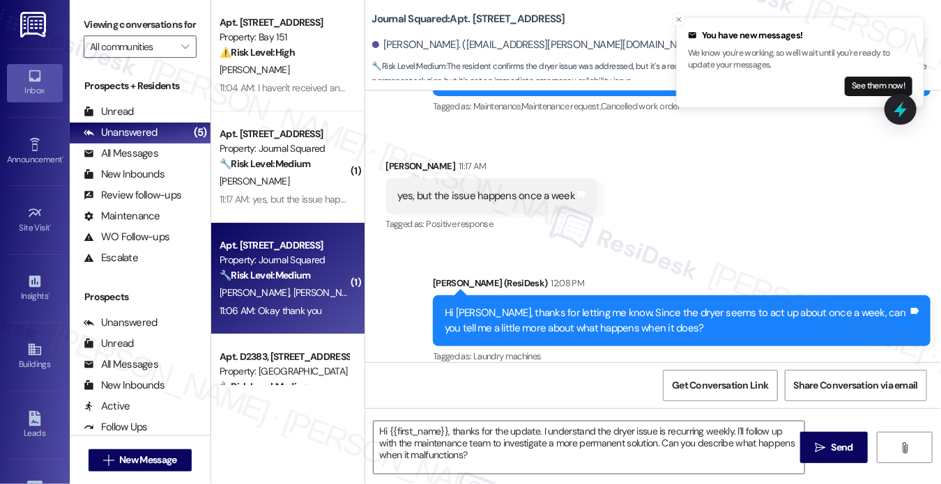
type textarea "Fetching suggested responses. Please feel free to read through the conversation…"
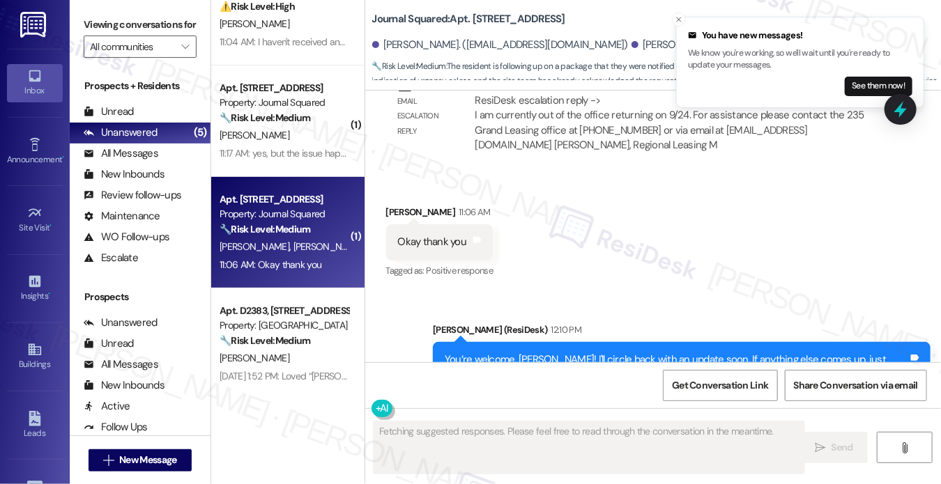
scroll to position [0, 0]
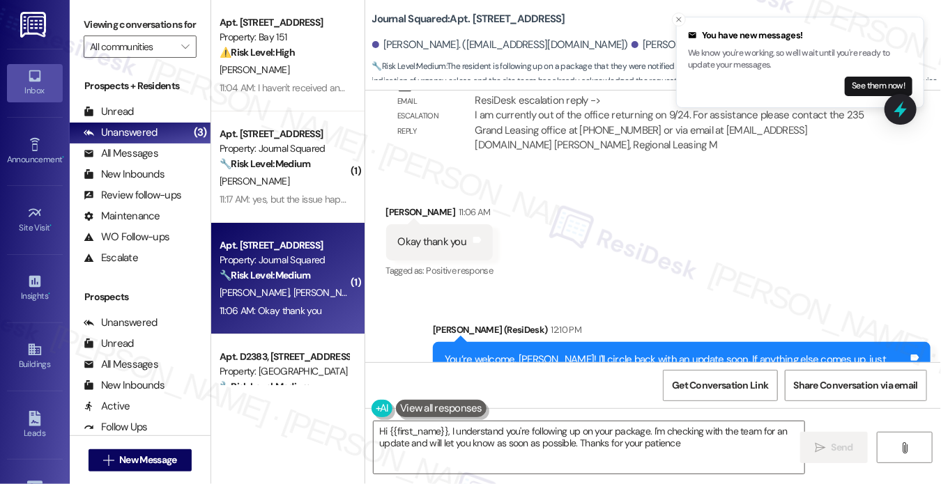
type textarea "Hi {{first_name}}, I understand you're following up on your package. I'm checki…"
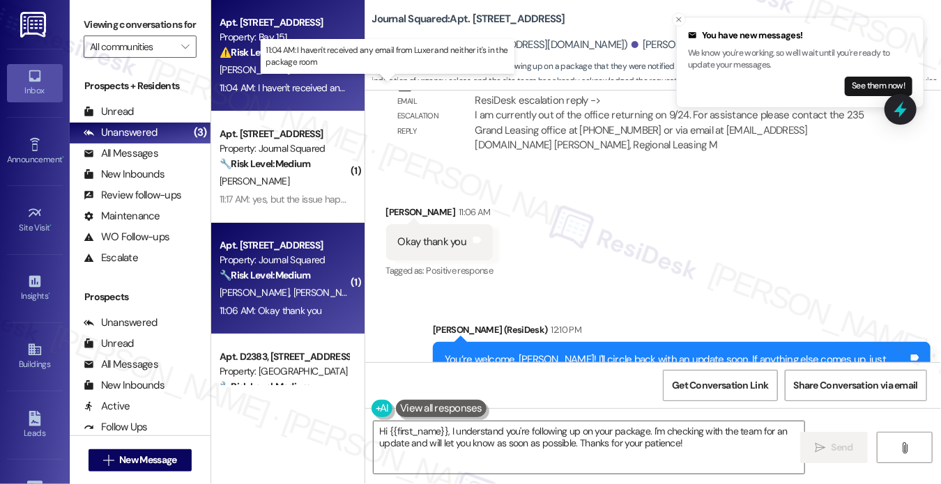
click at [312, 93] on div "11:04 AM: I haven't received any email from Luxer and neither it's in the packa…" at bounding box center [390, 88] width 341 height 13
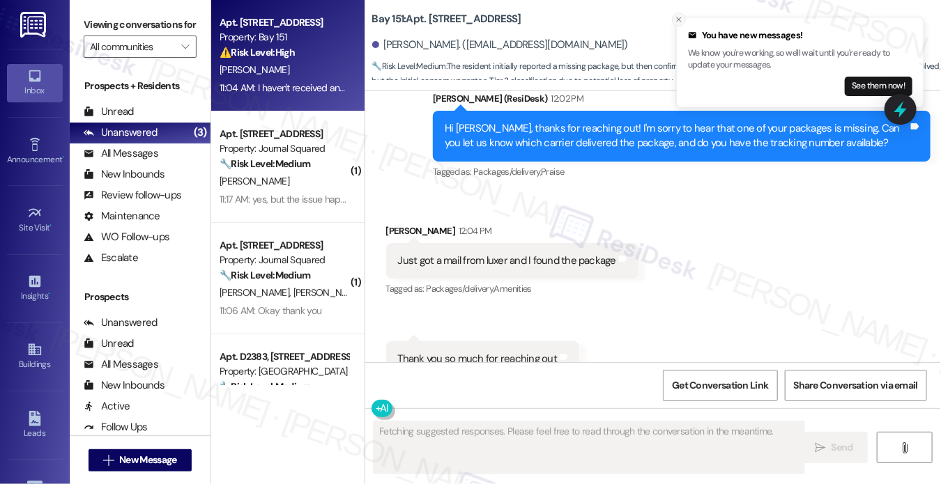
click at [679, 20] on icon "Close toast" at bounding box center [679, 19] width 8 height 8
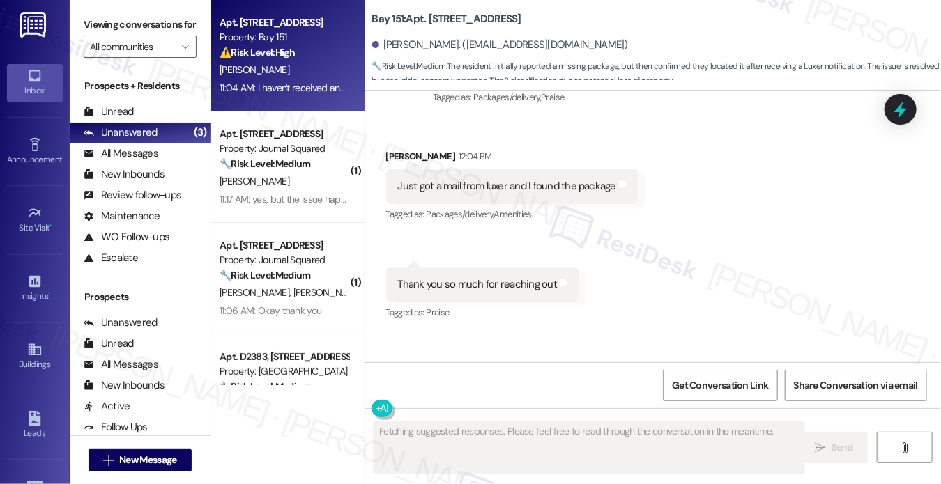
scroll to position [1391, 0]
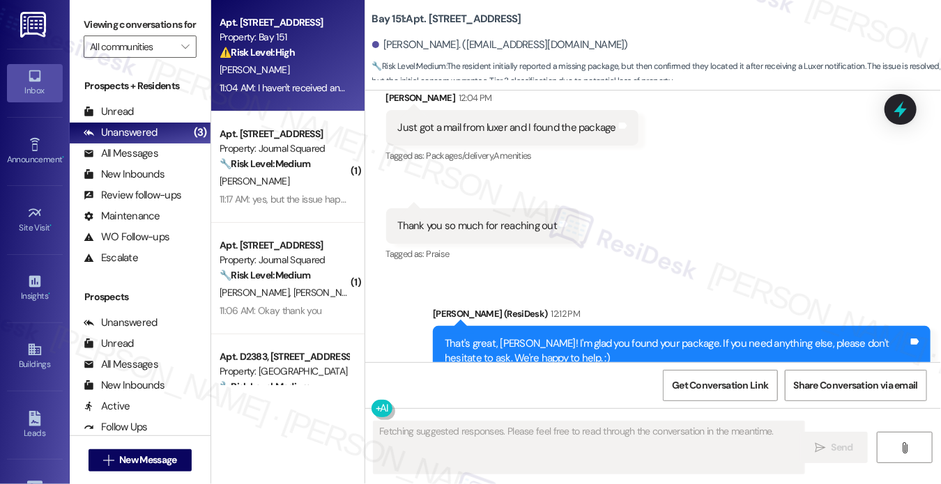
click at [534, 337] on div "That's great, [PERSON_NAME]! I'm glad you found your package. If you need anyth…" at bounding box center [676, 352] width 463 height 30
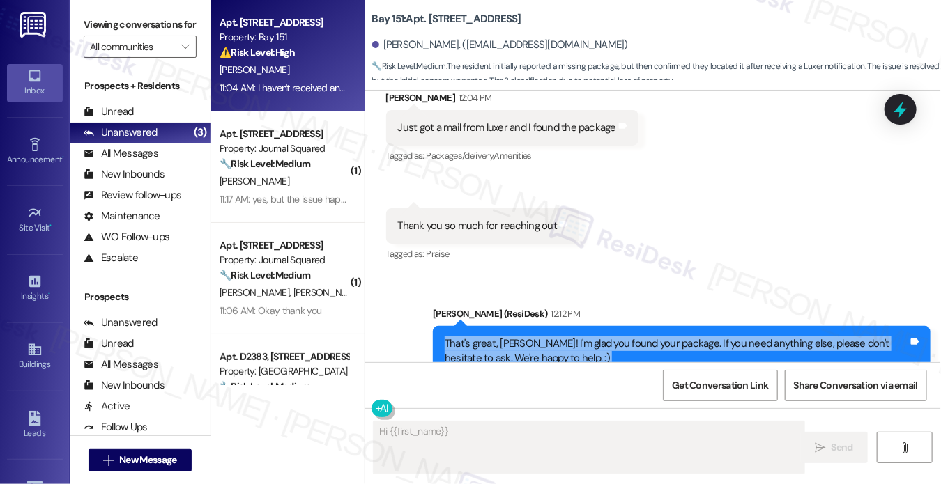
click at [534, 337] on div "That's great, [PERSON_NAME]! I'm glad you found your package. If you need anyth…" at bounding box center [676, 352] width 463 height 30
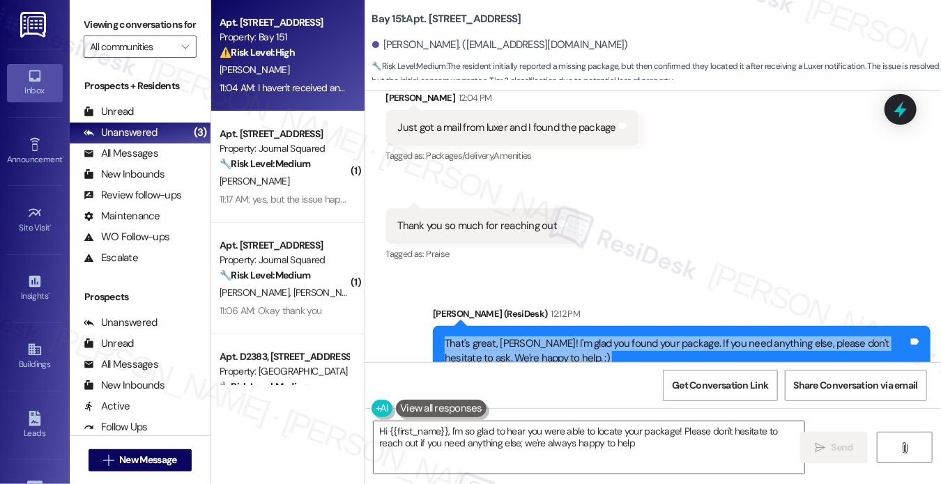
type textarea "Hi {{first_name}}, I'm so glad to hear you were able to locate your package! Pl…"
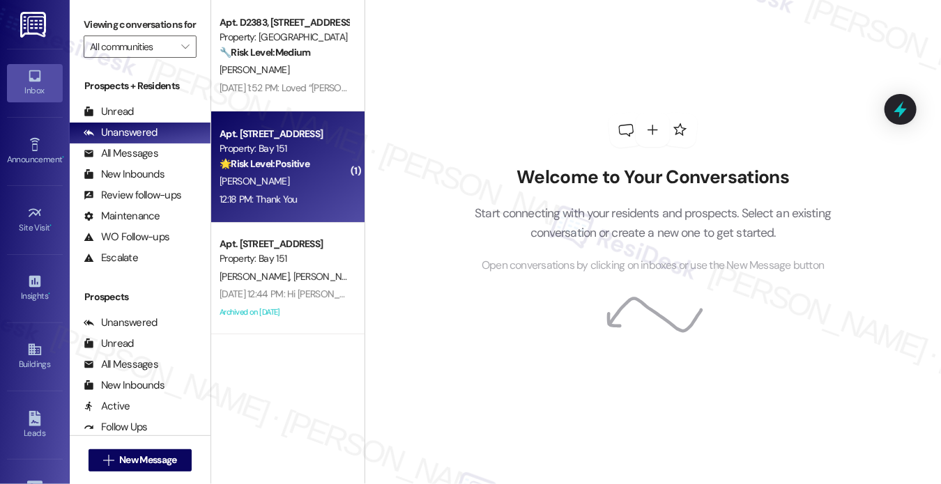
click at [273, 157] on div "🌟 Risk Level: Positive The resident initially reported a missing package, but t…" at bounding box center [284, 164] width 129 height 15
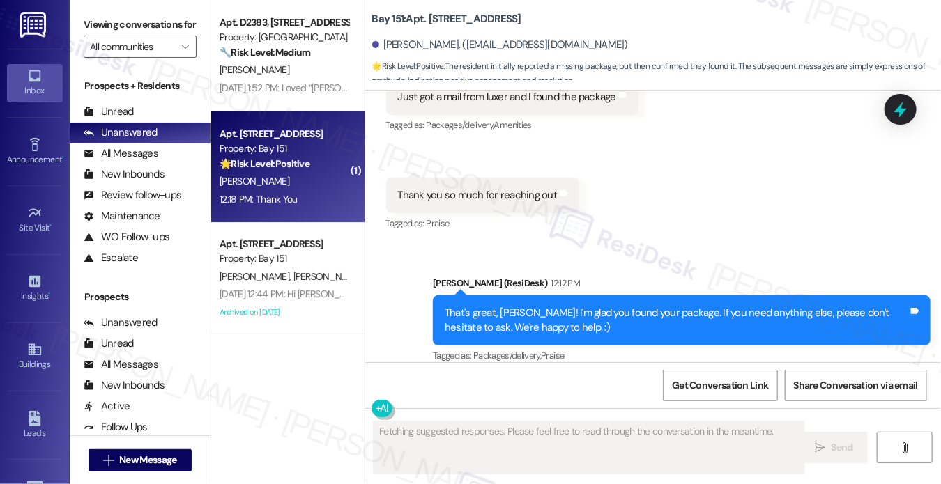
scroll to position [1509, 0]
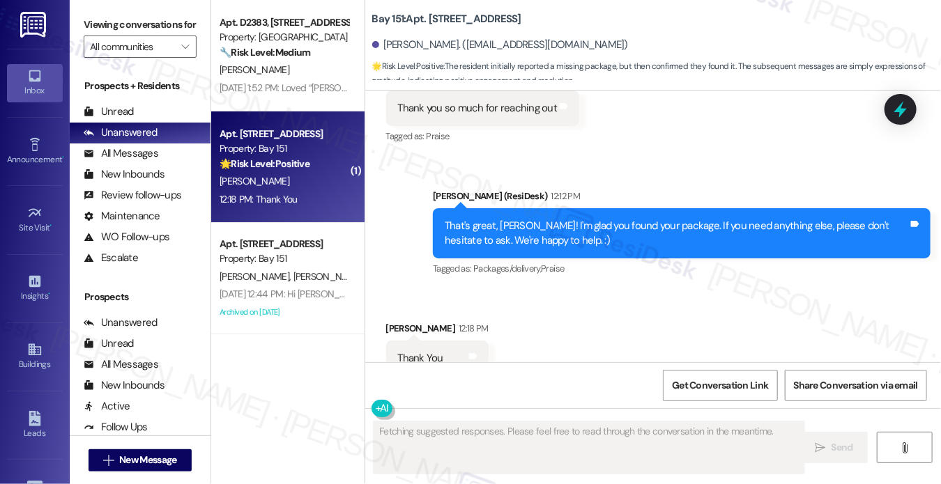
click at [576, 219] on div "That's great, [PERSON_NAME]! I'm glad you found your package. If you need anyth…" at bounding box center [676, 234] width 463 height 30
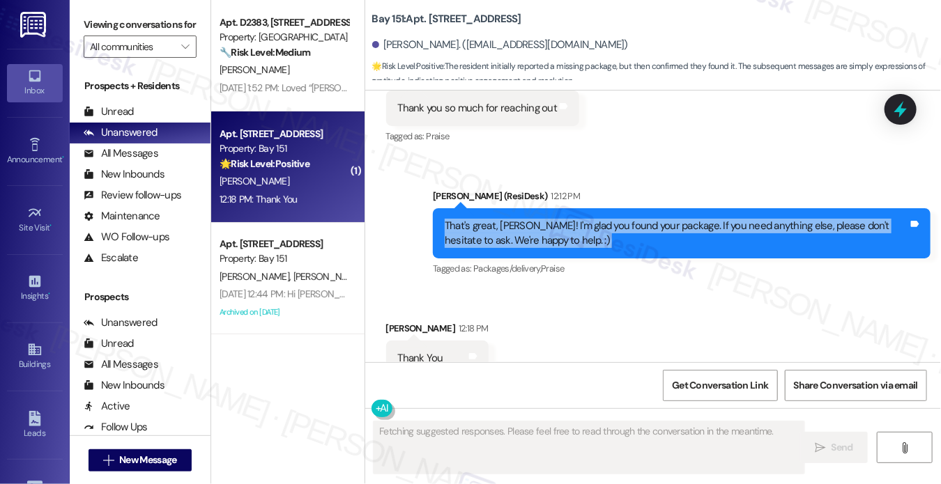
click at [576, 219] on div "That's great, Karnika! I'm glad you found your package. If you need anything el…" at bounding box center [676, 234] width 463 height 30
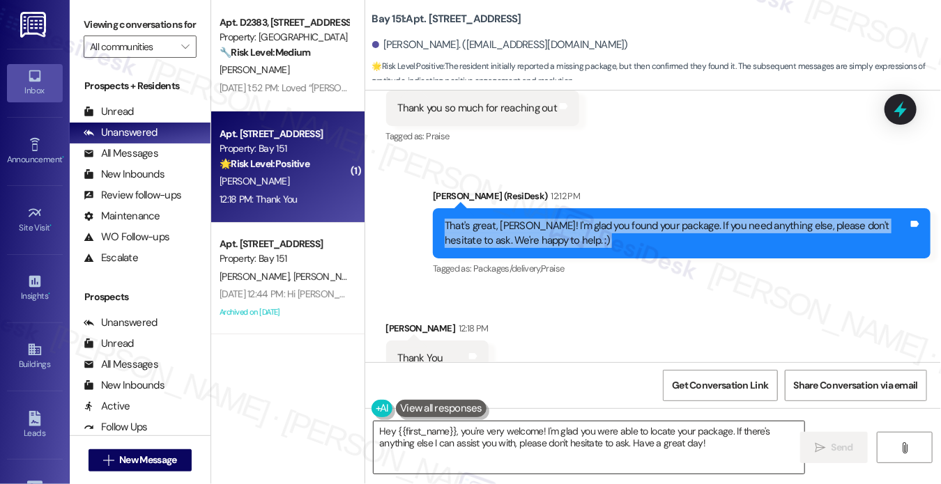
click at [504, 422] on textarea "Hey {{first_name}}, you're very welcome! I'm glad you were able to locate your …" at bounding box center [589, 448] width 431 height 52
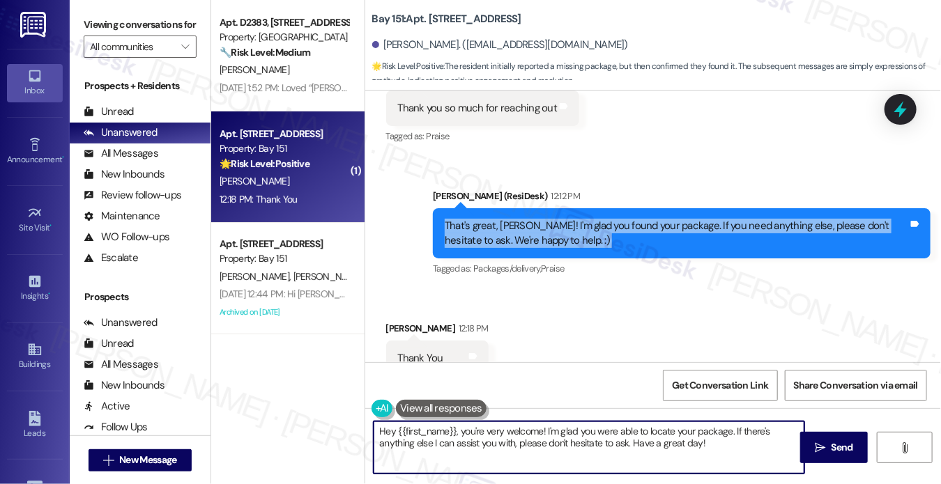
click at [504, 422] on textarea "Hey {{first_name}}, you're very welcome! I'm glad you were able to locate your …" at bounding box center [589, 448] width 431 height 52
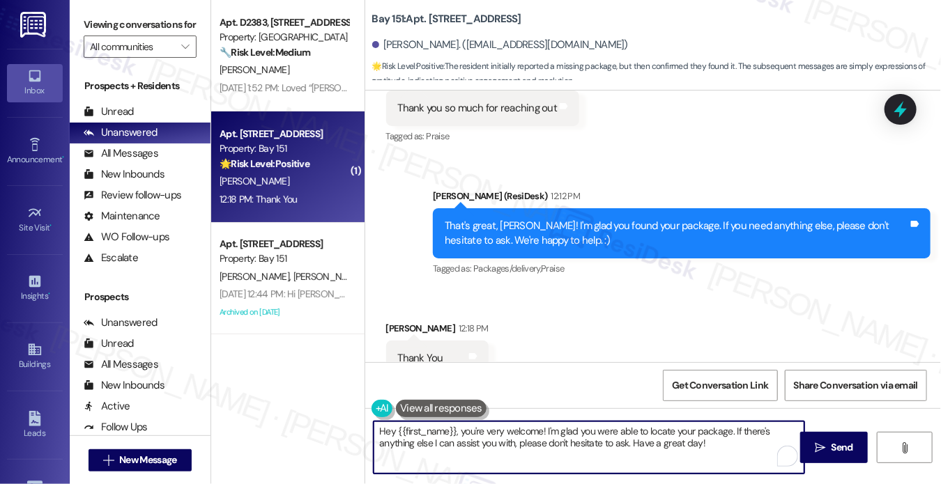
click at [504, 422] on textarea "Hey {{first_name}}, you're very welcome! I'm glad you were able to locate your …" at bounding box center [589, 448] width 431 height 52
click at [480, 429] on textarea "Hey {{first_name}}, you're very welcome! I'm glad you were able to locate your …" at bounding box center [589, 448] width 431 height 52
drag, startPoint x: 461, startPoint y: 431, endPoint x: 286, endPoint y: 429, distance: 174.9
click at [286, 429] on div "Apt. D2383, 4883 Riley Road Property: Madison Farms 🔧 Risk Level: Medium The re…" at bounding box center [576, 242] width 730 height 484
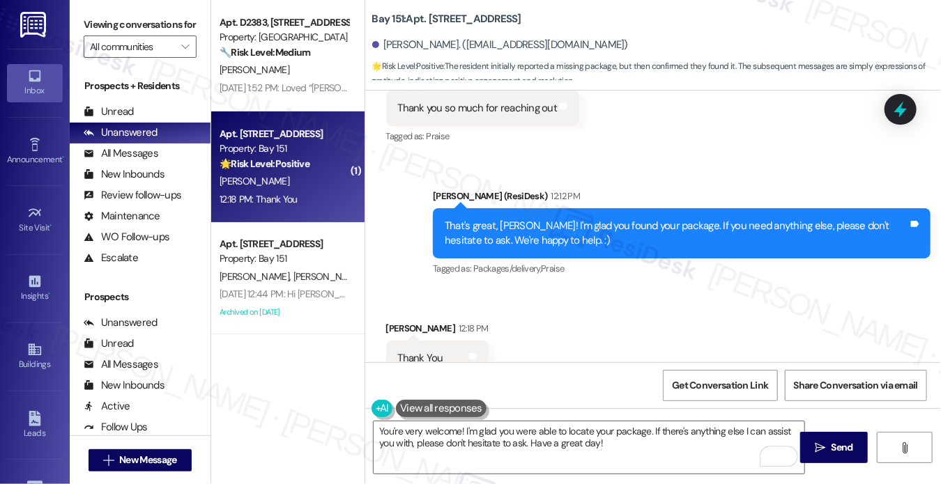
click at [402, 321] on div "Karnika Tewari 12:18 PM" at bounding box center [437, 331] width 102 height 20
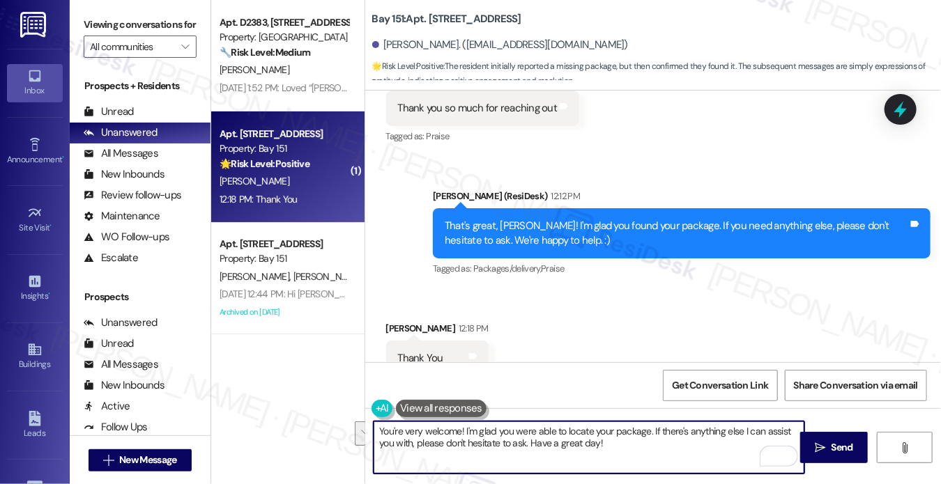
drag, startPoint x: 635, startPoint y: 454, endPoint x: 463, endPoint y: 430, distance: 173.1
click at [463, 431] on textarea "You're very welcome! I'm glad you were able to locate your package. If there's …" at bounding box center [589, 448] width 431 height 52
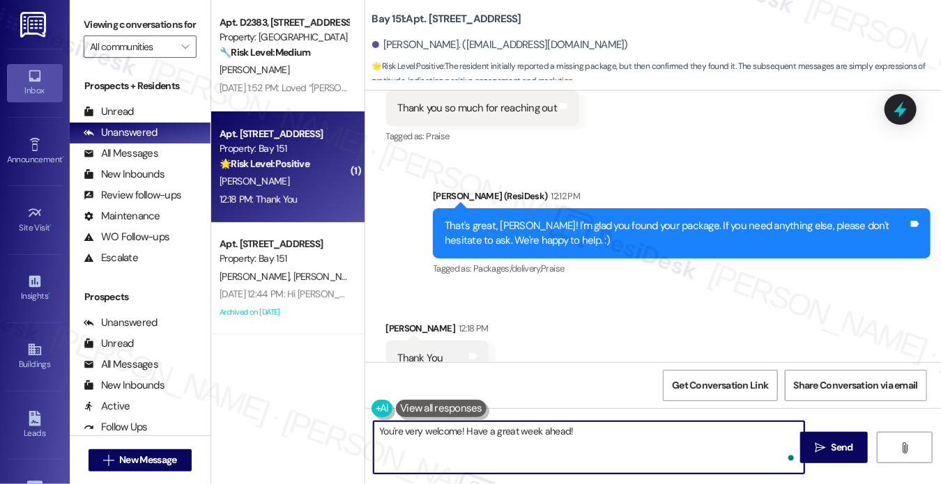
type textarea "You're very welcome! Have a great week ahead!"
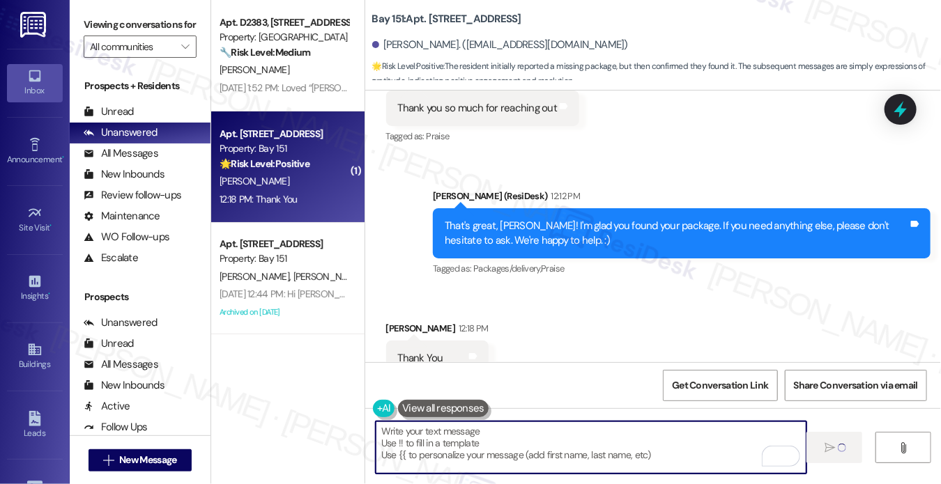
scroll to position [1508, 0]
